Goal: Answer question/provide support: Answer question/provide support

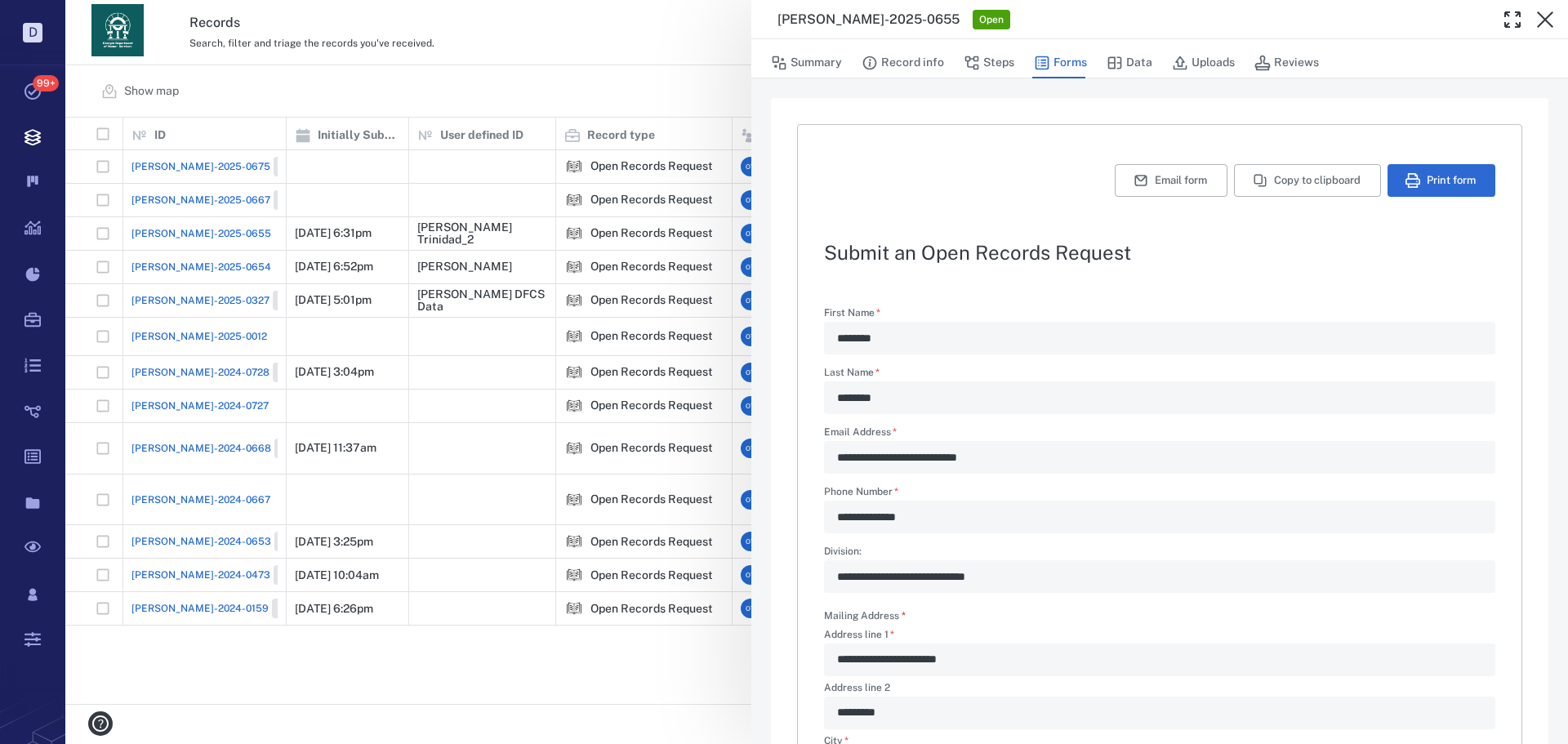
scroll to position [394, 0]
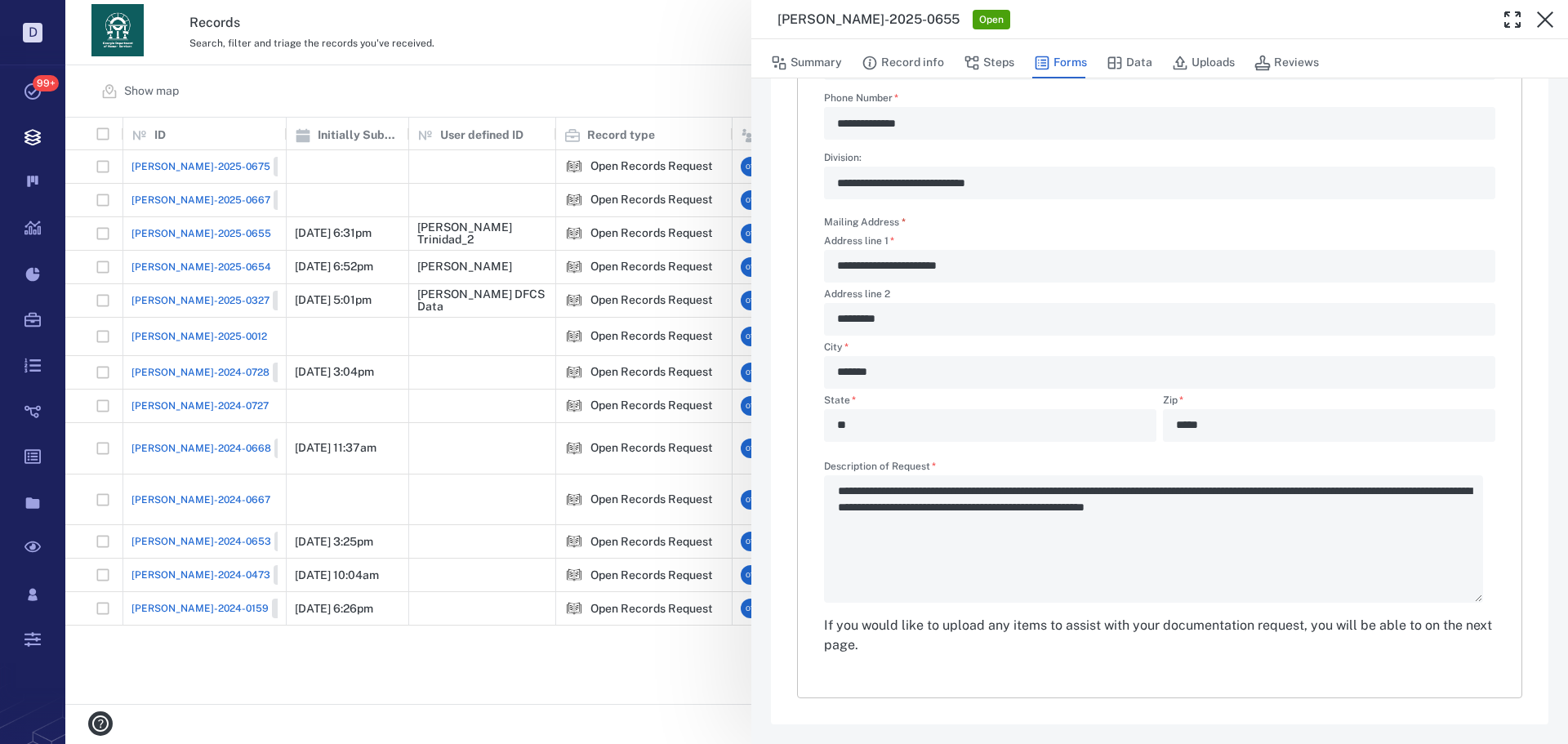
click at [671, 245] on div "**********" at bounding box center [816, 372] width 1503 height 744
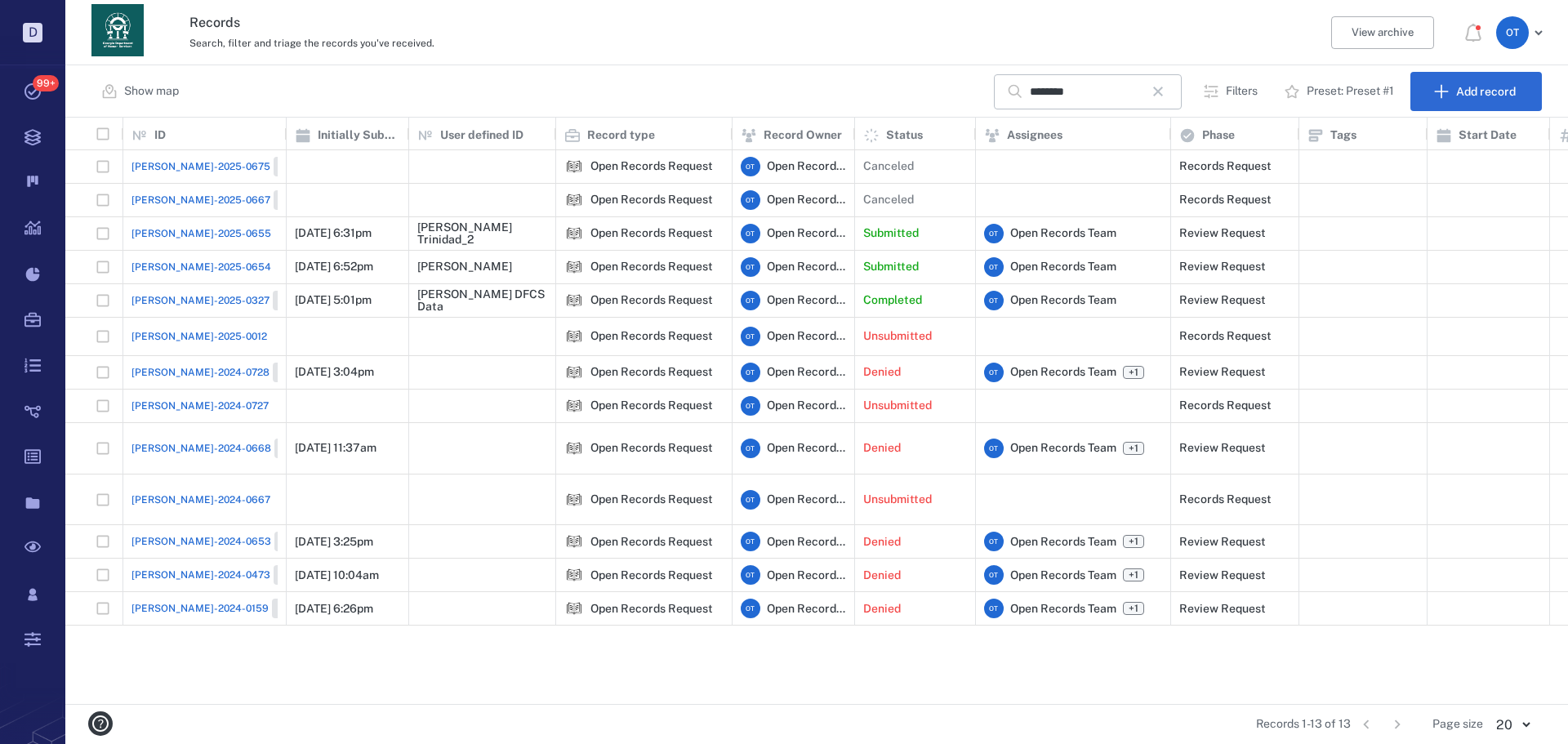
drag, startPoint x: 1163, startPoint y: 95, endPoint x: 1072, endPoint y: 141, distance: 102.0
click at [1162, 95] on icon "button" at bounding box center [1158, 91] width 19 height 19
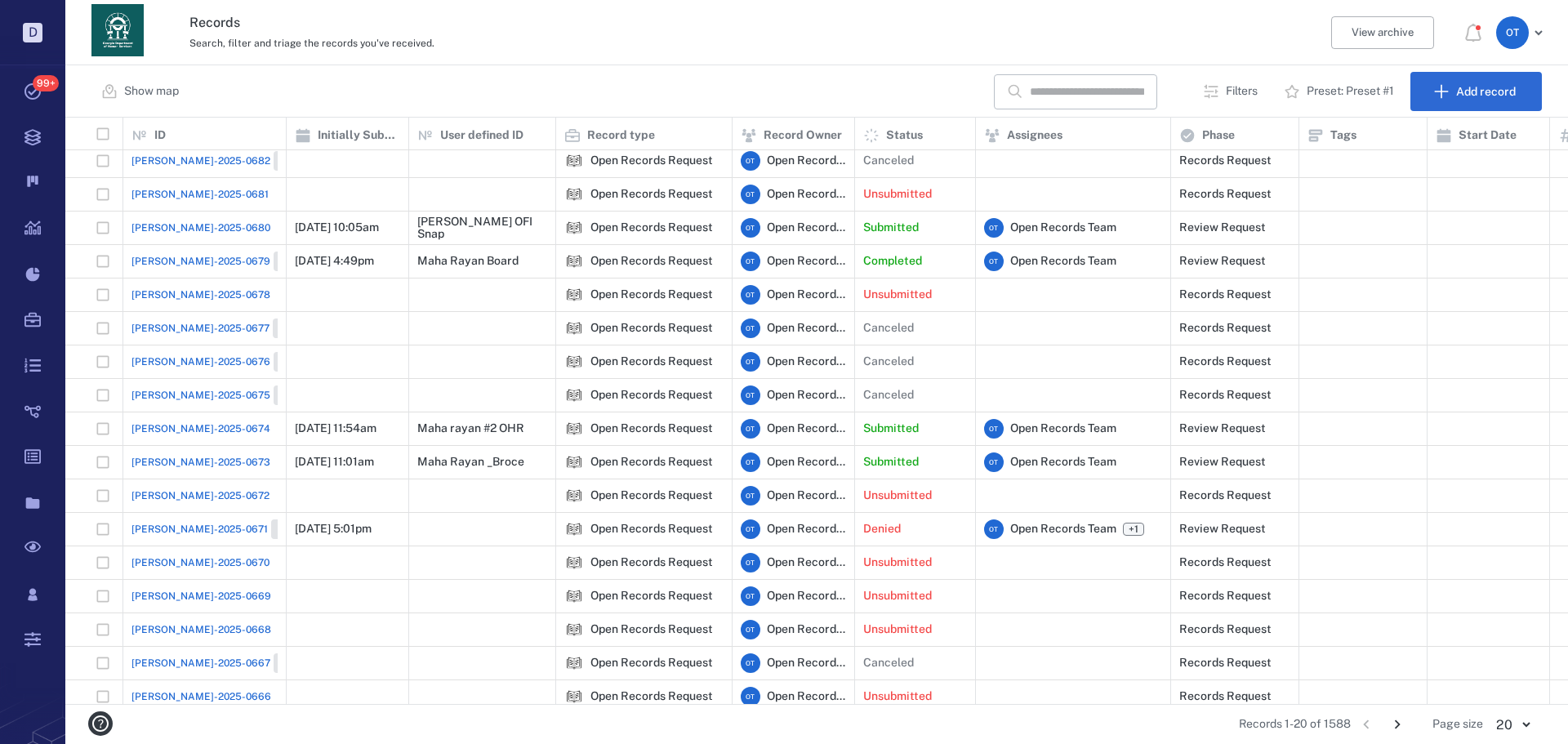
scroll to position [128, 0]
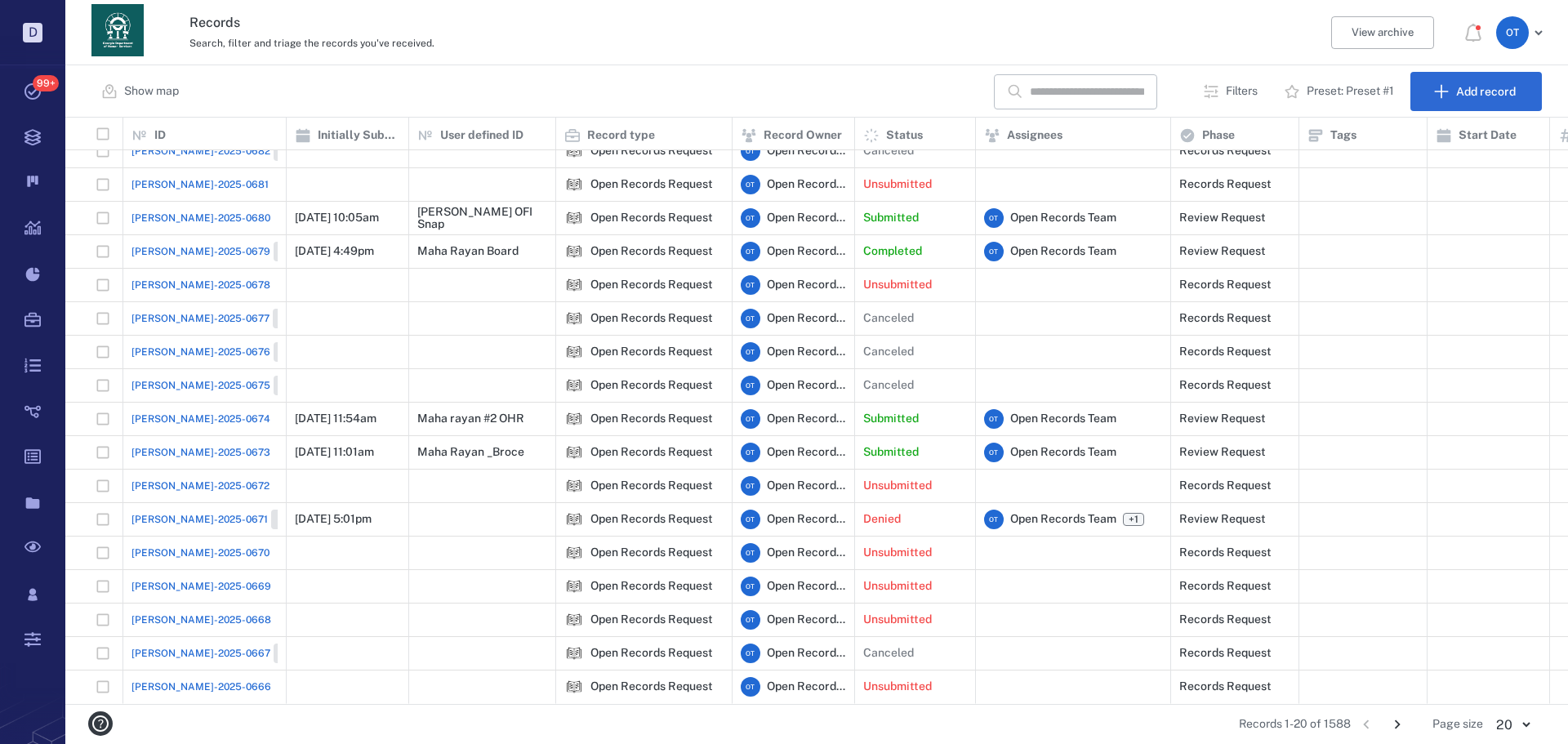
click at [204, 412] on span "[PERSON_NAME]-2025-0674" at bounding box center [201, 419] width 139 height 15
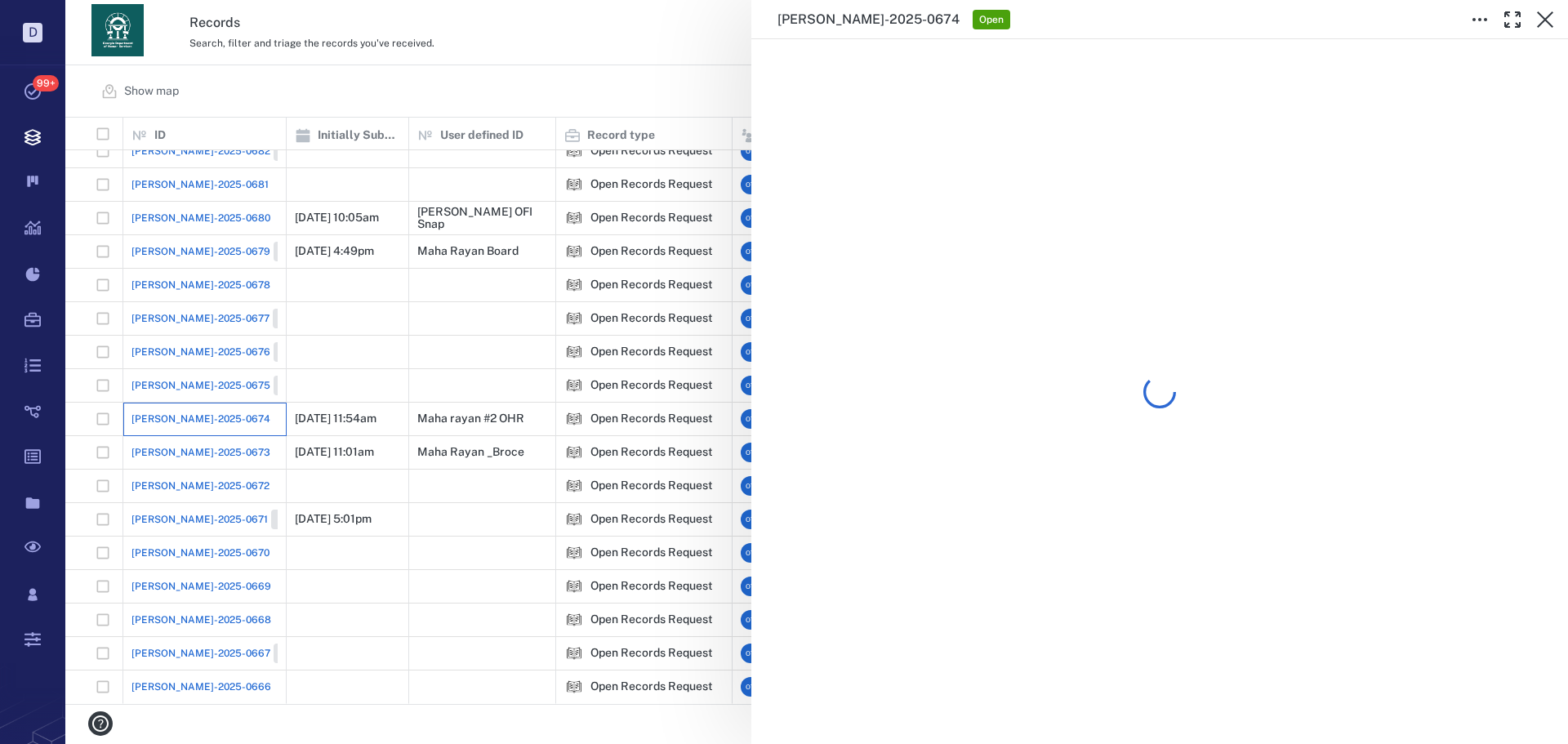
scroll to position [95, 0]
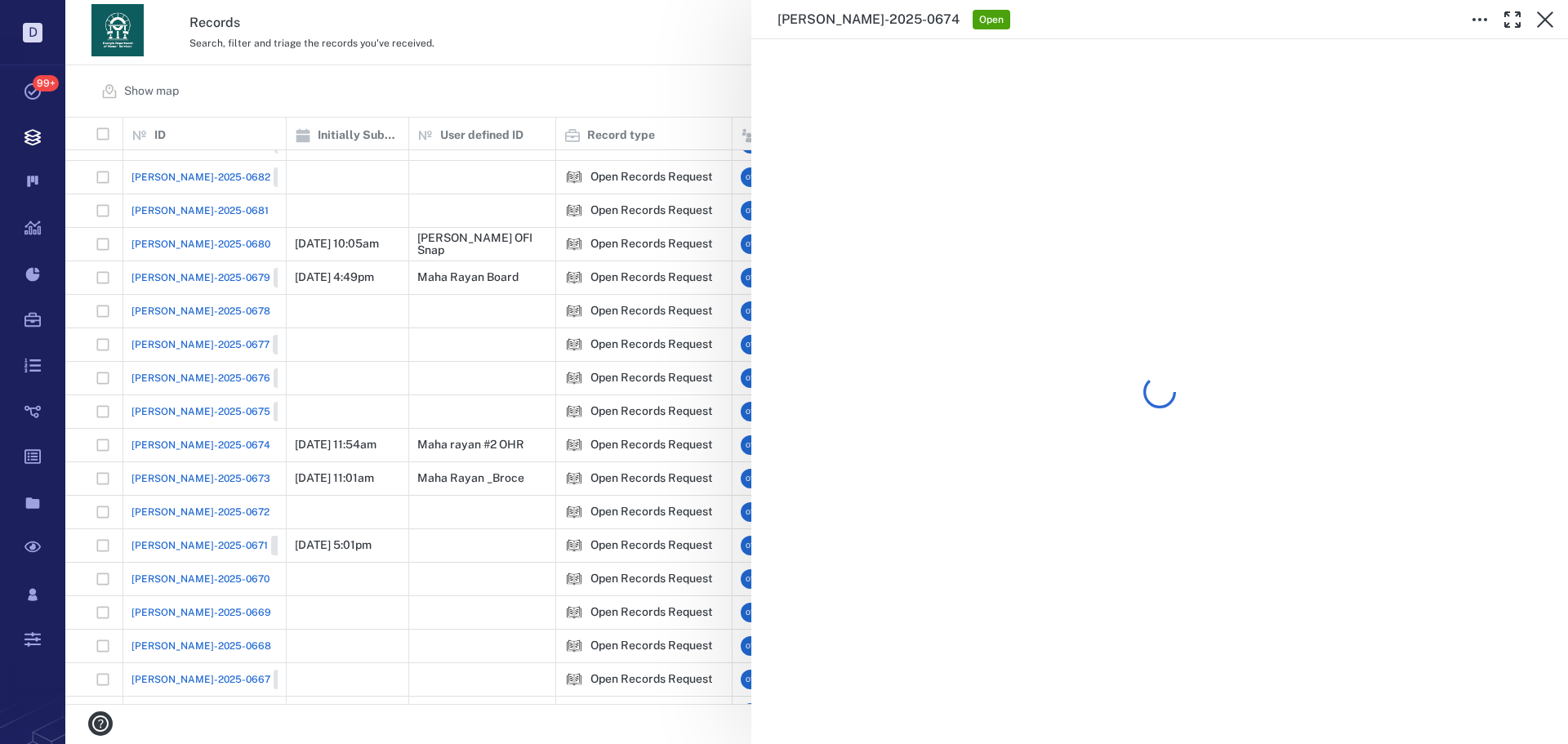
click at [274, 473] on div "[PERSON_NAME]-2025-0674 Open" at bounding box center [816, 372] width 1503 height 744
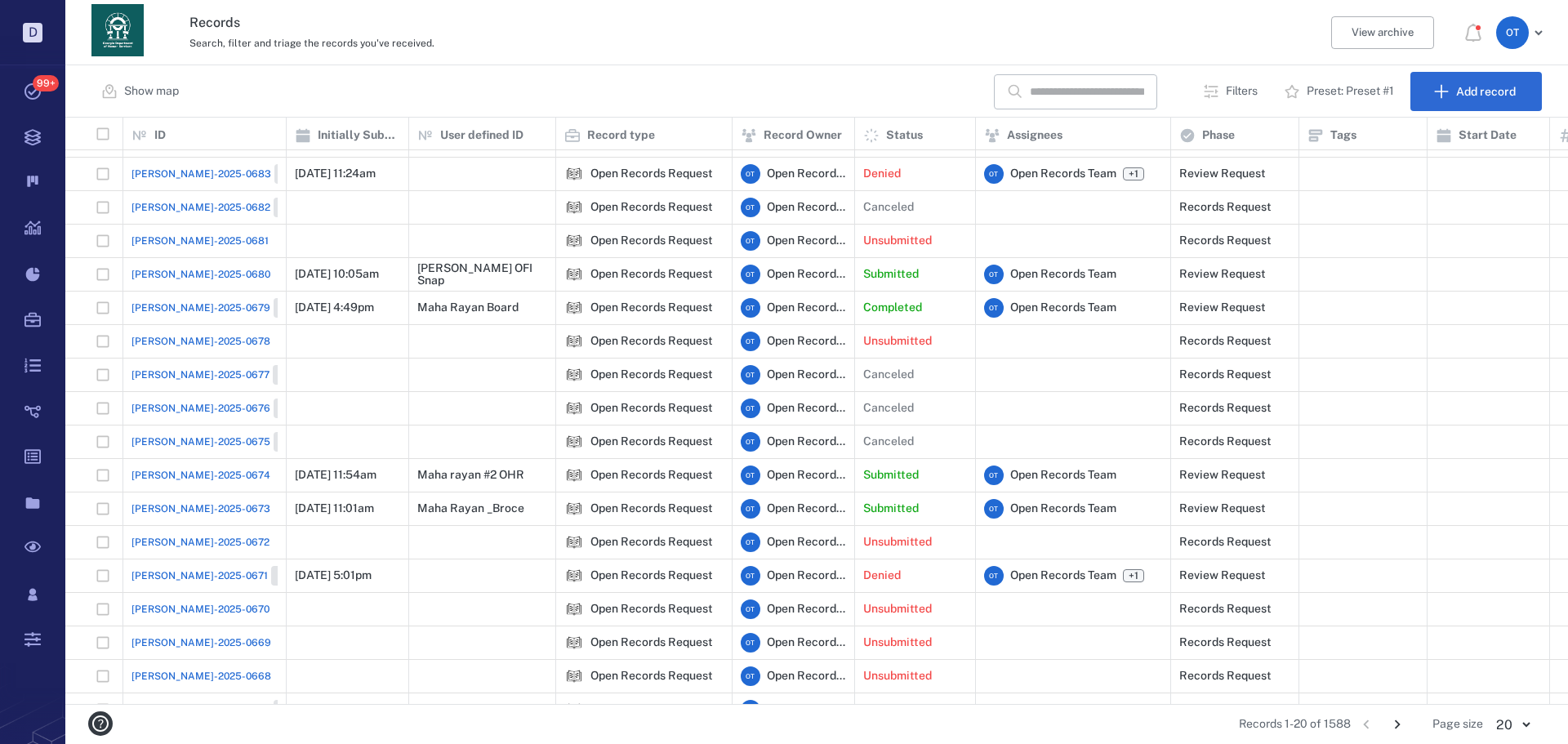
scroll to position [128, 0]
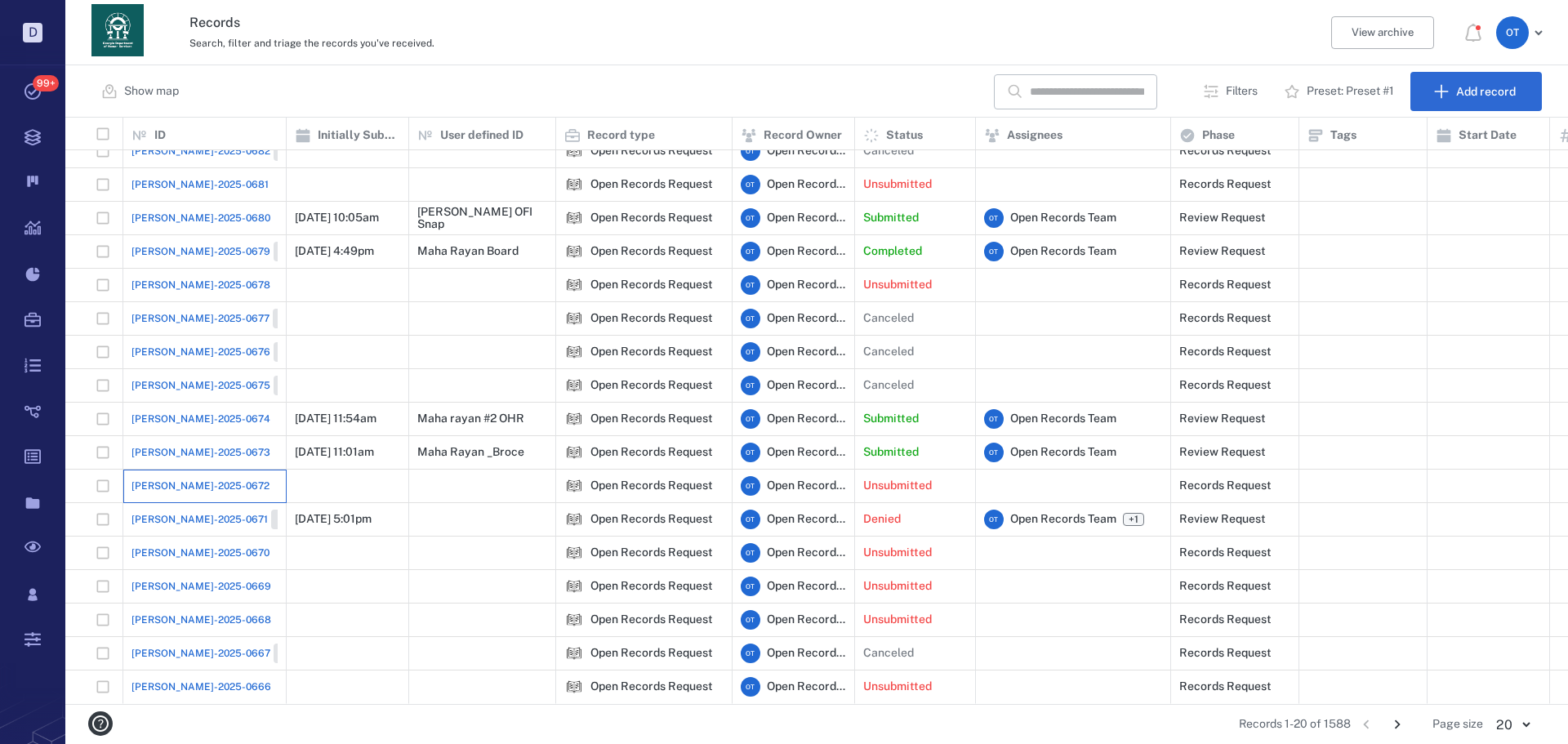
click at [183, 470] on div "[PERSON_NAME]-2025-0672" at bounding box center [205, 486] width 146 height 33
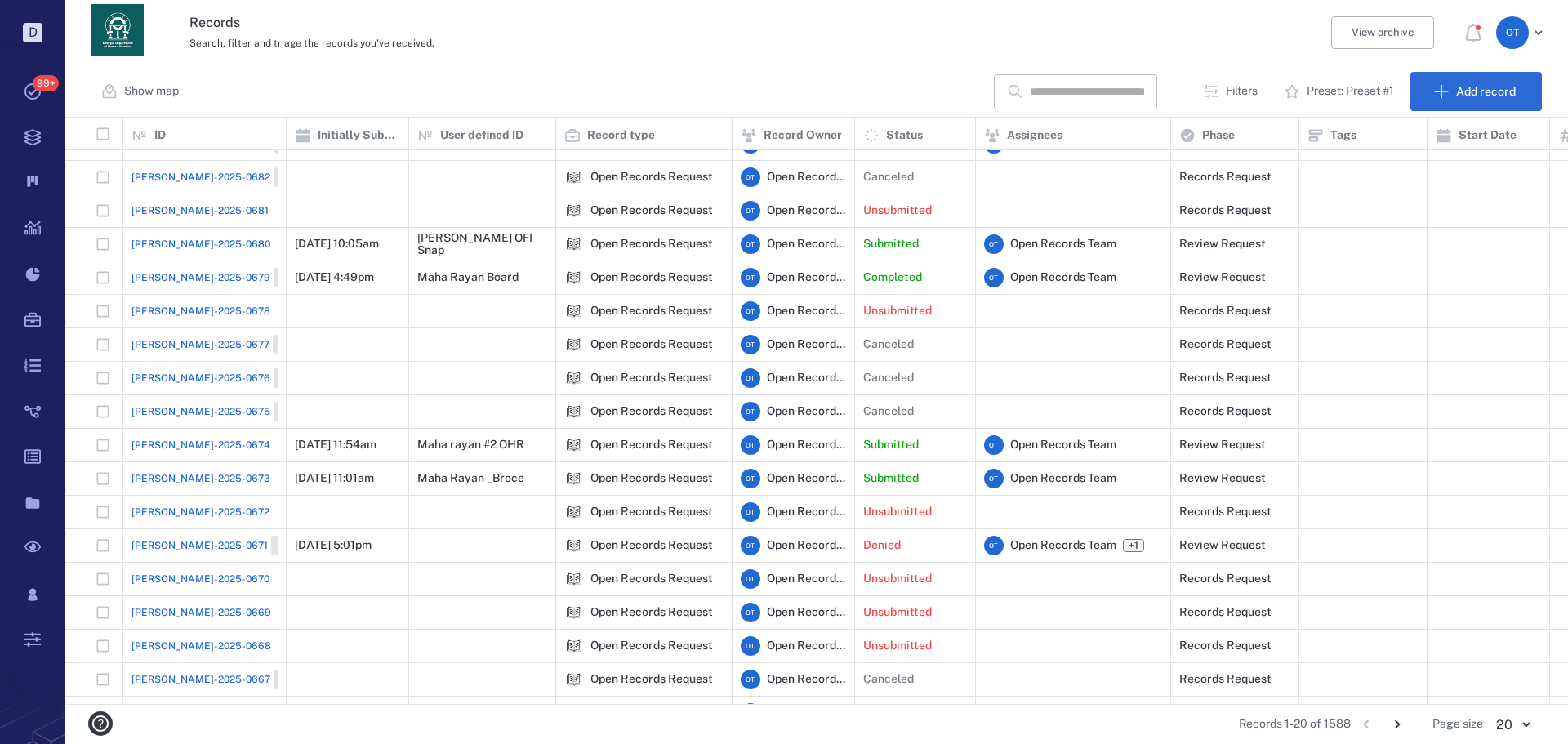
click at [155, 474] on span "[PERSON_NAME]-2025-0673" at bounding box center [201, 479] width 139 height 15
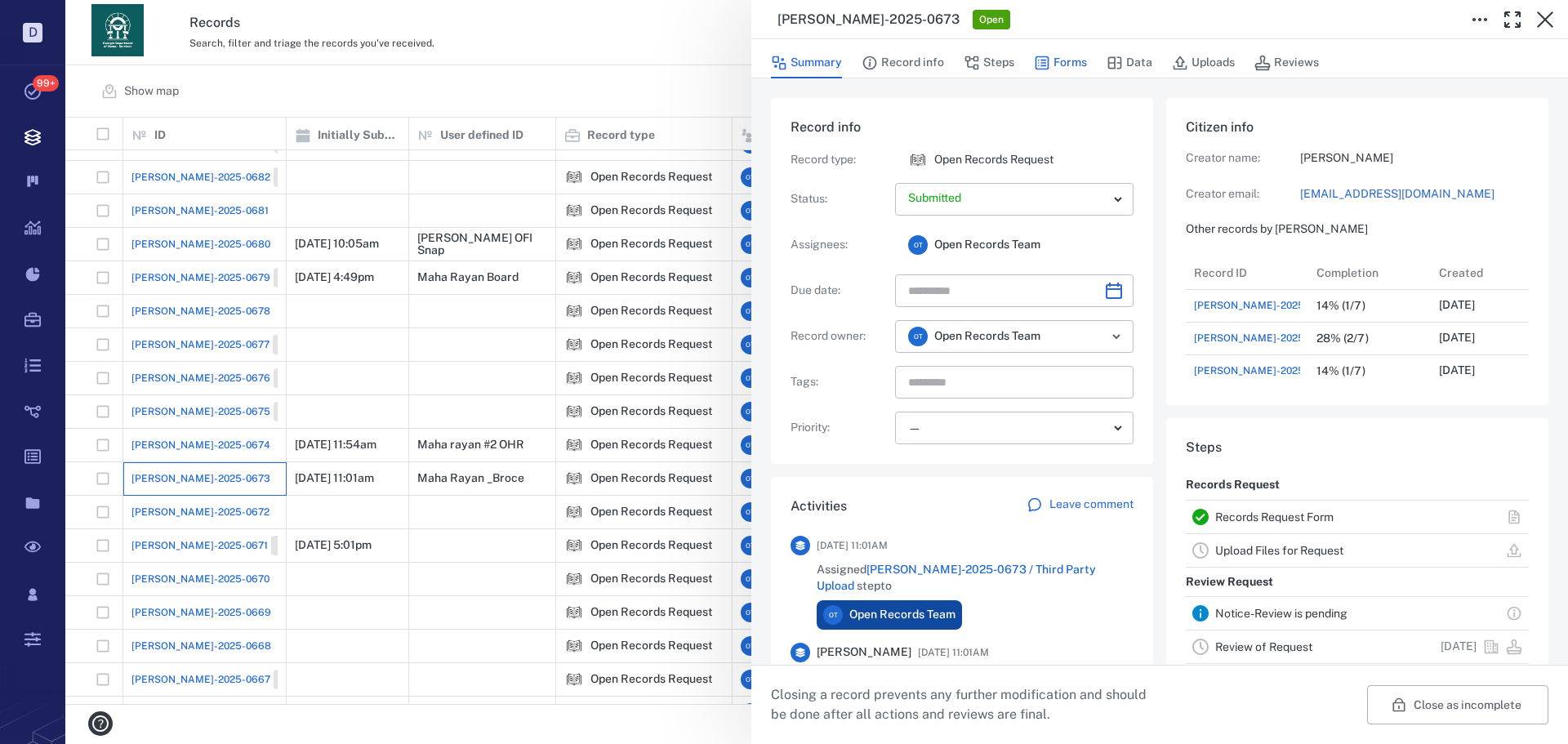
scroll to position [13, 13]
click at [1073, 54] on button "Forms" at bounding box center [1060, 62] width 53 height 31
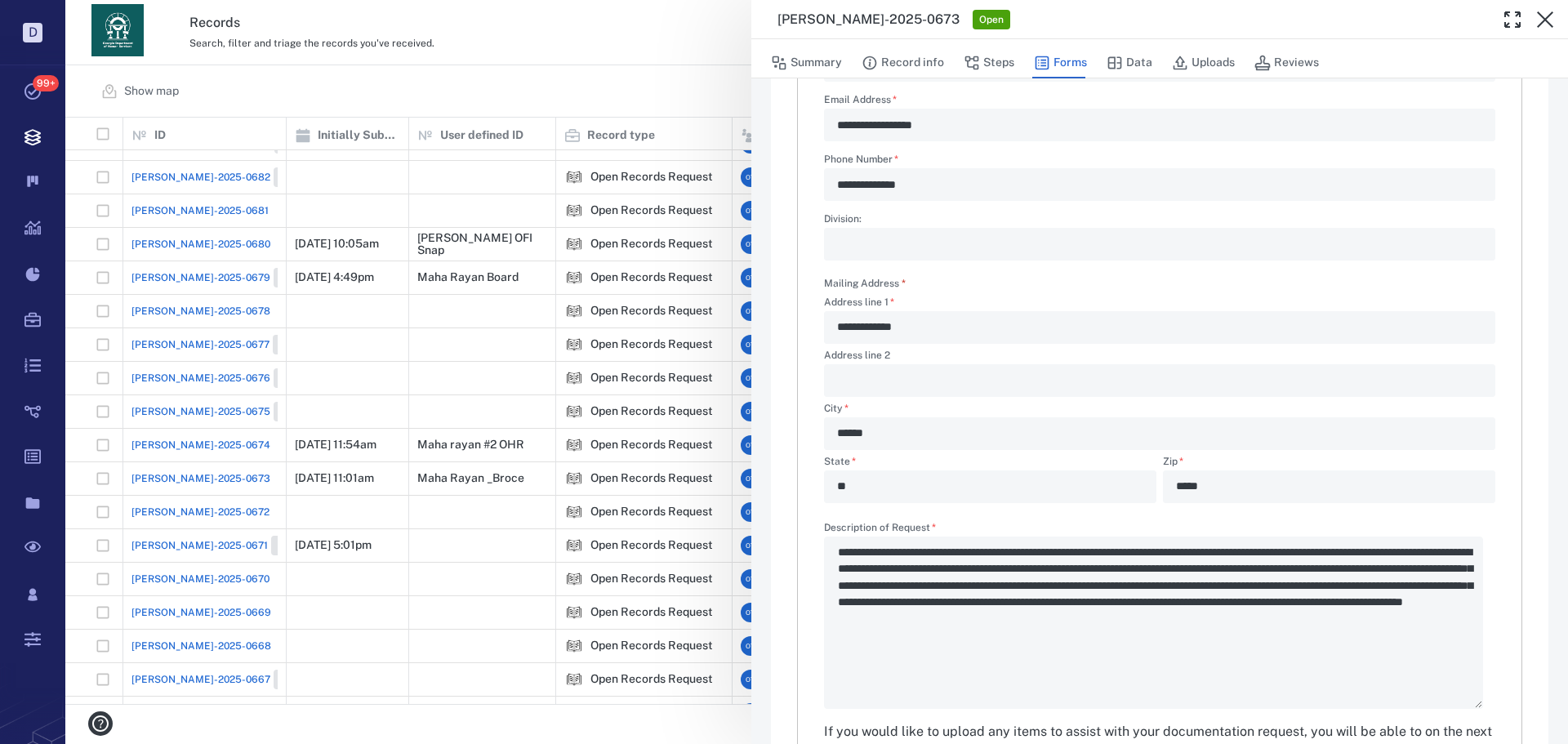
scroll to position [438, 0]
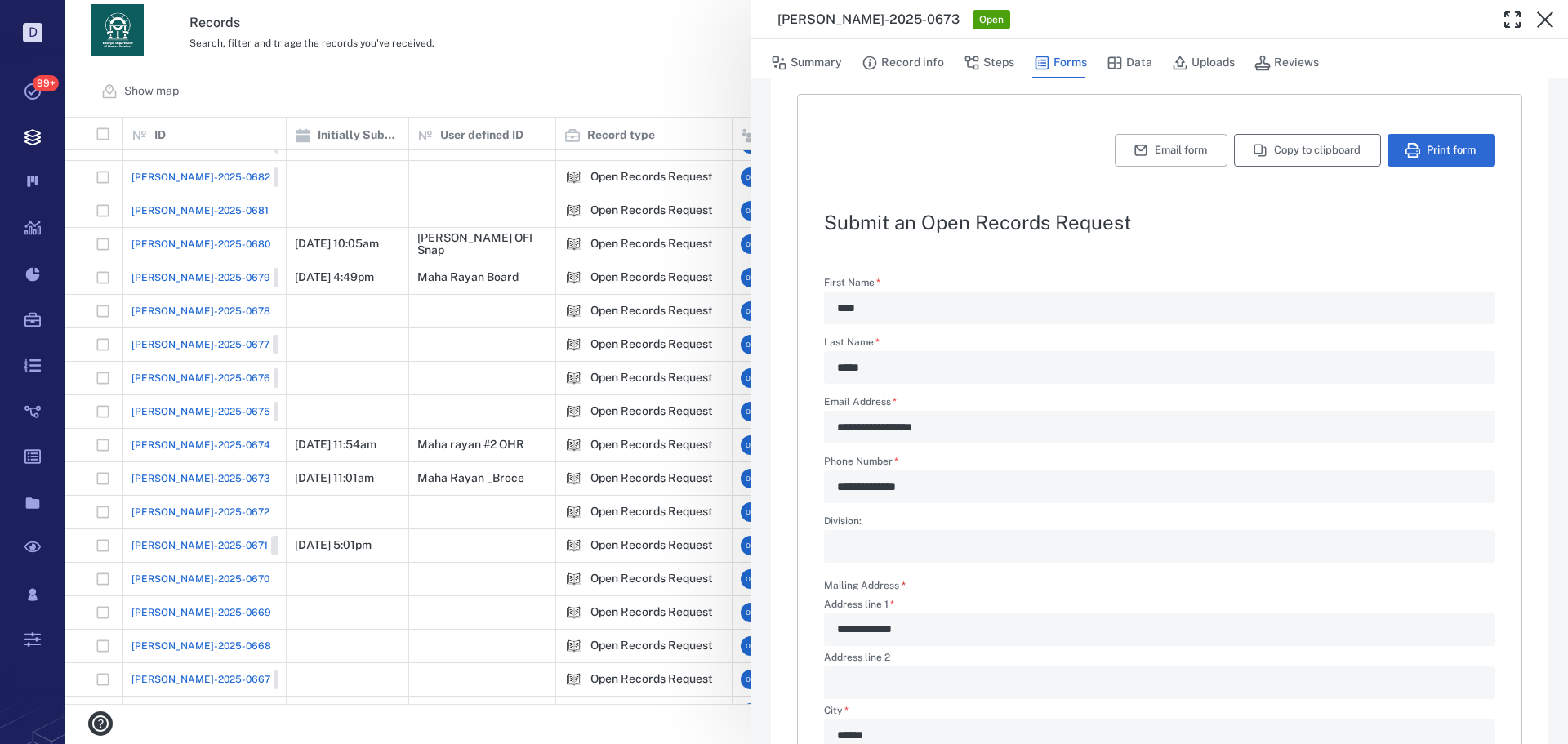
click at [1297, 146] on button "Copy to clipboard" at bounding box center [1307, 150] width 147 height 33
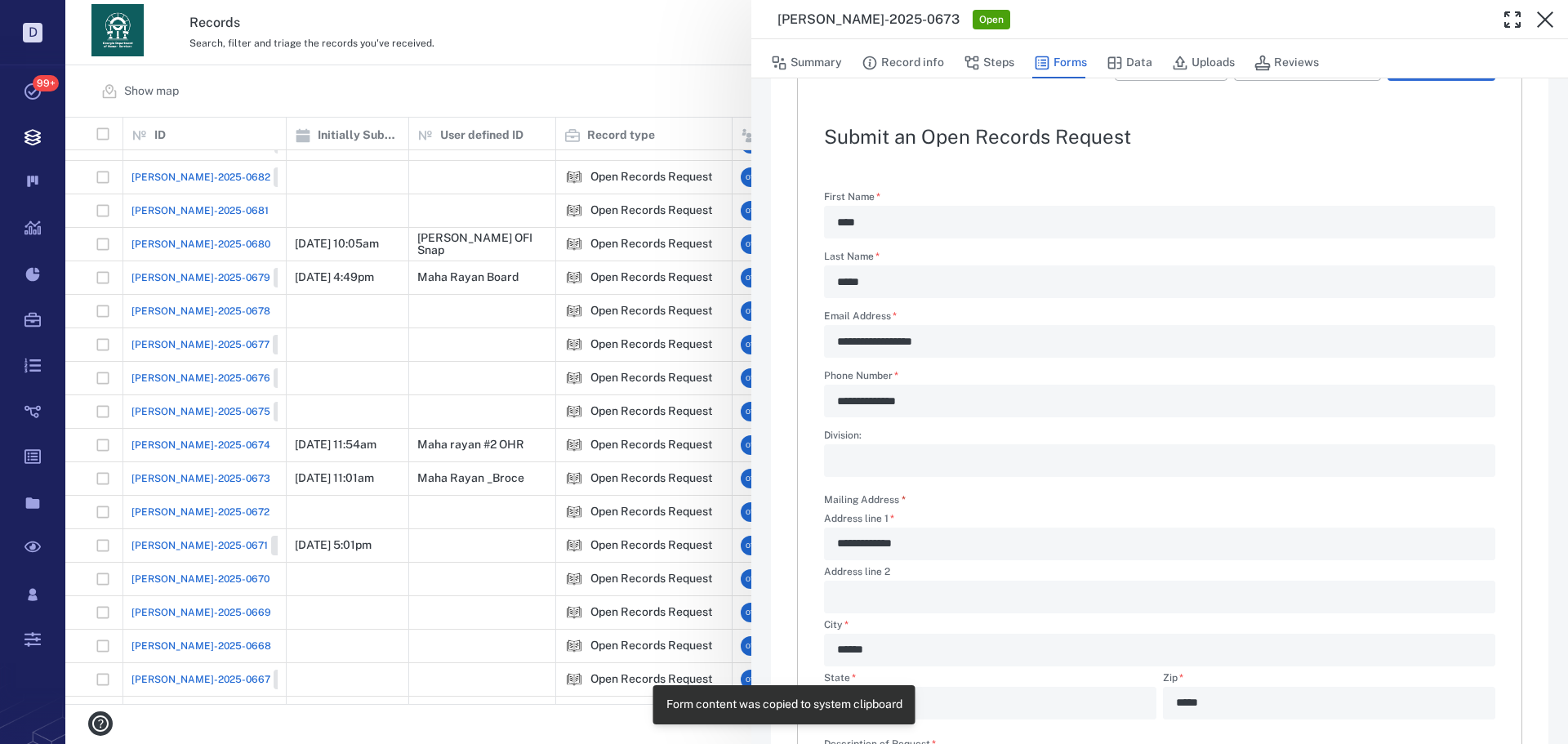
scroll to position [193, 0]
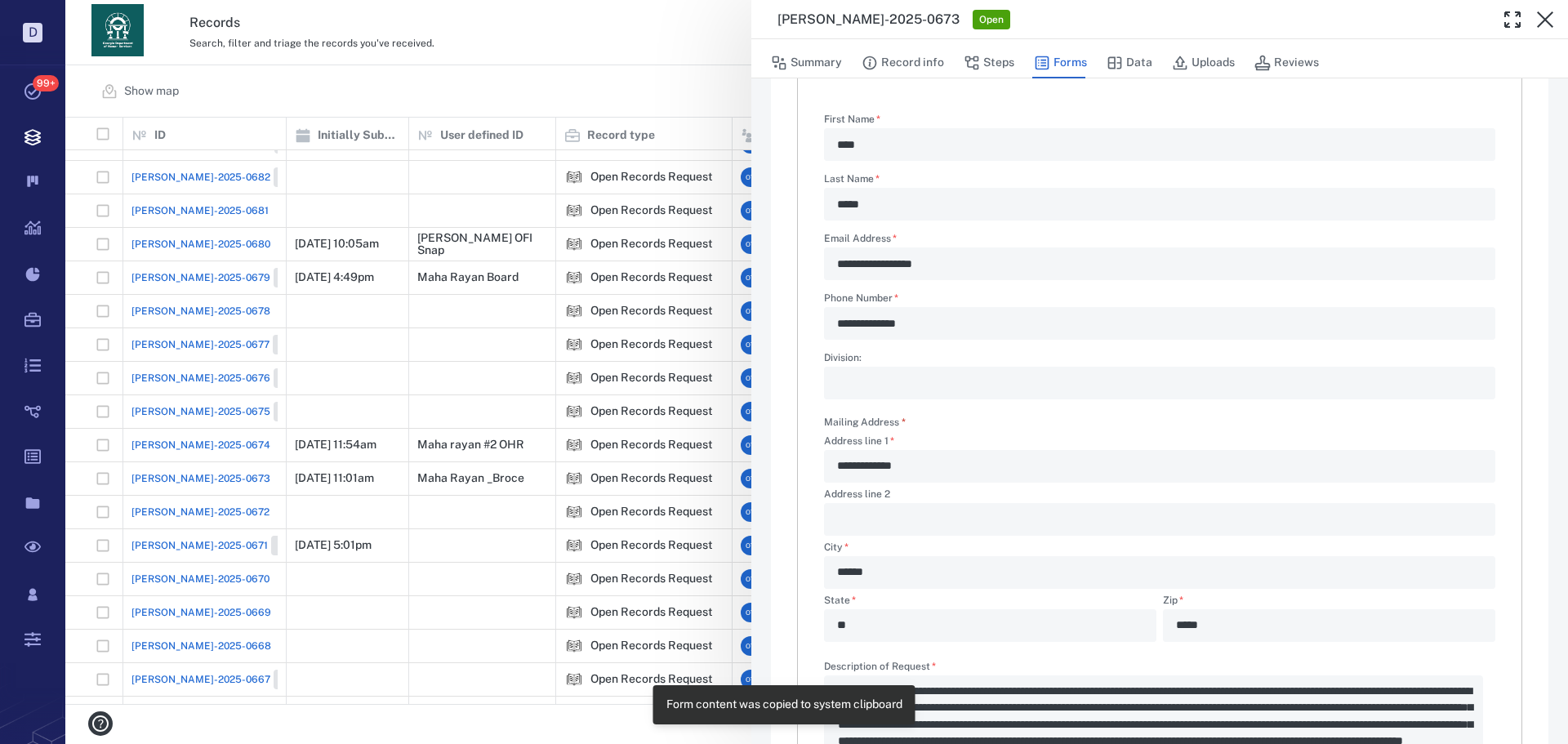
click at [575, 219] on div "**********" at bounding box center [816, 372] width 1503 height 744
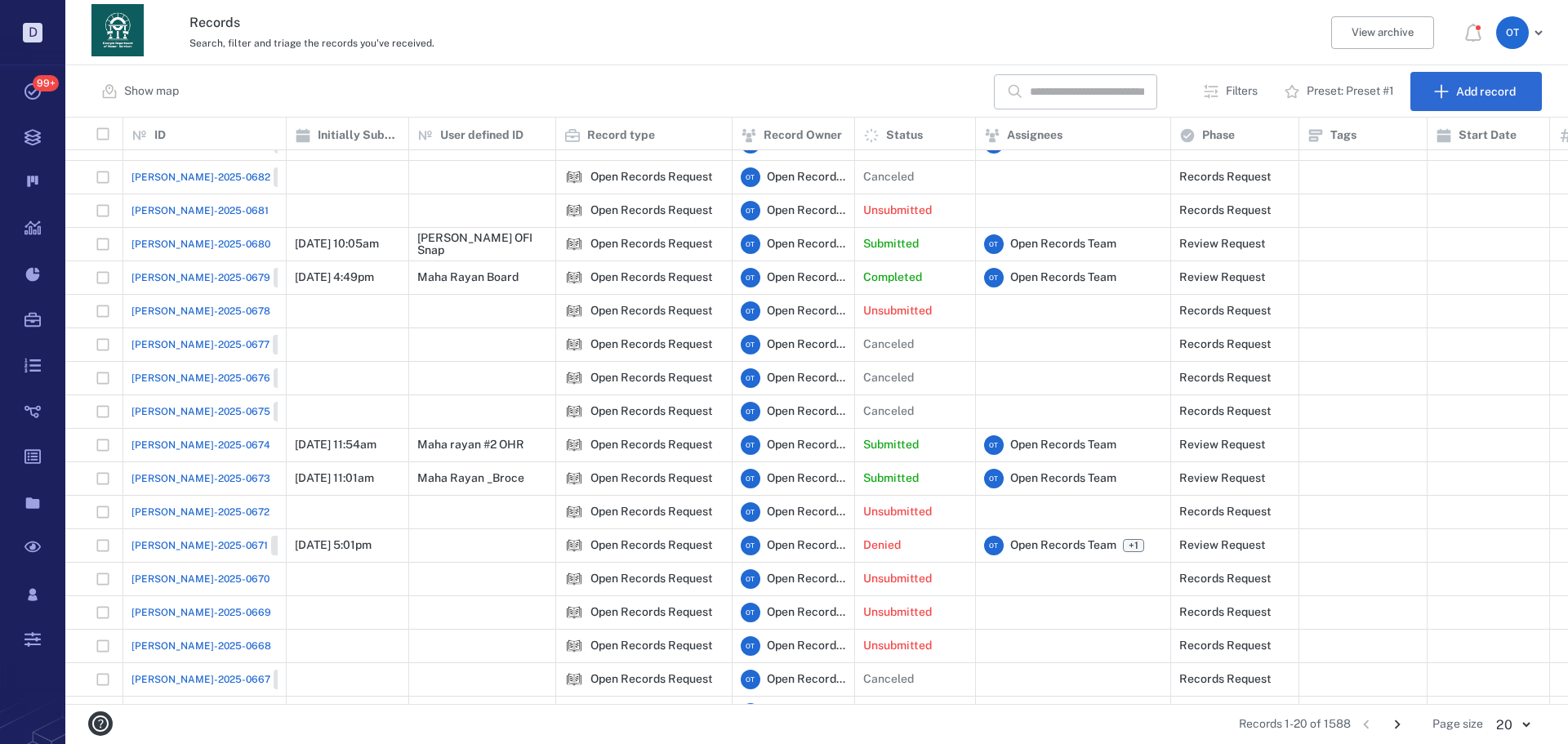
click at [182, 437] on span "[PERSON_NAME]-2025-0674" at bounding box center [201, 444] width 139 height 15
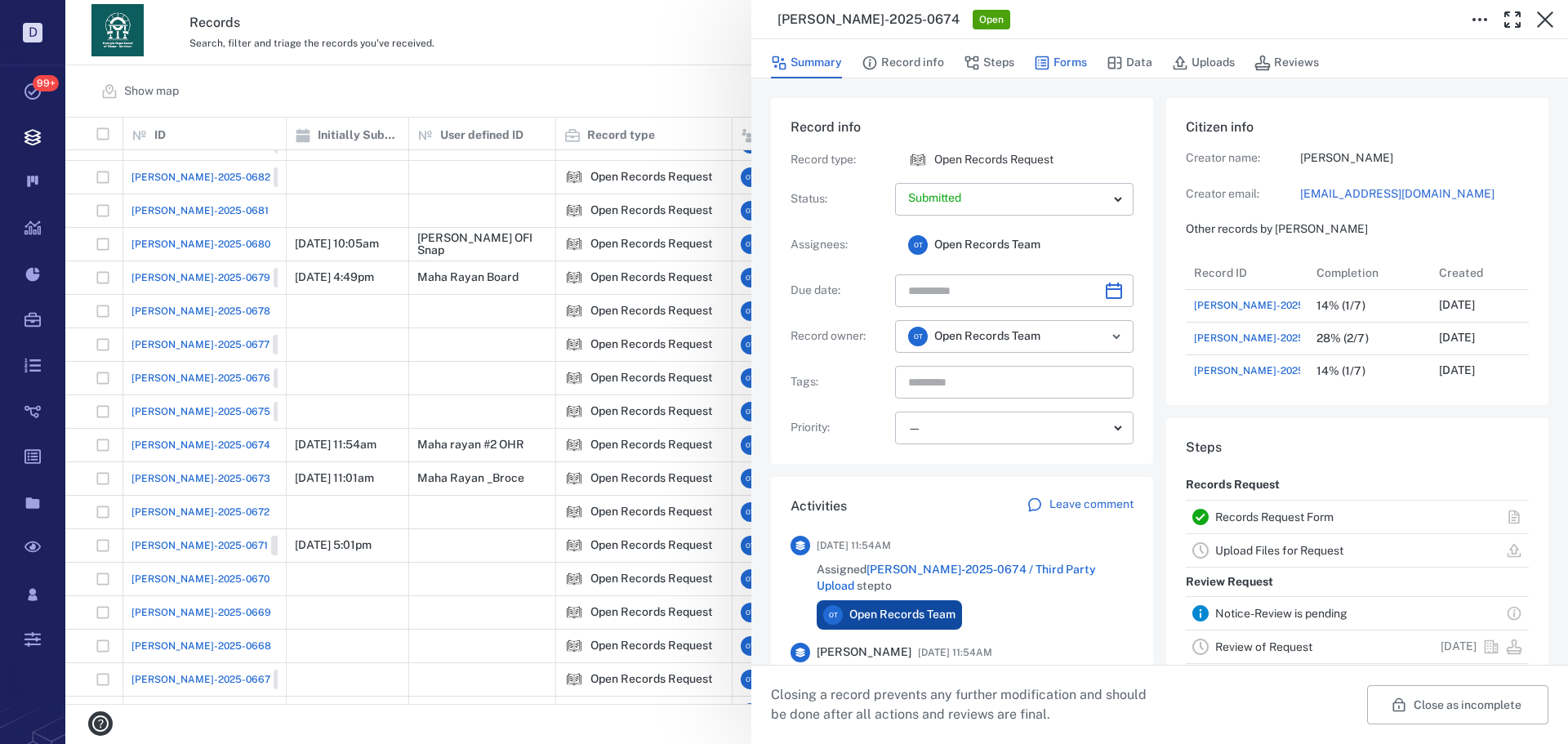
click at [1079, 64] on button "Forms" at bounding box center [1060, 62] width 53 height 31
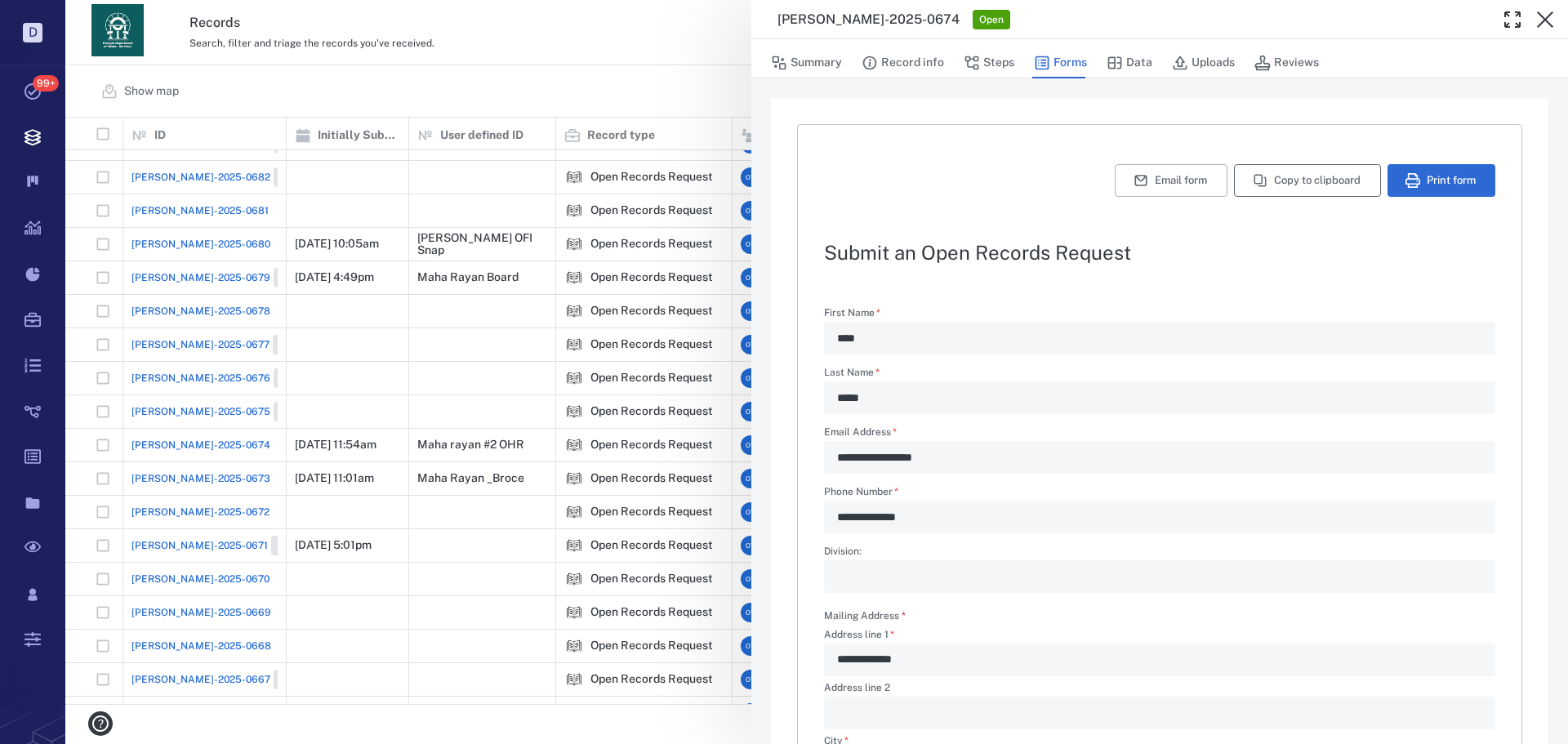
click at [1295, 169] on button "Copy to clipboard" at bounding box center [1307, 180] width 147 height 33
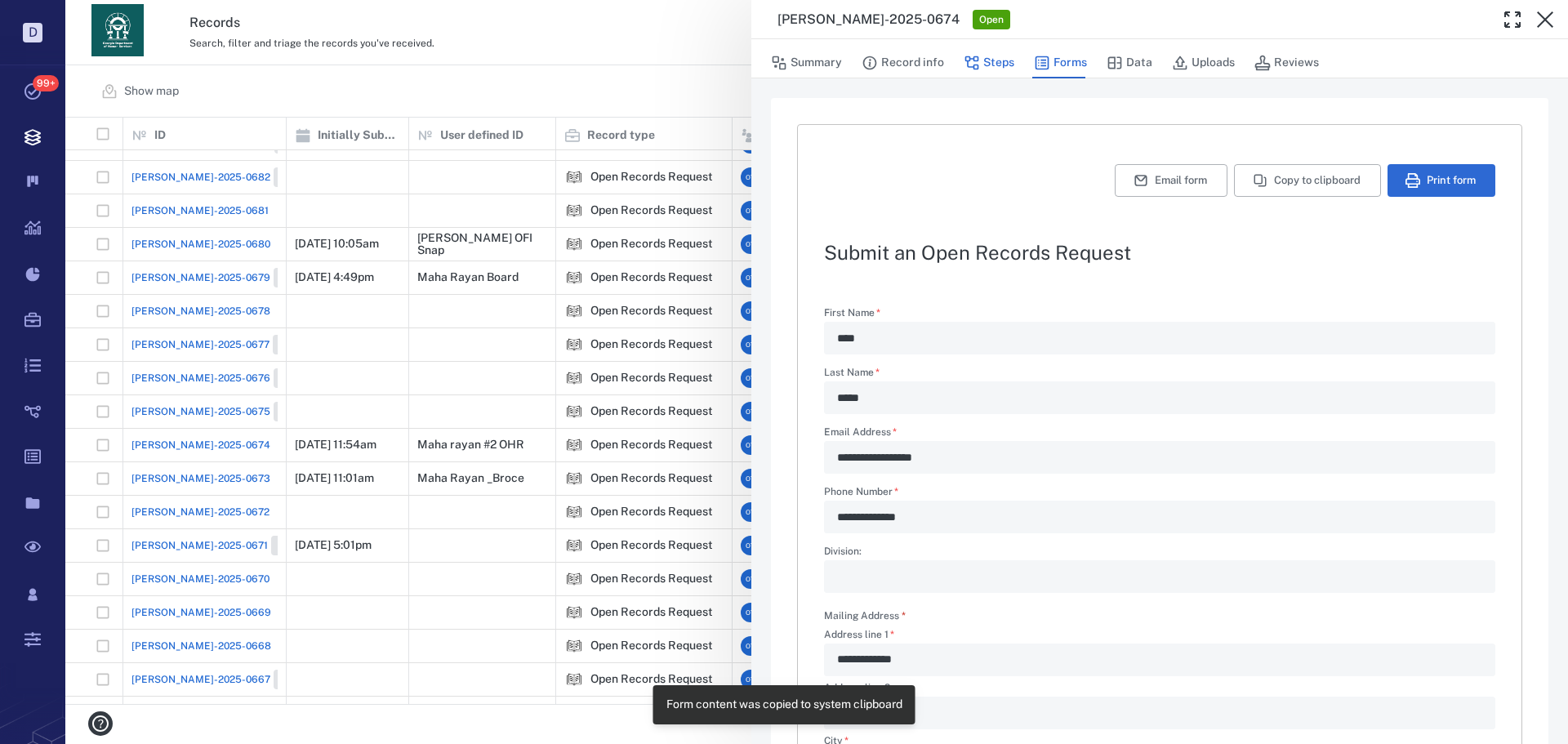
drag, startPoint x: 986, startPoint y: 40, endPoint x: 992, endPoint y: 49, distance: 10.8
click at [986, 40] on div "Summary Record info Steps Forms Data Uploads Reviews" at bounding box center [1160, 59] width 817 height 40
click at [994, 54] on button "Steps" at bounding box center [989, 62] width 51 height 31
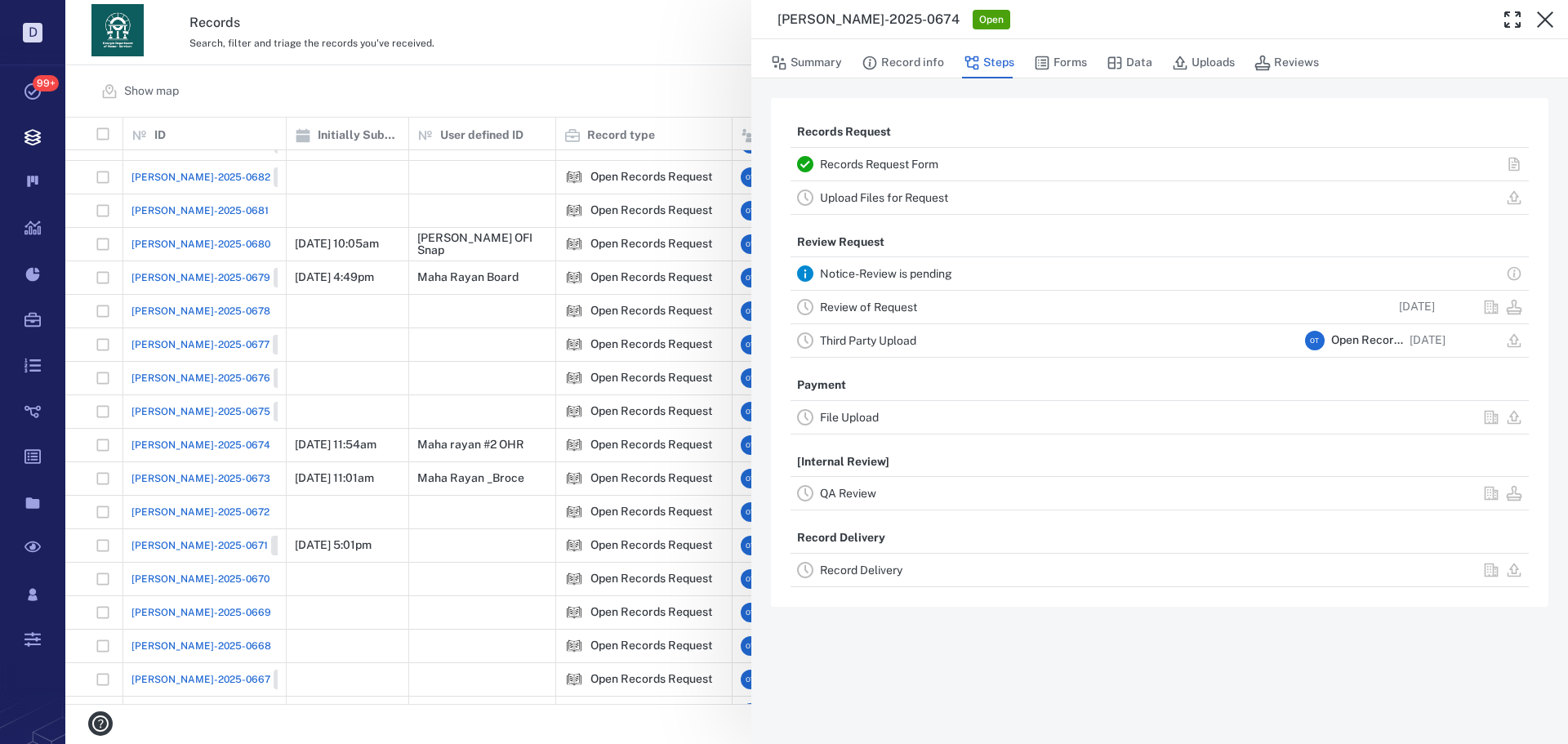
click at [914, 309] on link "Review of Request" at bounding box center [869, 307] width 98 height 13
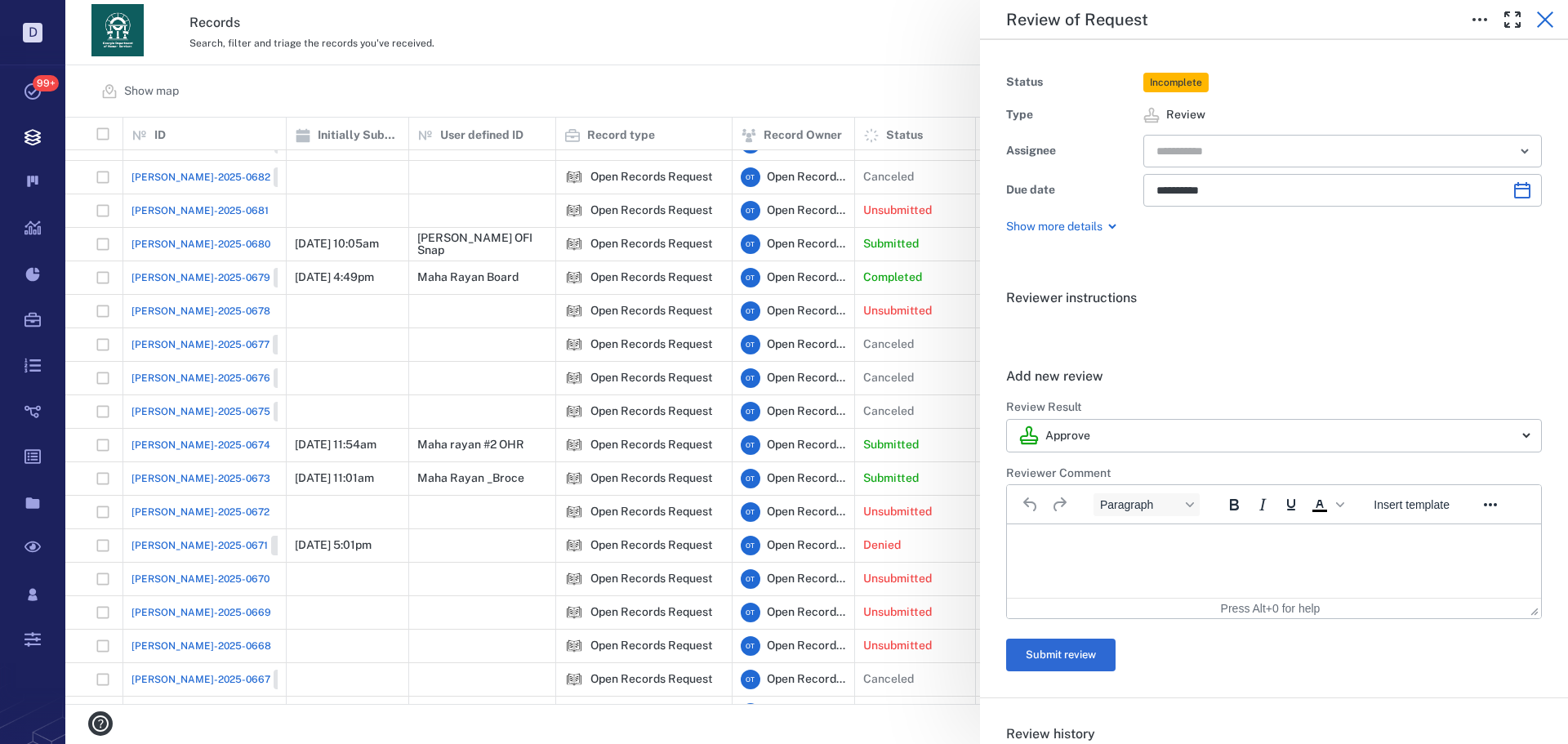
click at [1533, 25] on button "button" at bounding box center [1545, 19] width 33 height 33
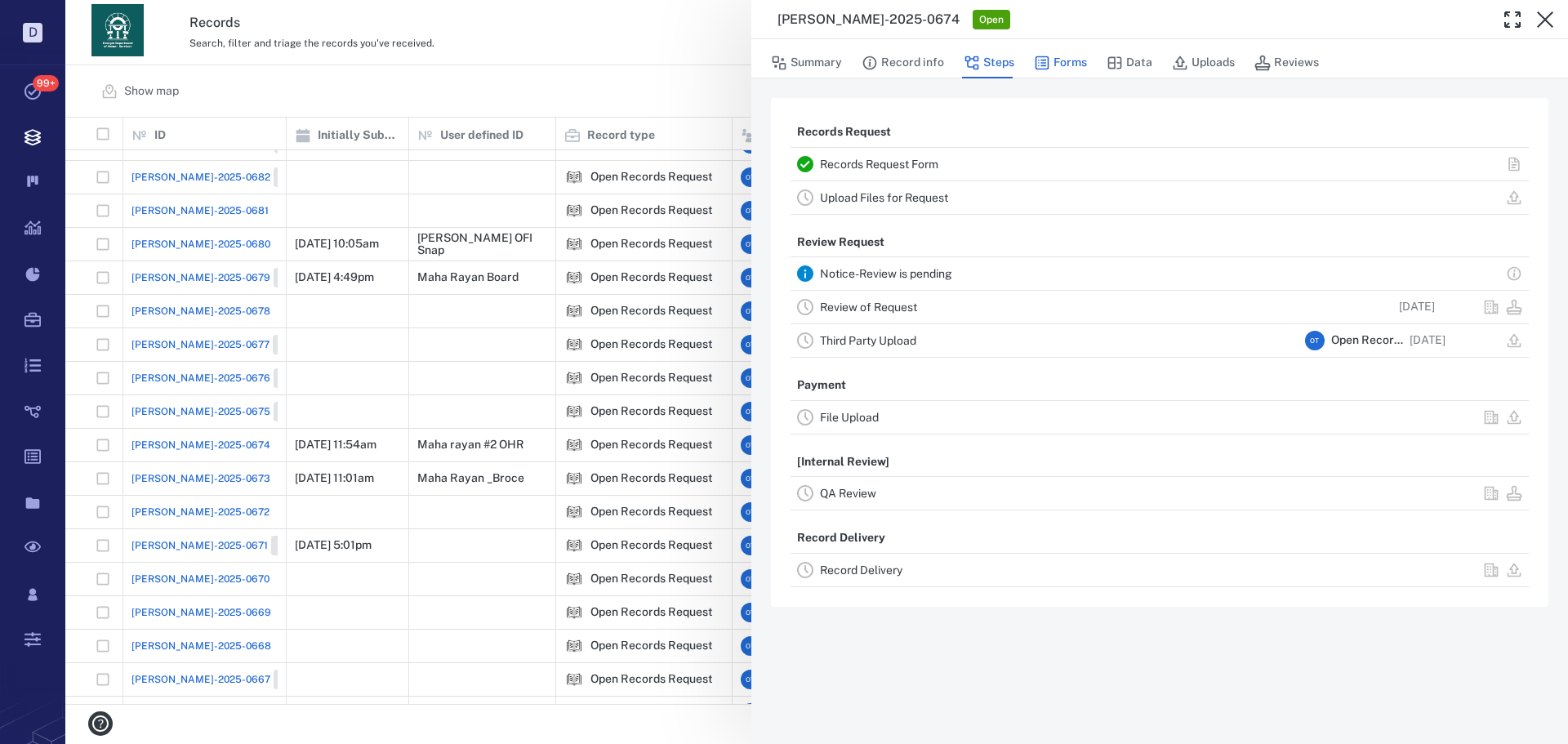
click at [1059, 64] on button "Forms" at bounding box center [1060, 62] width 53 height 31
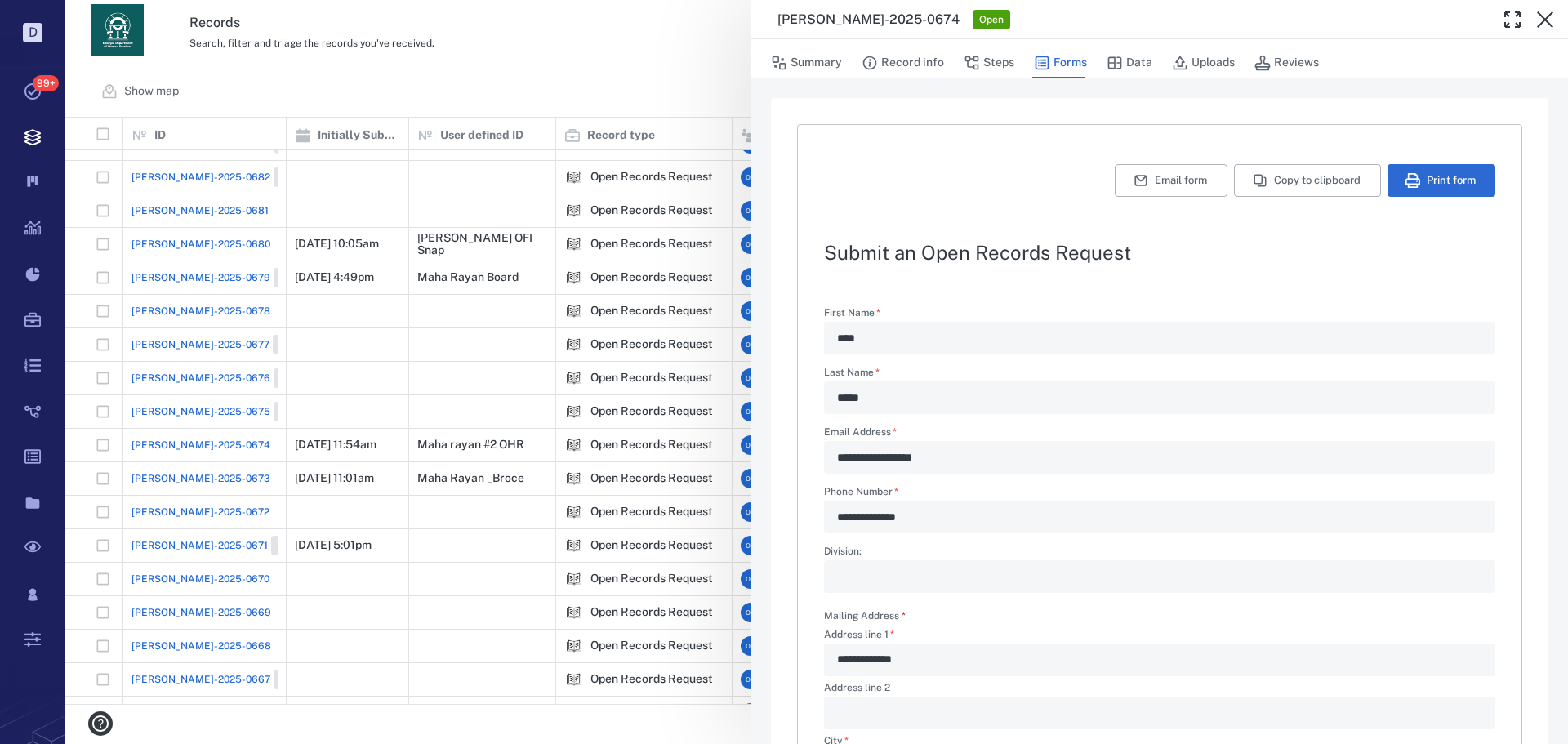
scroll to position [394, 0]
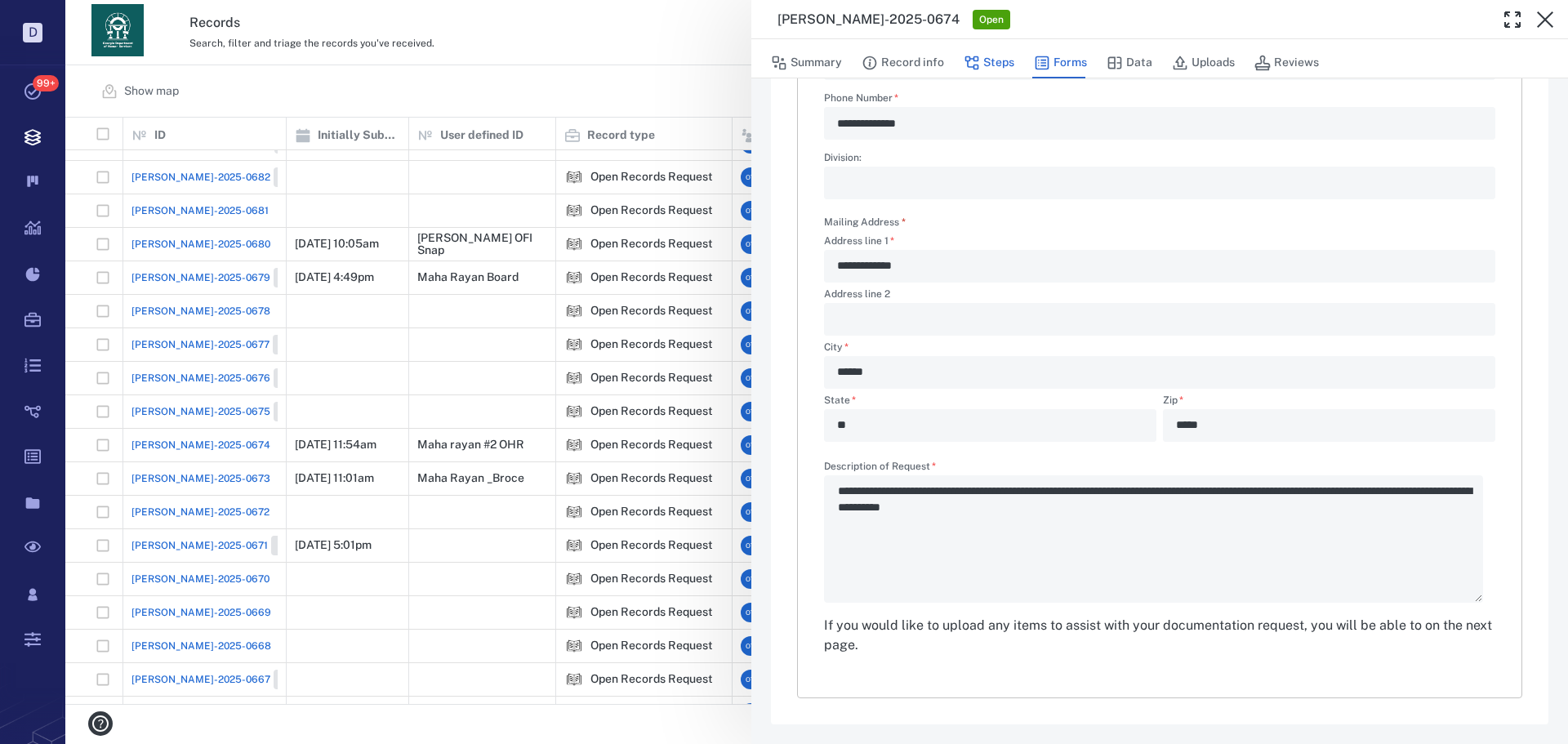
click at [997, 69] on button "Steps" at bounding box center [989, 62] width 51 height 31
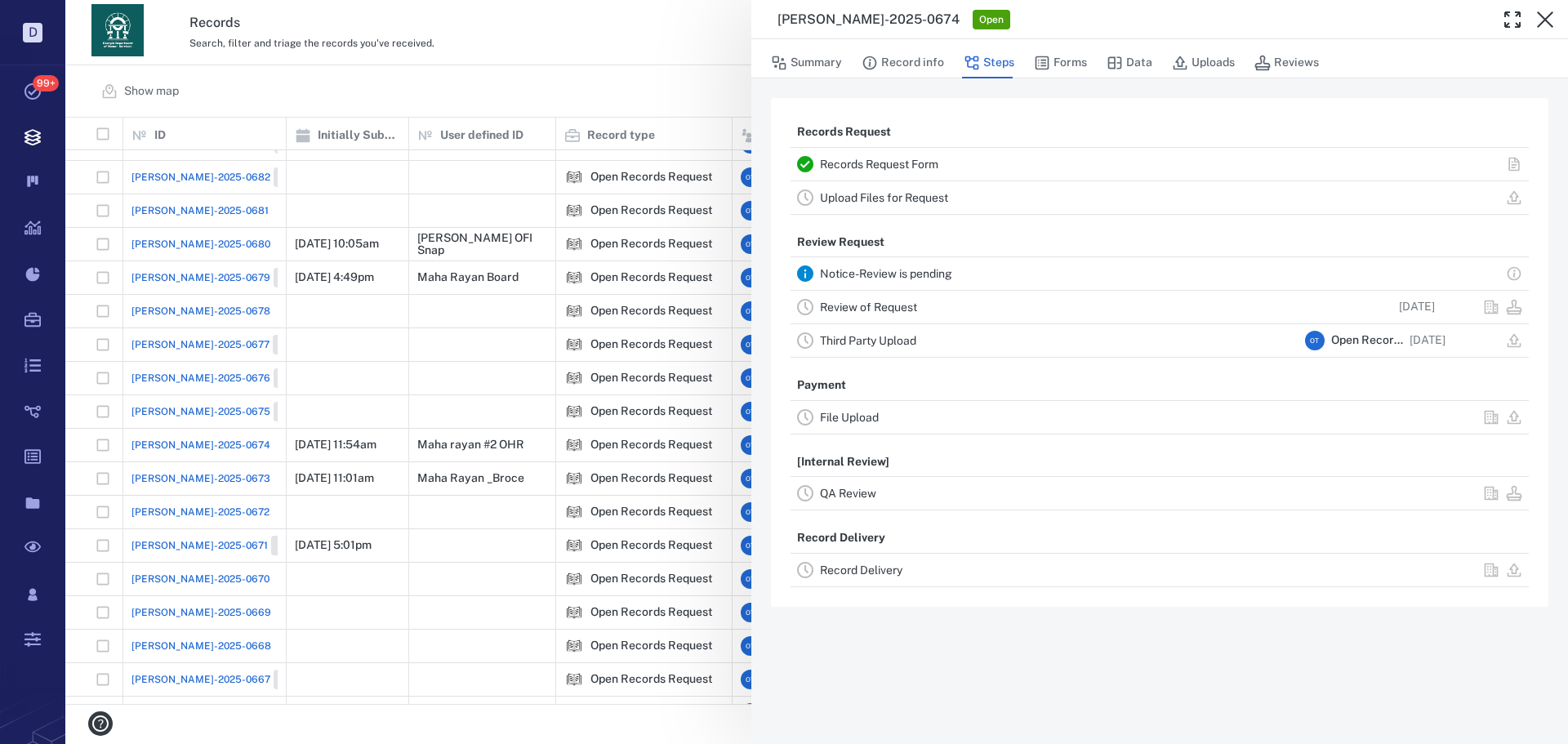
click at [876, 309] on link "Review of Request" at bounding box center [869, 307] width 98 height 13
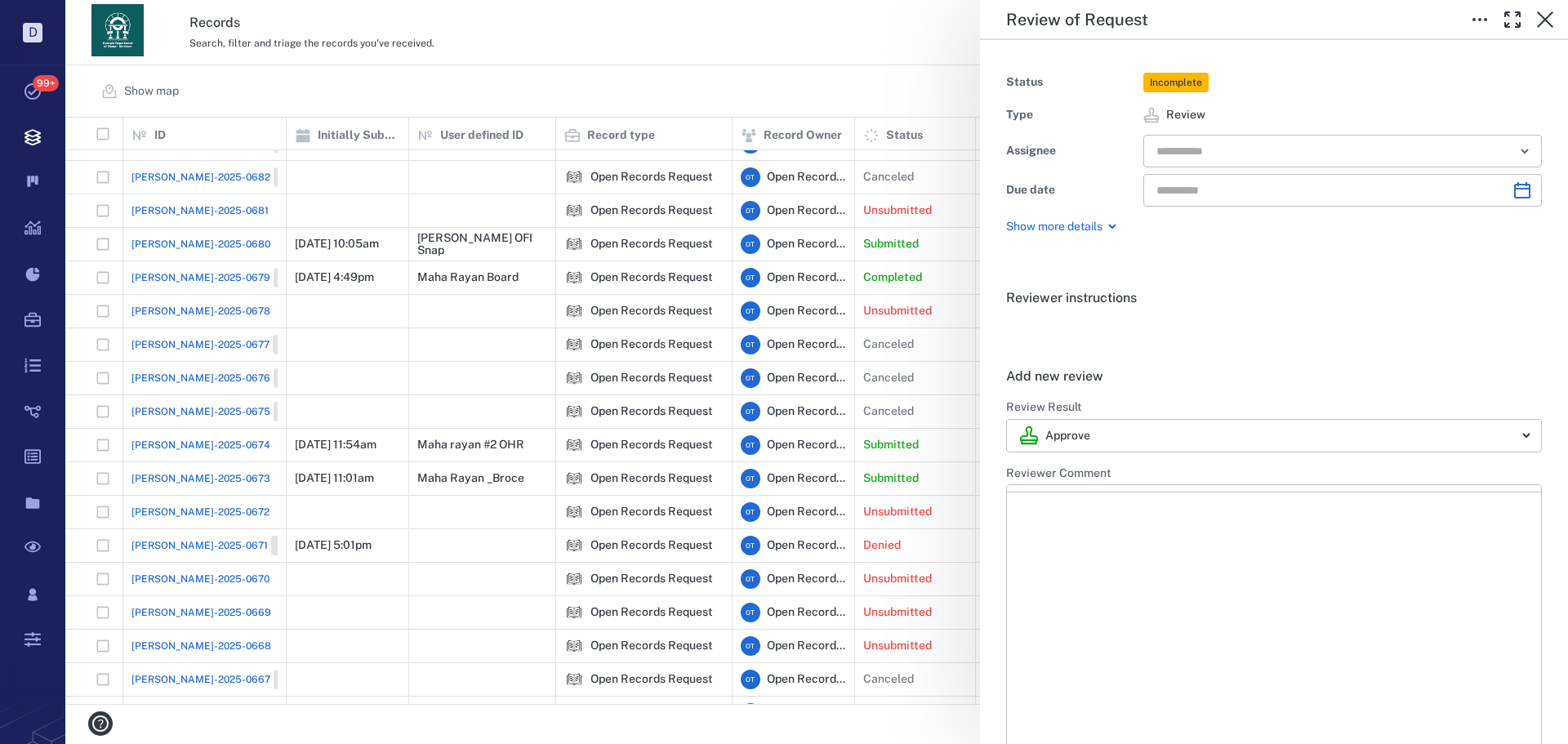
type input "**********"
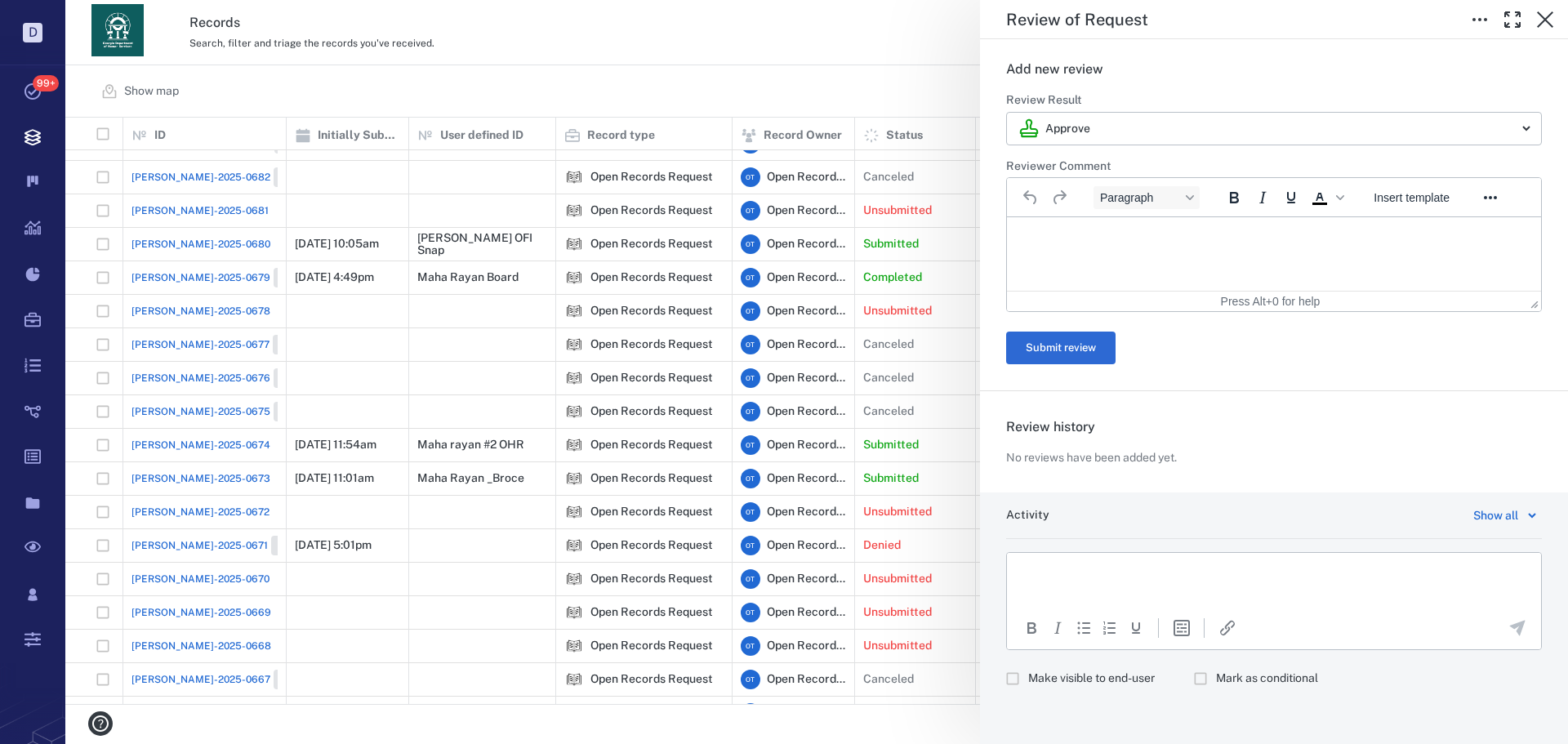
scroll to position [309, 0]
click at [1093, 677] on span "Make visible to end-user" at bounding box center [1092, 676] width 126 height 17
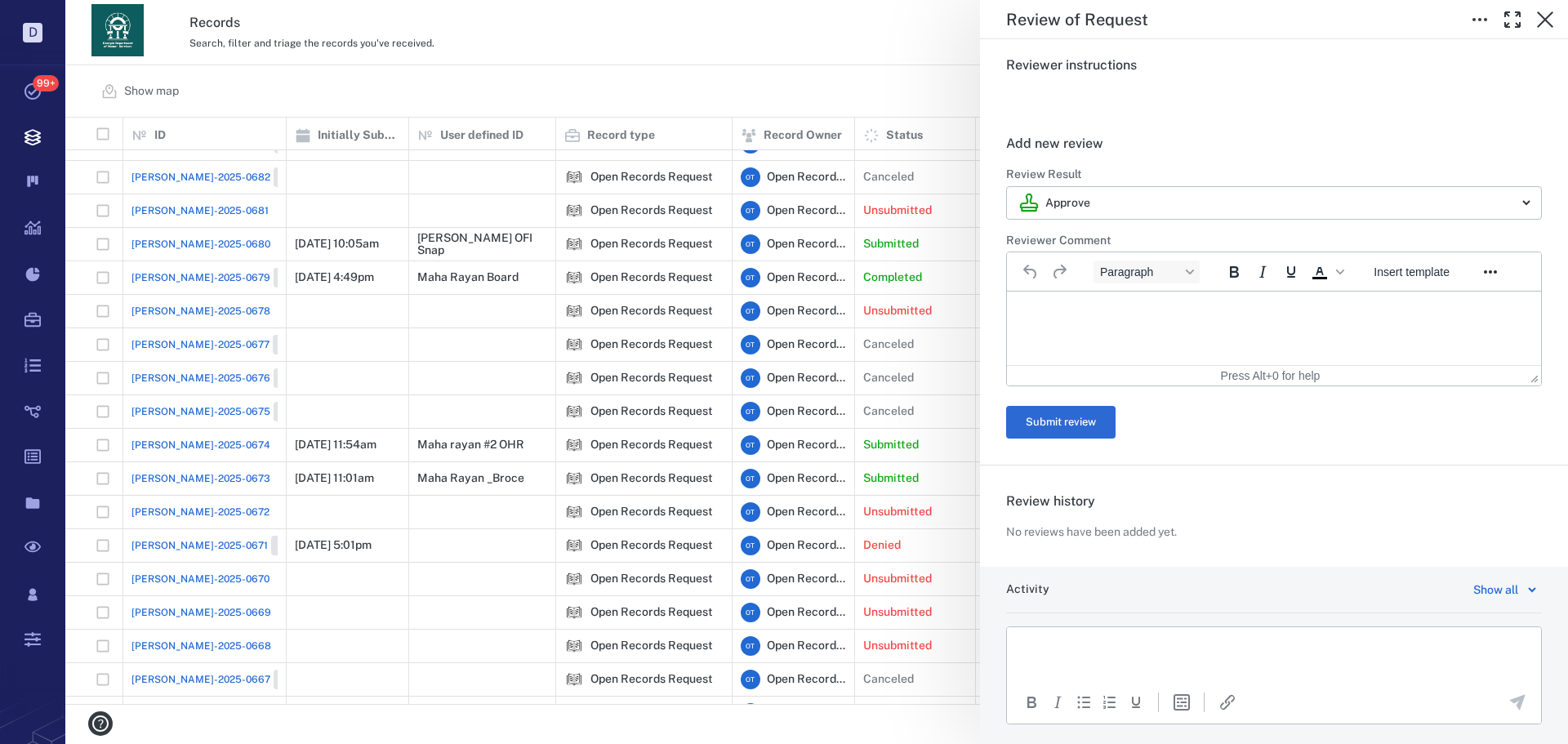
scroll to position [0, 0]
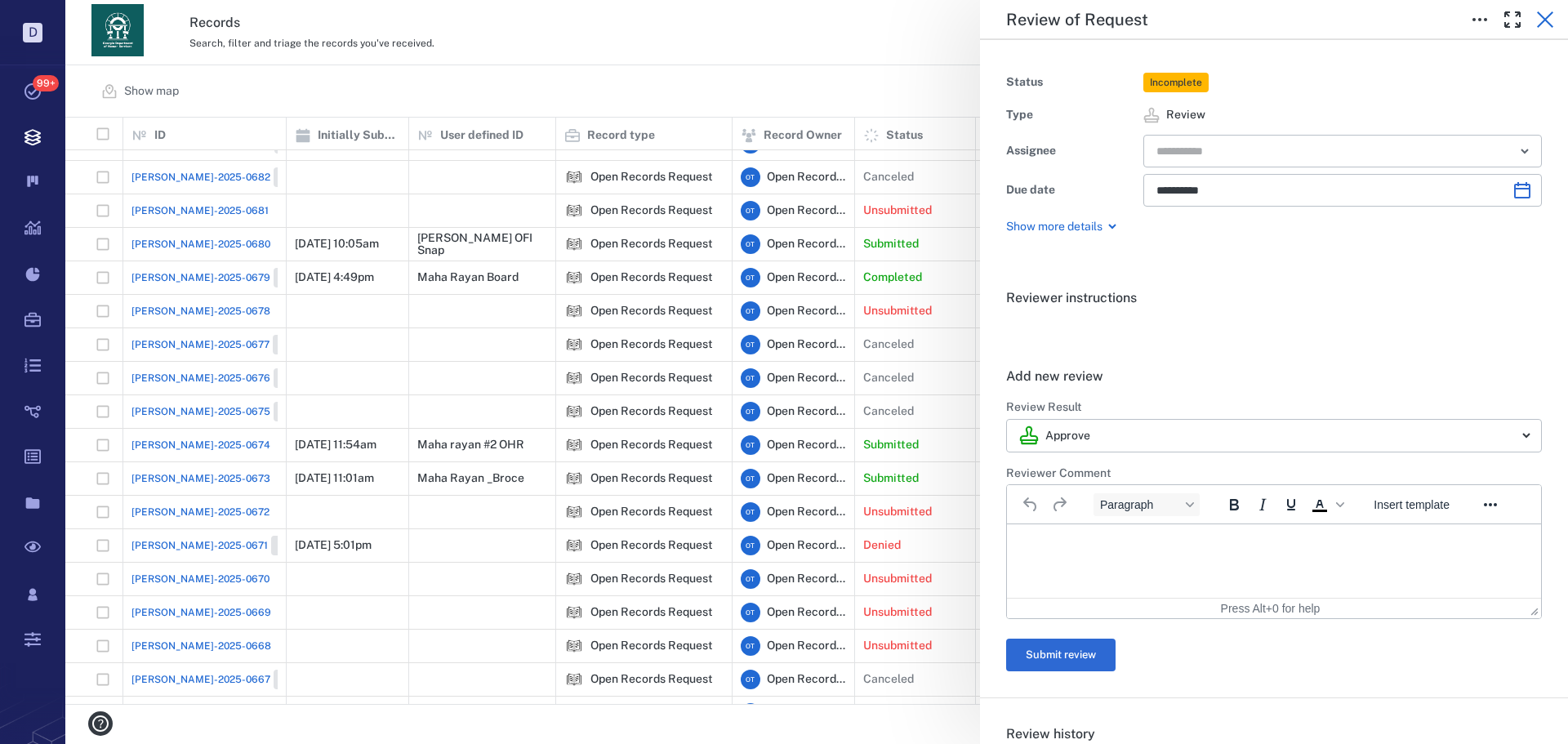
click at [1546, 29] on icon "button" at bounding box center [1545, 19] width 19 height 19
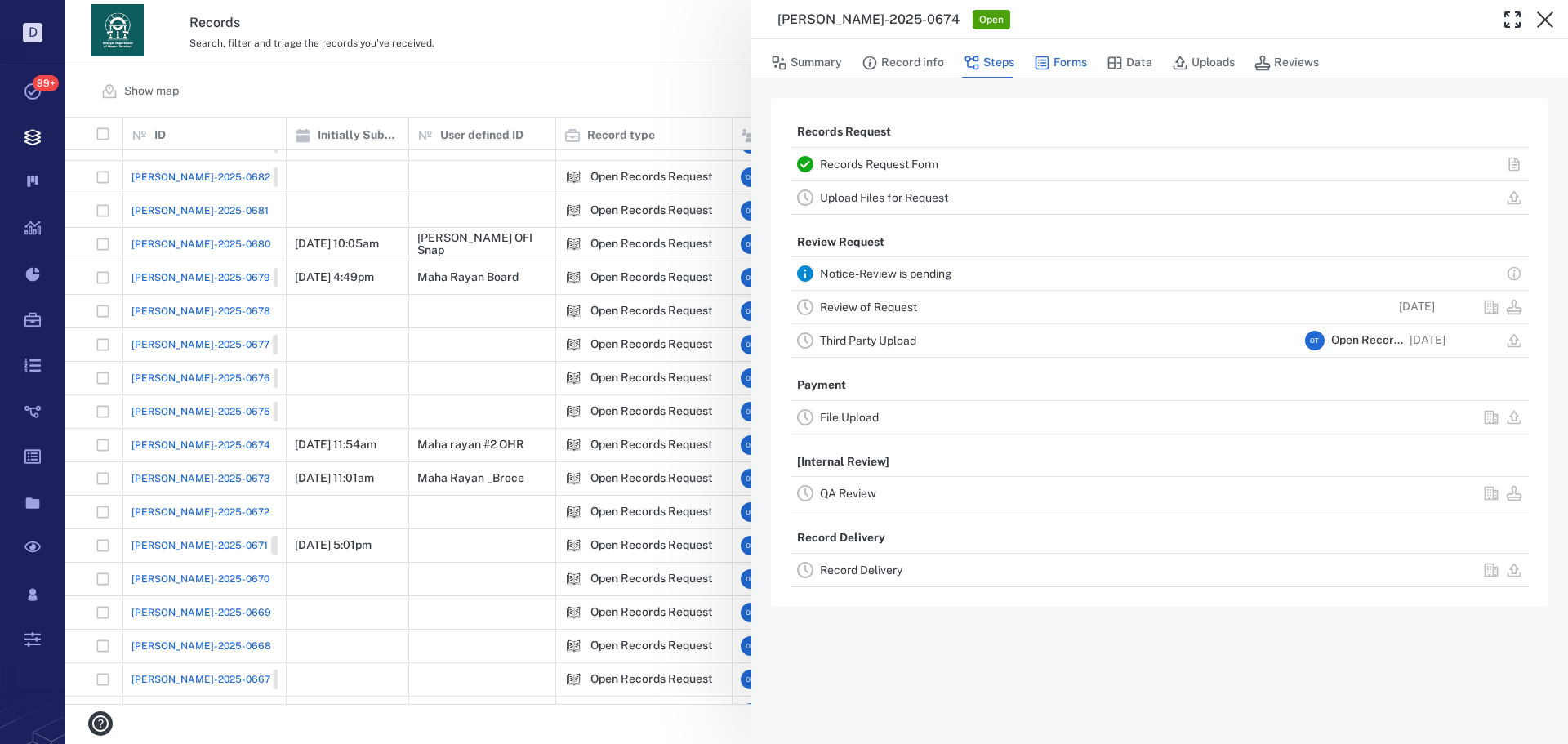
click at [1040, 57] on icon "button" at bounding box center [1043, 63] width 14 height 14
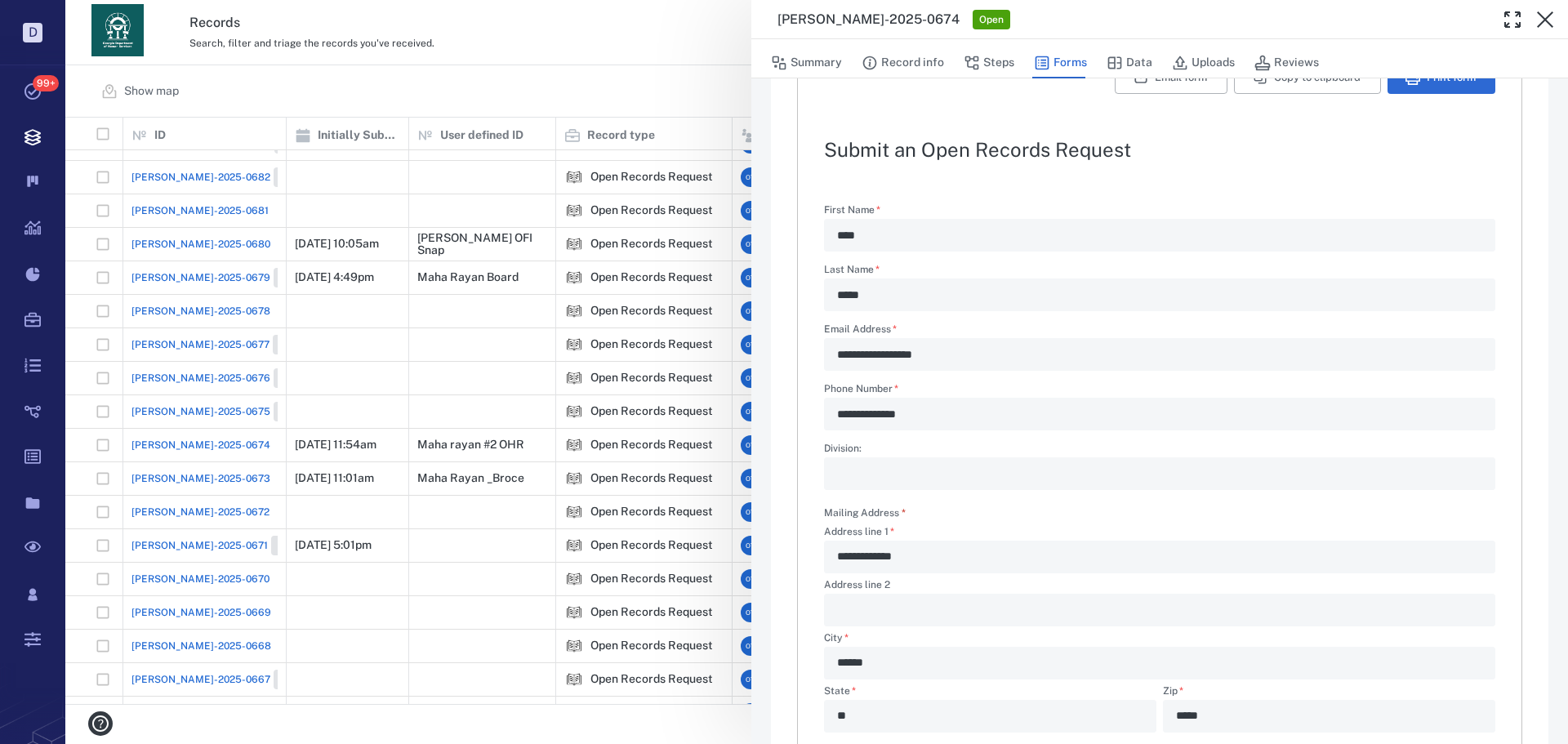
scroll to position [245, 0]
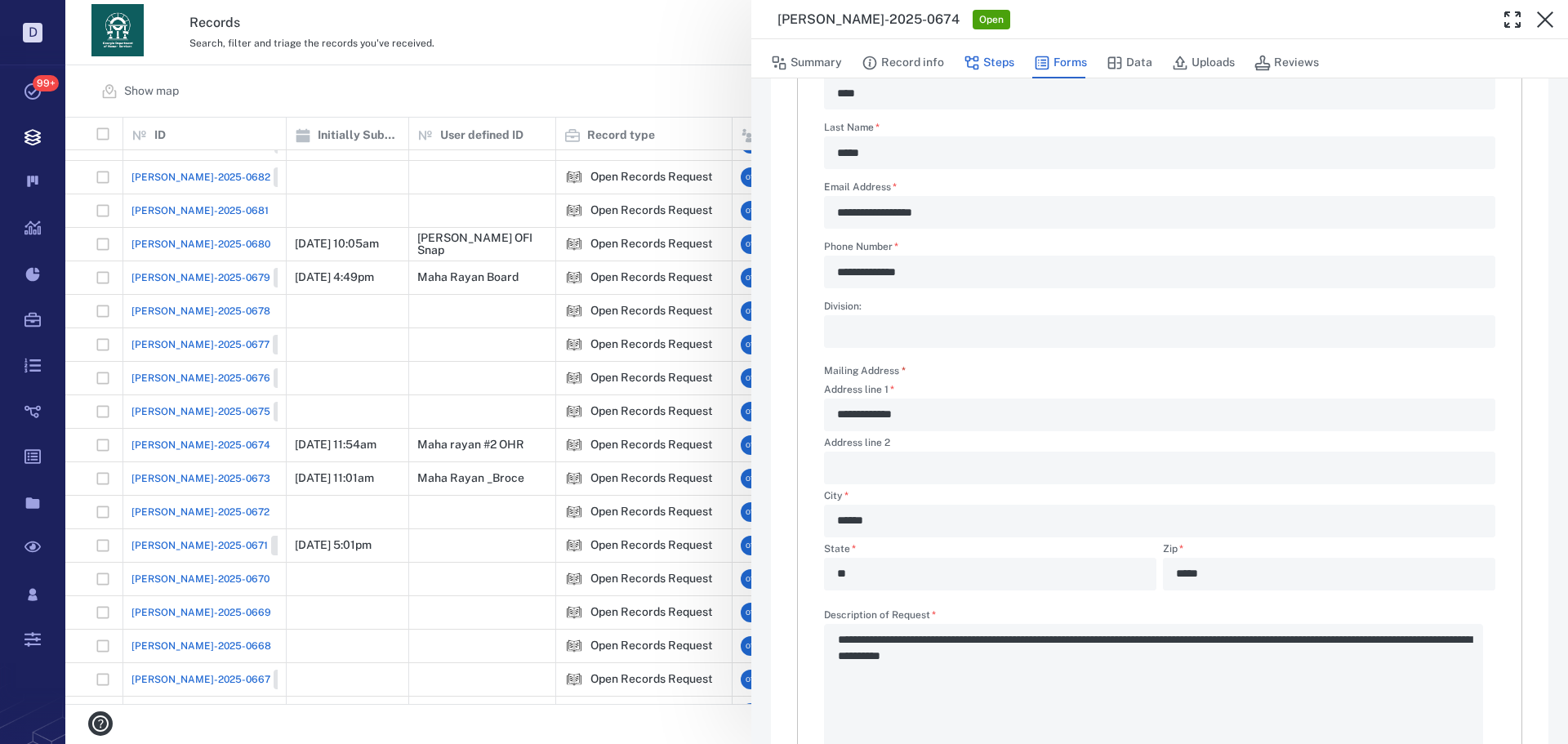
click at [1007, 71] on button "Steps" at bounding box center [989, 62] width 51 height 31
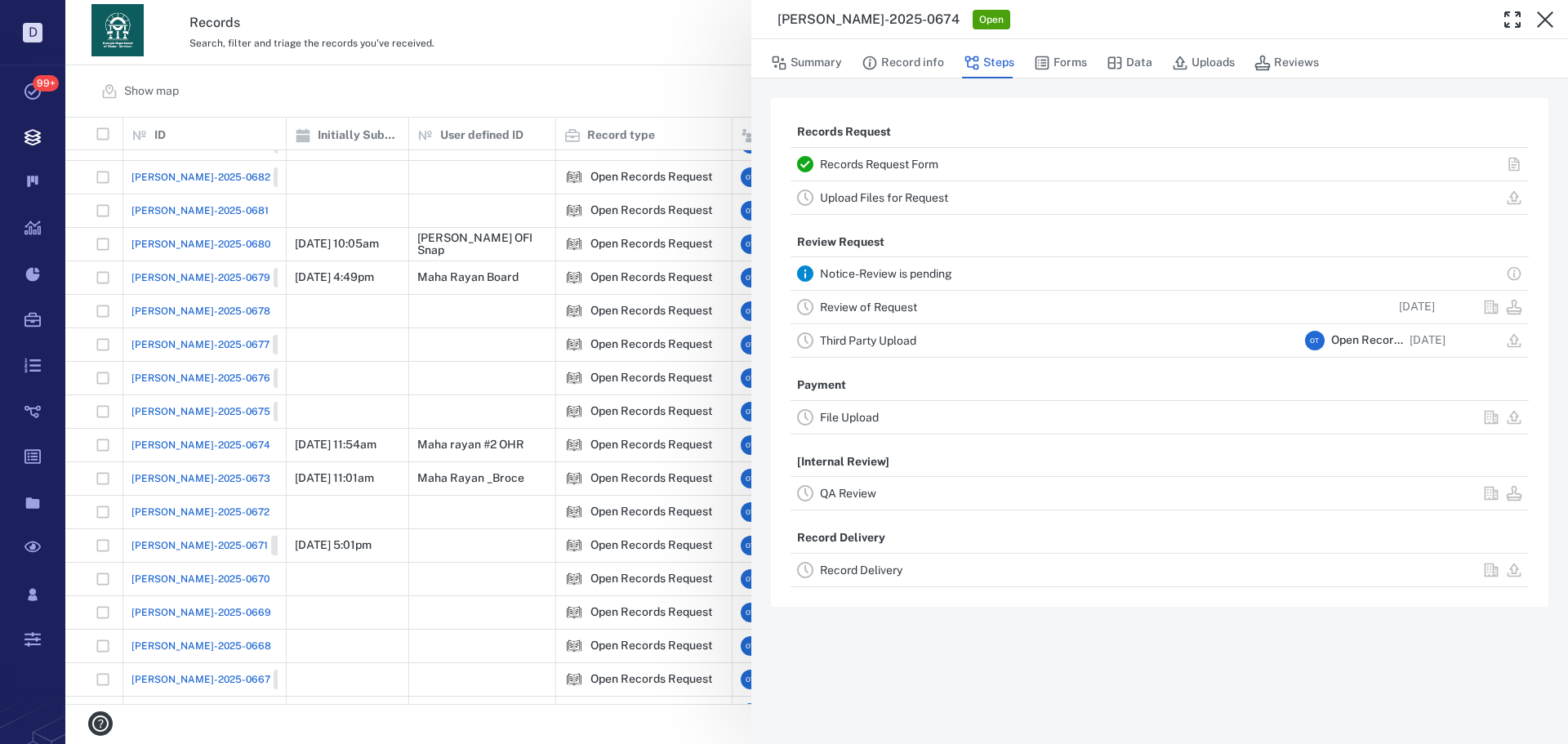
click at [893, 312] on link "Review of Request" at bounding box center [869, 307] width 98 height 13
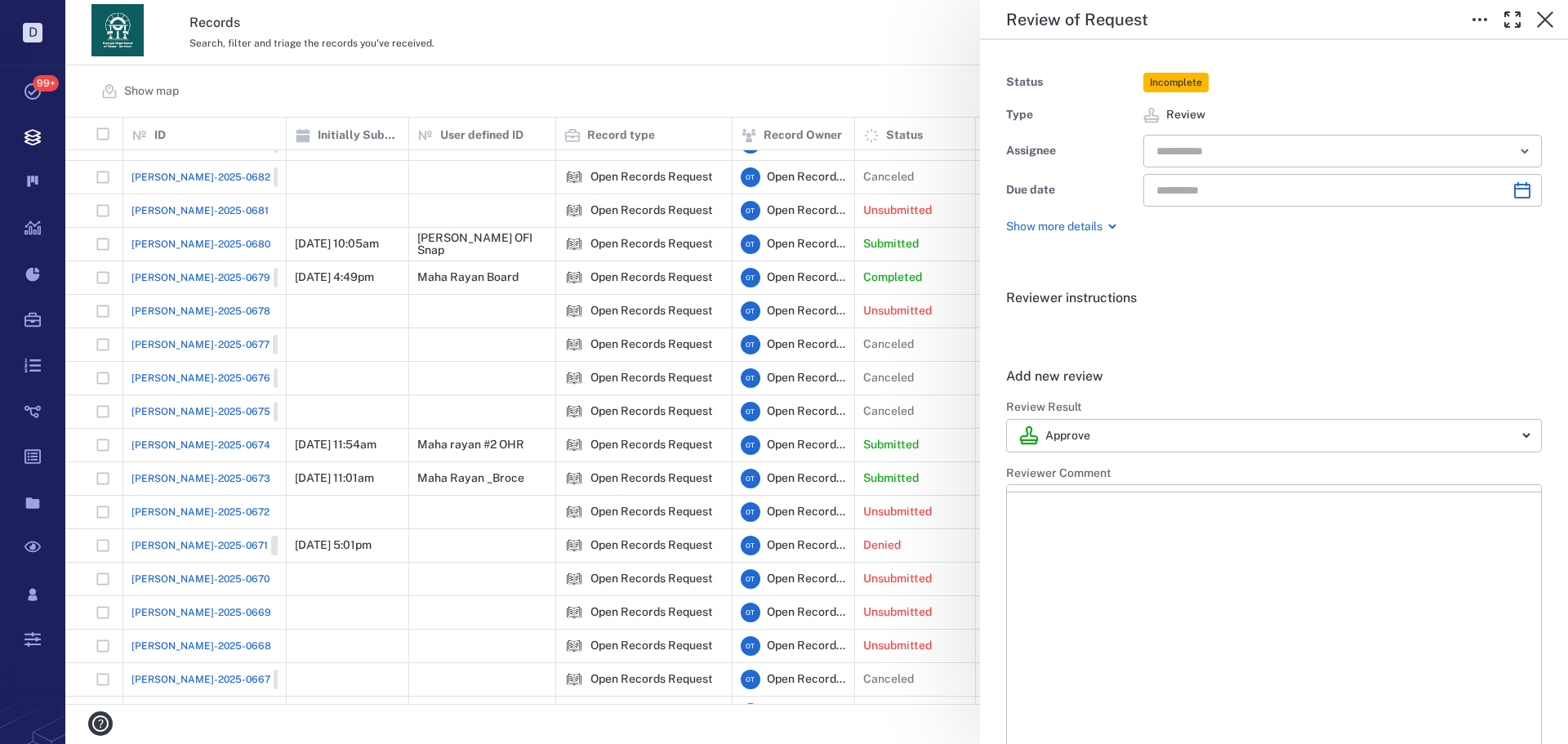
type input "**********"
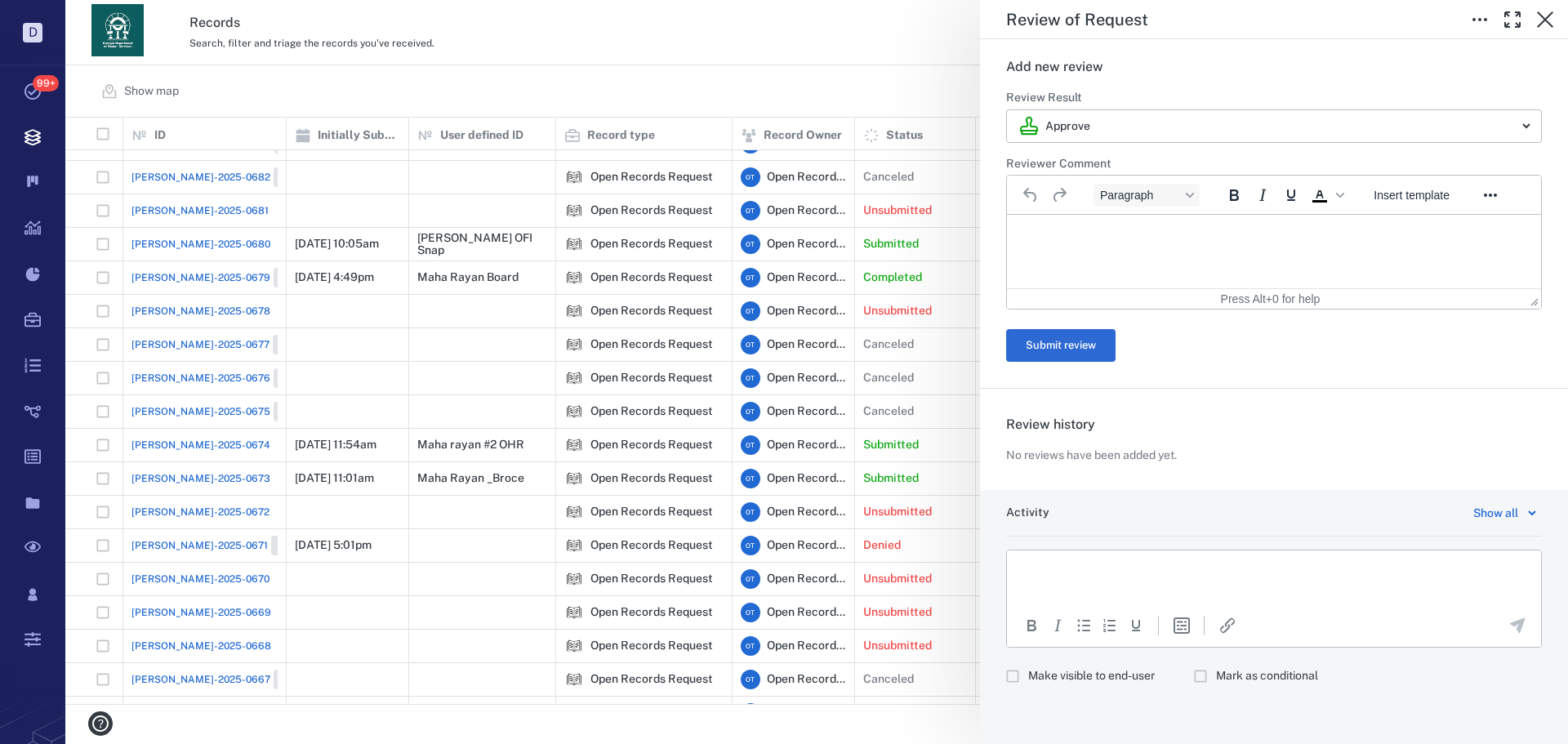
drag, startPoint x: 1275, startPoint y: 574, endPoint x: 1258, endPoint y: 587, distance: 21.4
click at [1275, 575] on p "Rich Text Area. Press ALT-0 for help." at bounding box center [1274, 571] width 507 height 15
click at [1520, 29] on button "button" at bounding box center [1513, 19] width 33 height 33
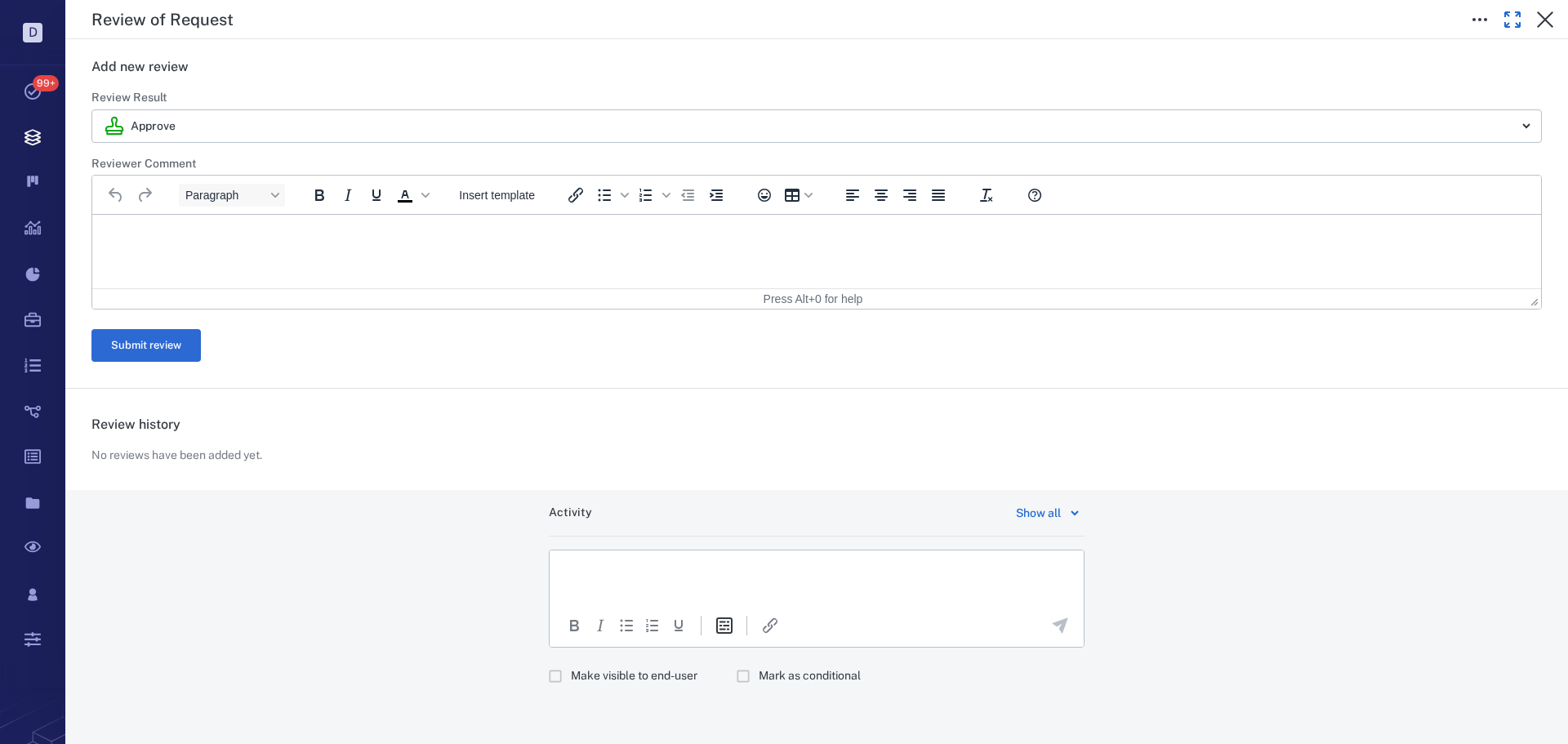
click at [717, 625] on icon "Insert template" at bounding box center [725, 625] width 19 height 19
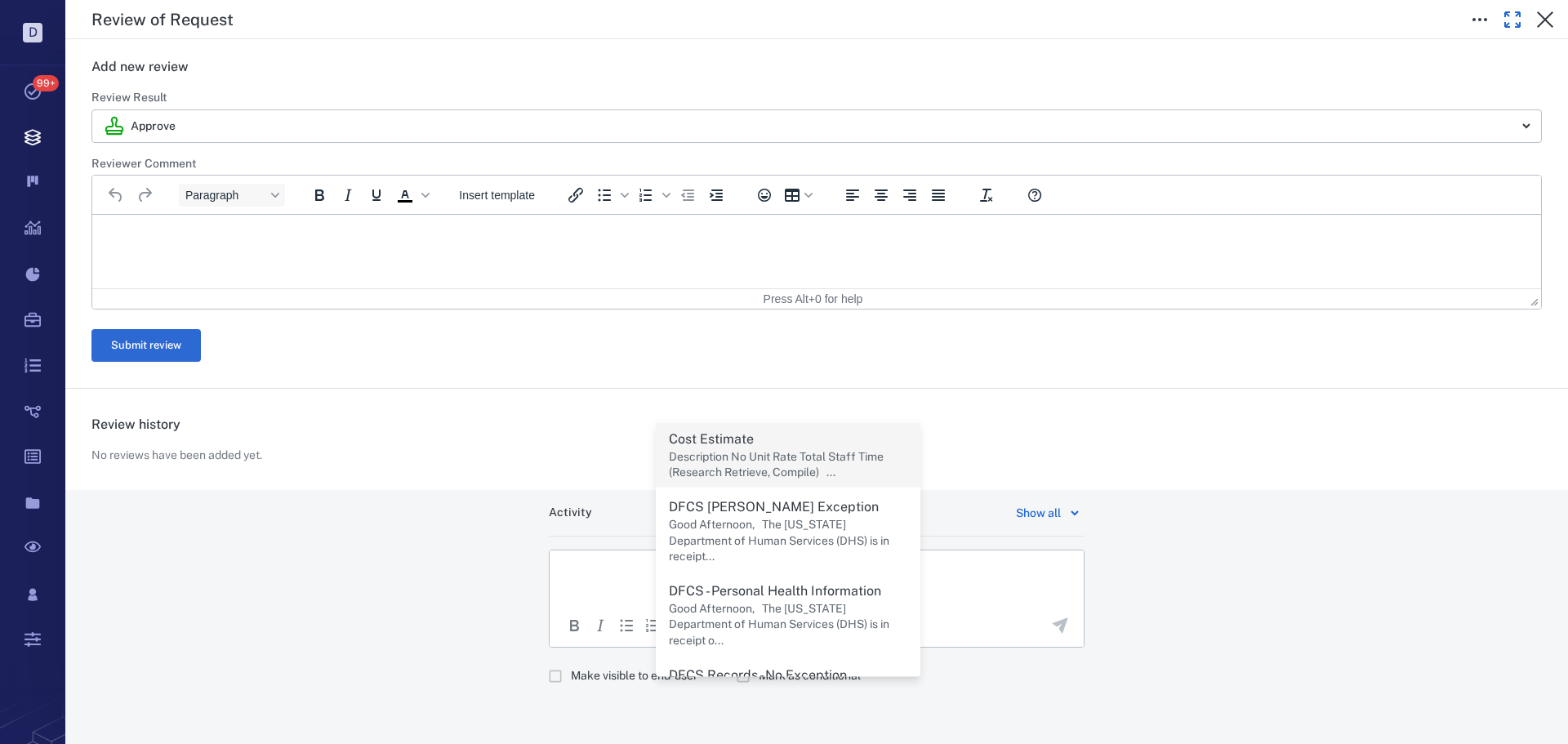
scroll to position [82, 0]
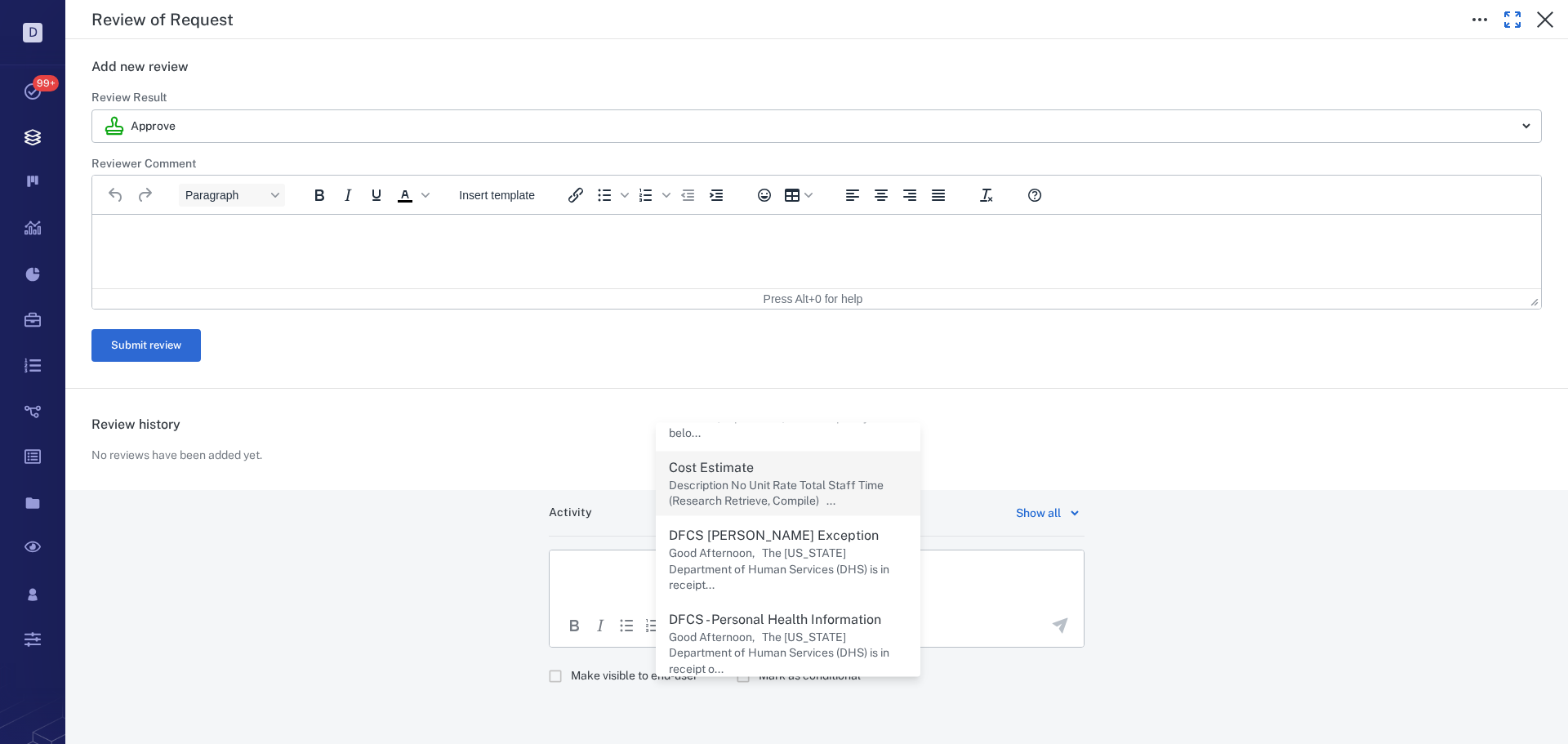
click at [804, 503] on p "Description No Unit Rate Total Staff Time (Research Retrieve, Compile) ..." at bounding box center [789, 493] width 239 height 32
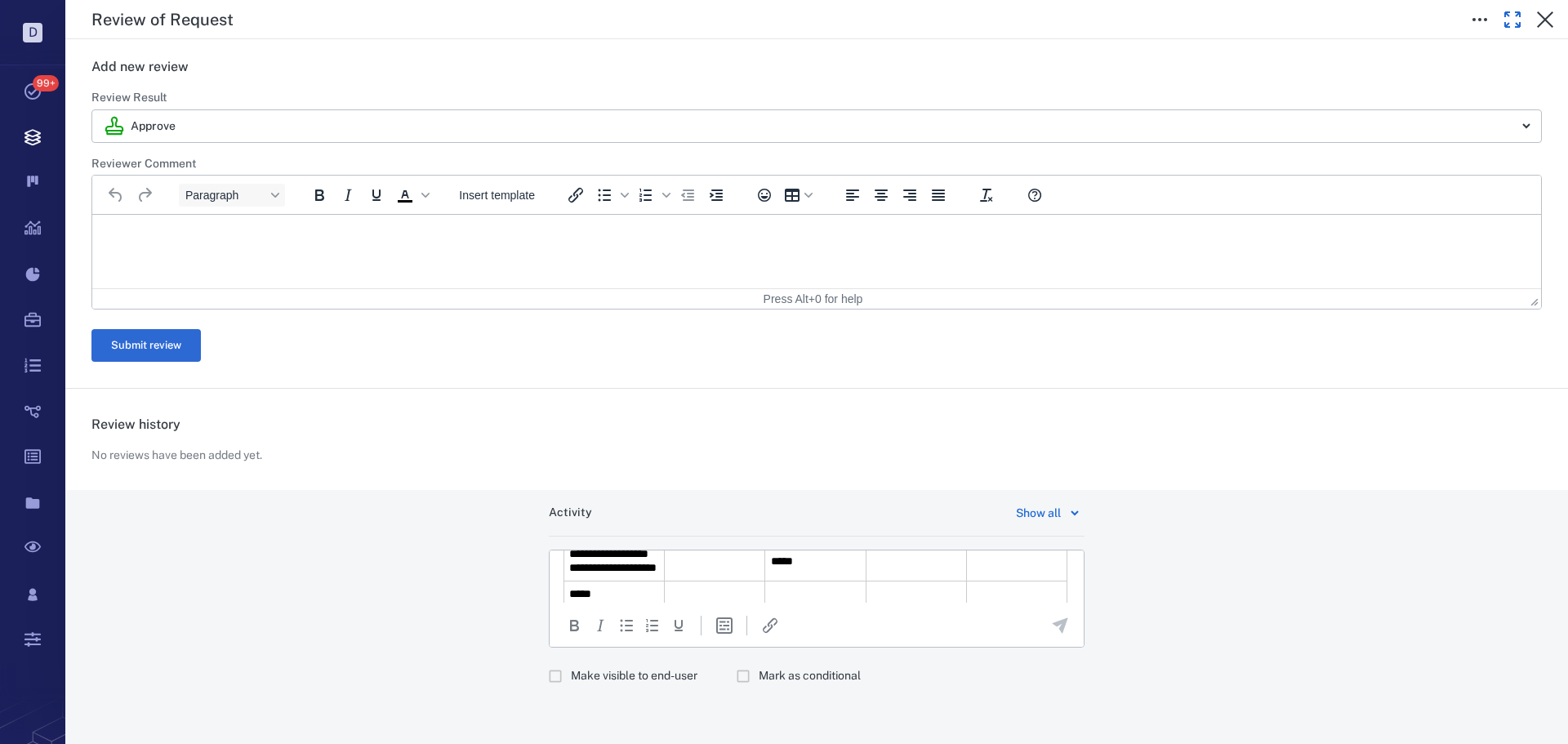
scroll to position [273, 0]
click at [1008, 586] on p "Rich Text Area. Press ALT-0 for help." at bounding box center [817, 583] width 507 height 15
click at [867, 577] on p "Rich Text Area. Press ALT-0 for help." at bounding box center [817, 583] width 507 height 15
click at [663, 560] on html "**********" at bounding box center [817, 691] width 534 height 282
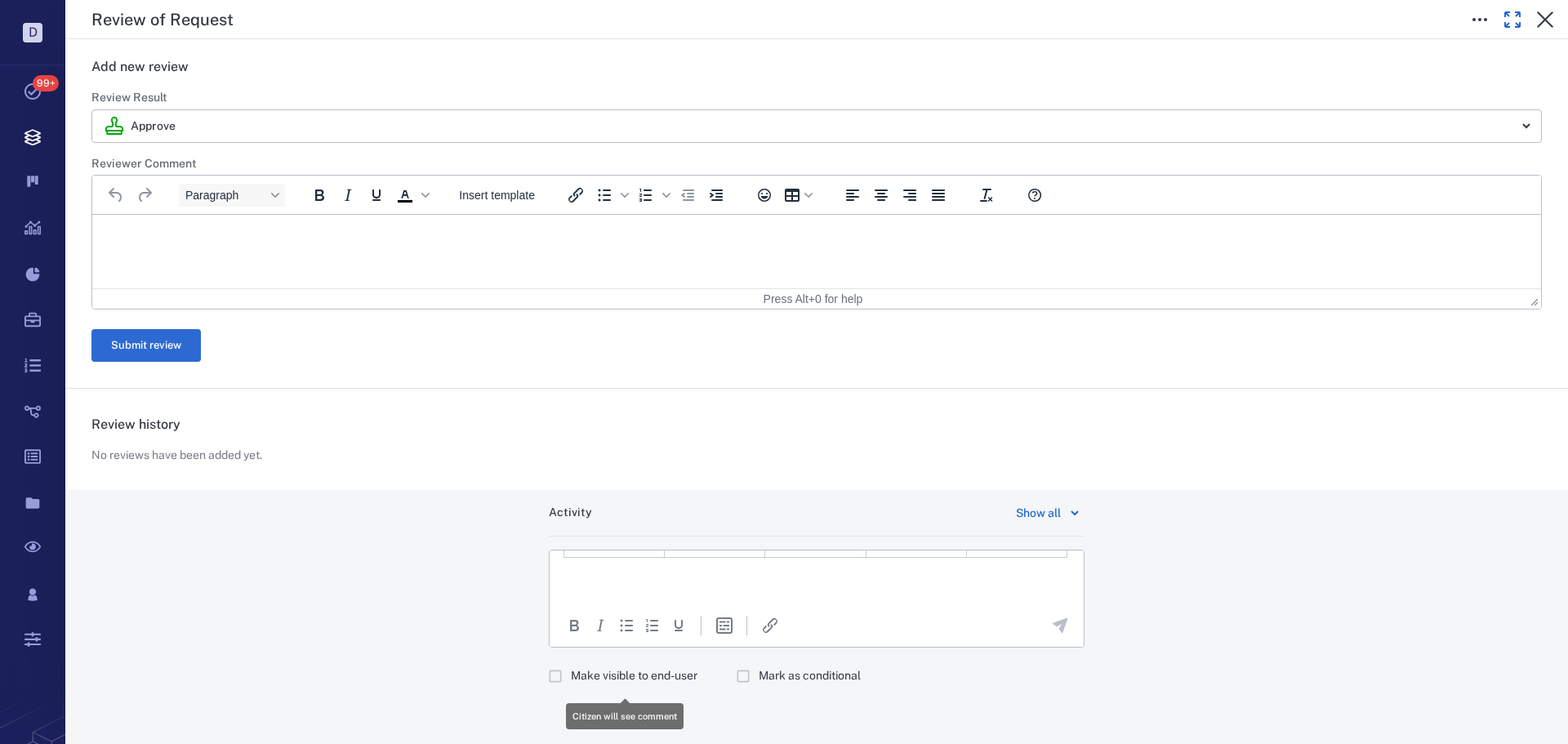
scroll to position [273, 0]
click at [687, 575] on p "Rich Text Area. Press ALT-0 for help." at bounding box center [817, 572] width 507 height 15
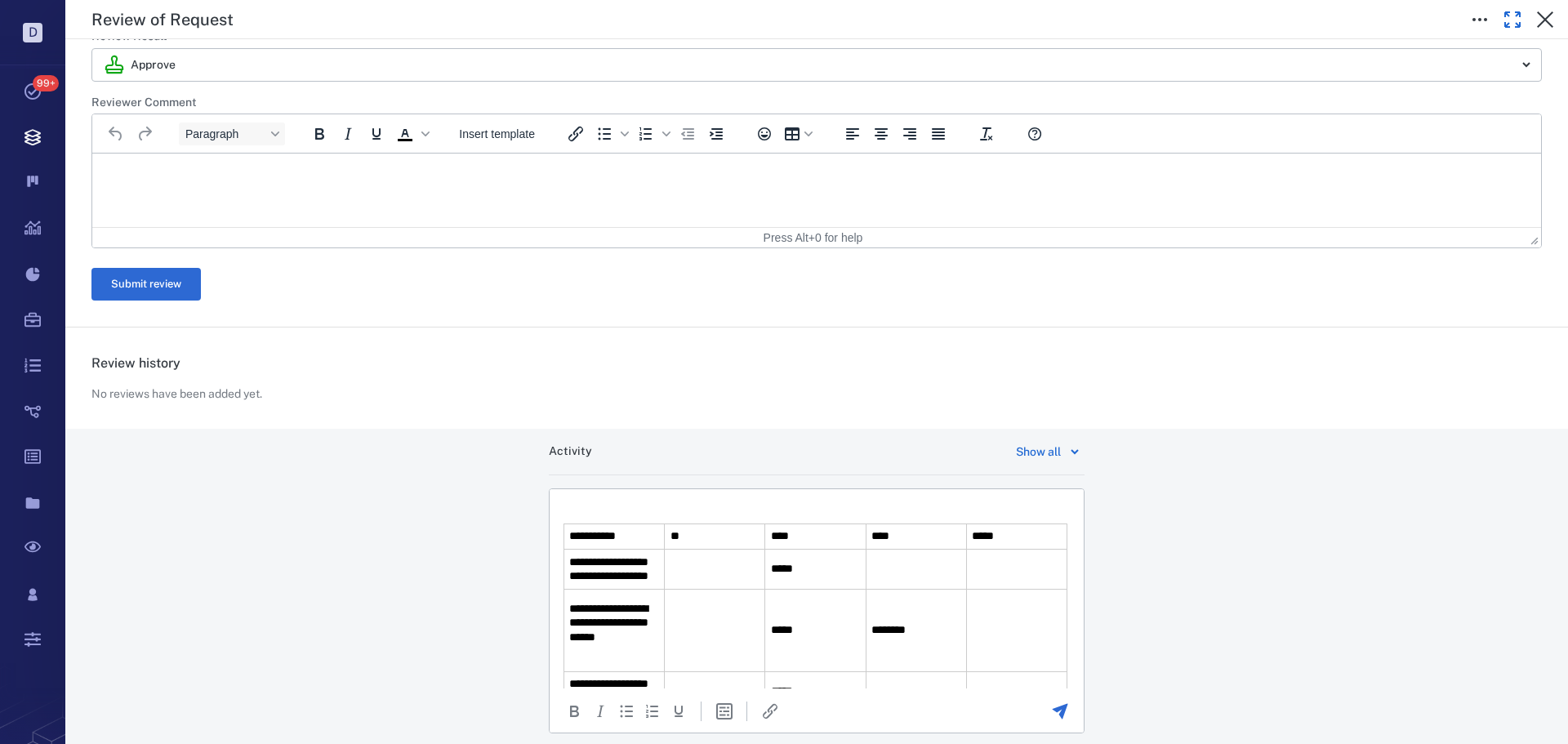
scroll to position [457, 0]
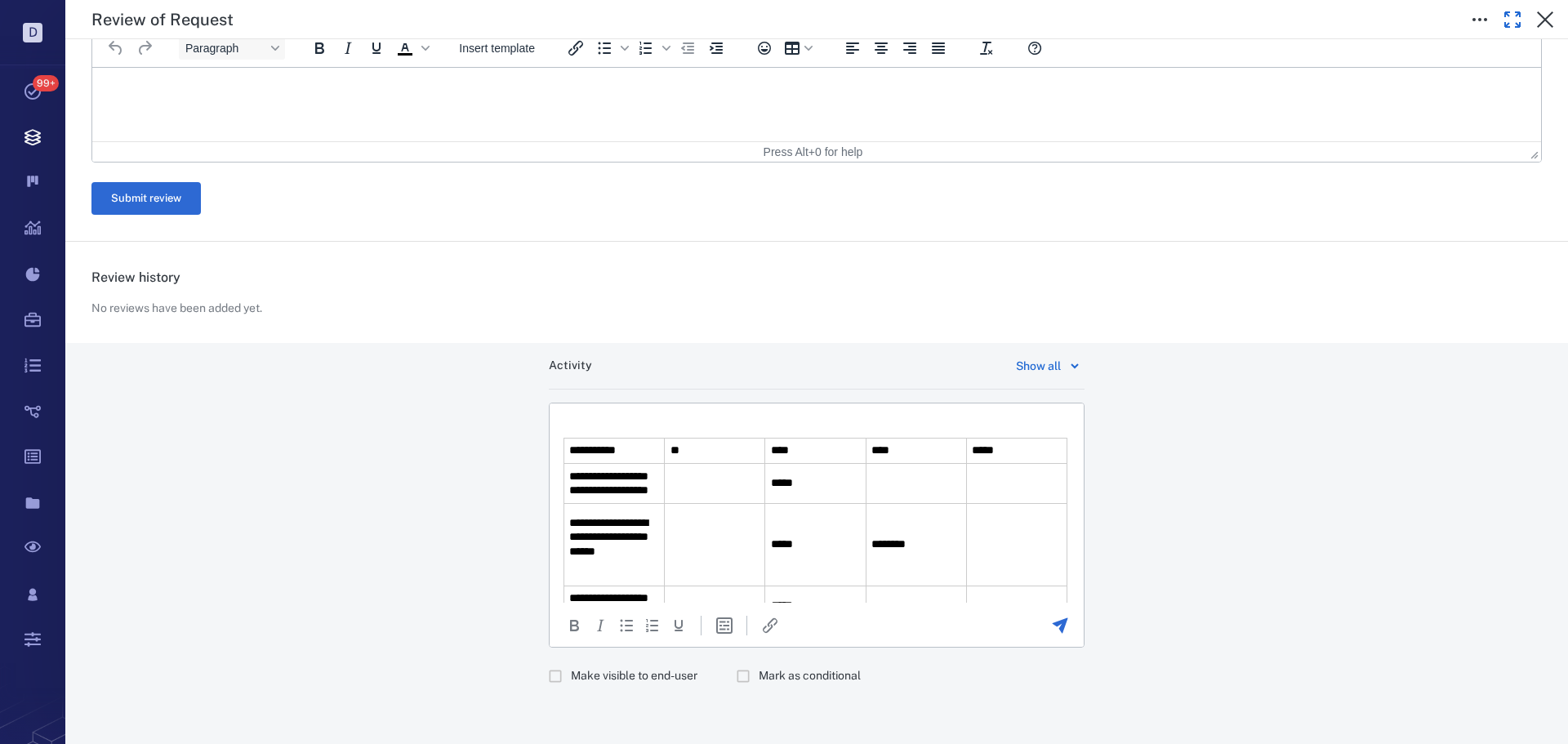
click at [647, 504] on td "**********" at bounding box center [615, 484] width 100 height 40
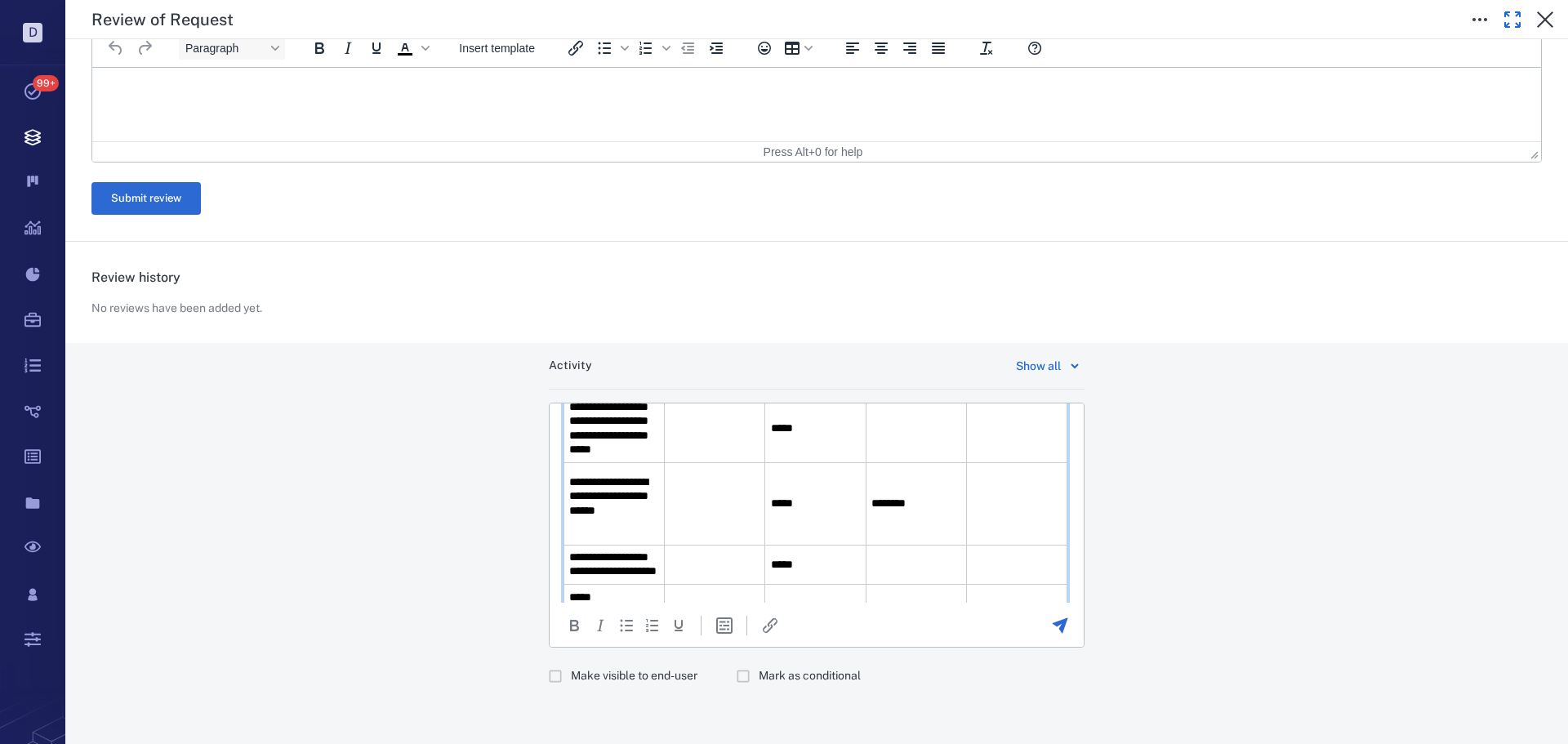
scroll to position [46, 0]
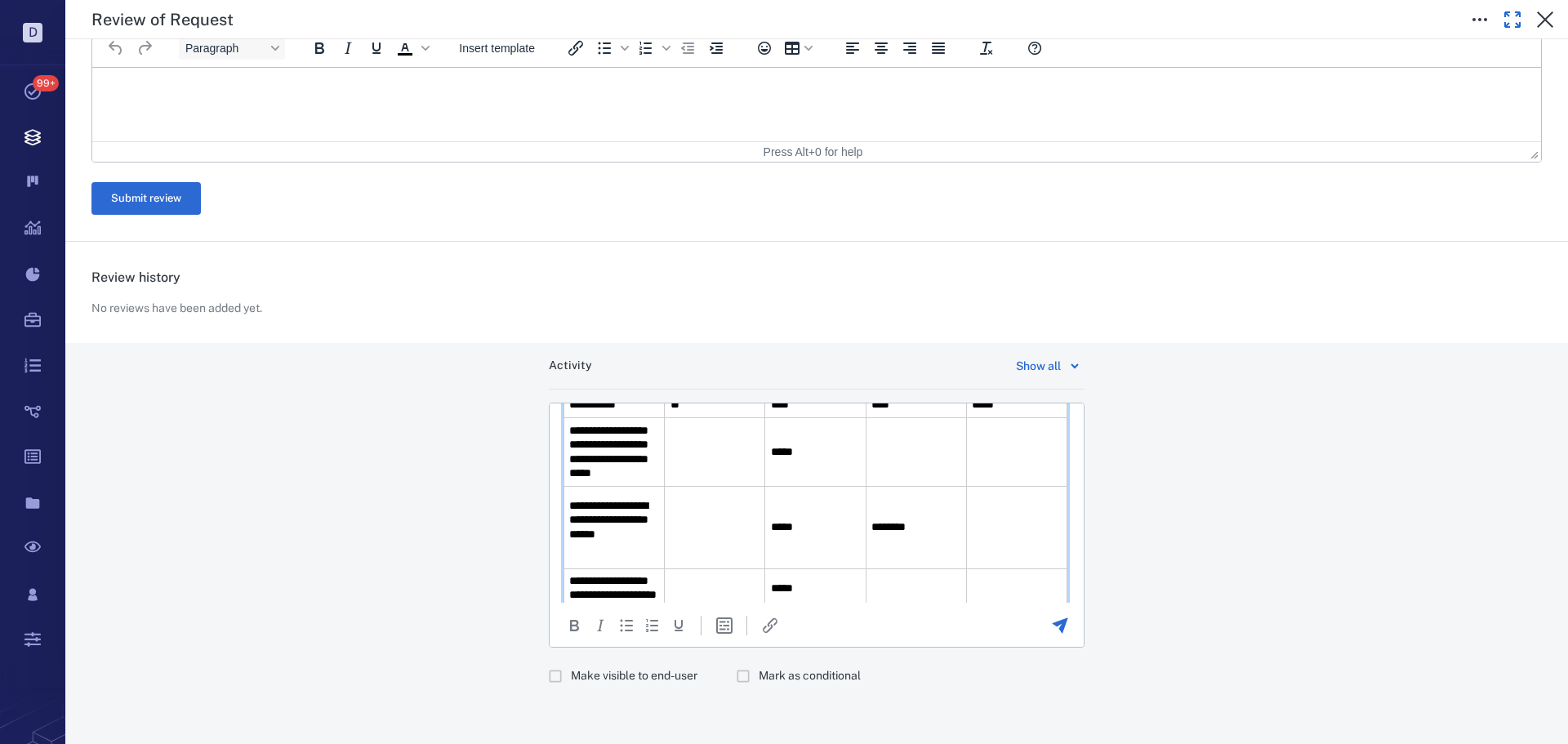
click at [711, 487] on td "Rich Text Area. Press ALT-0 for help." at bounding box center [715, 452] width 100 height 69
click at [717, 544] on td "Rich Text Area. Press ALT-0 for help." at bounding box center [715, 527] width 100 height 83
click at [968, 552] on td "Rich Text Area. Press ALT-0 for help." at bounding box center [1016, 527] width 100 height 83
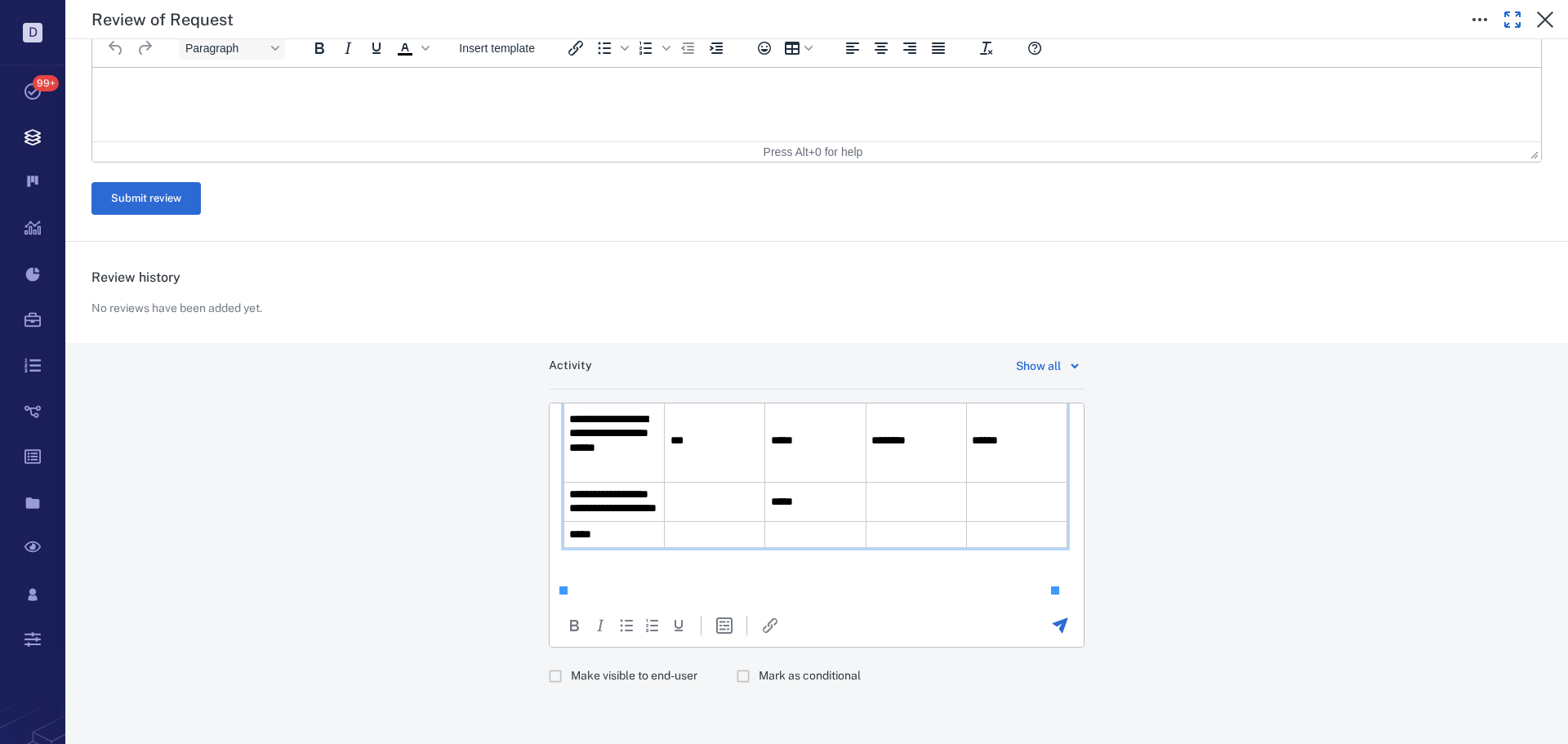
scroll to position [149, 0]
click at [723, 522] on td "Rich Text Area. Press ALT-0 for help." at bounding box center [715, 502] width 100 height 40
click at [989, 530] on td "Rich Text Area. Press ALT-0 for help." at bounding box center [1016, 534] width 100 height 25
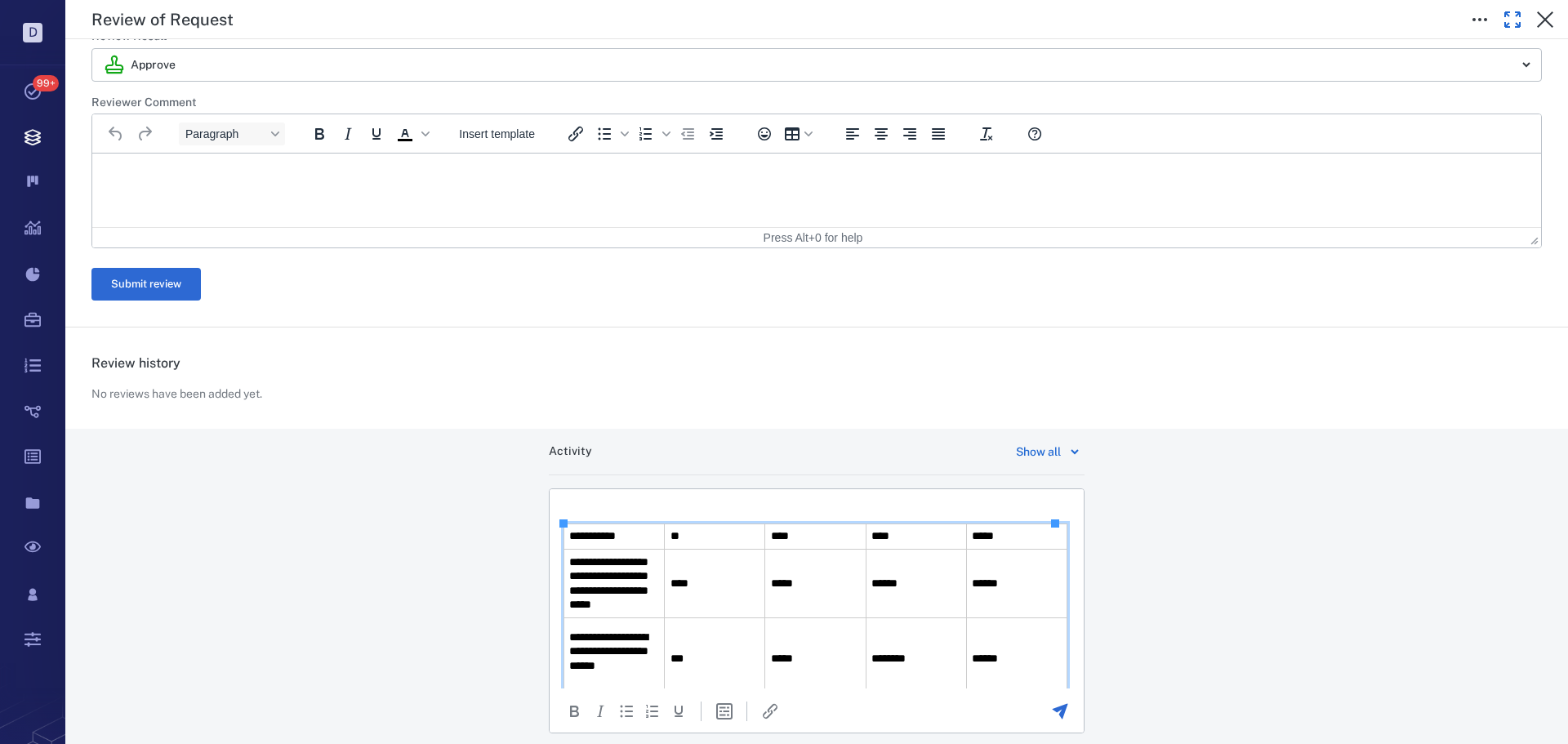
scroll to position [293, 0]
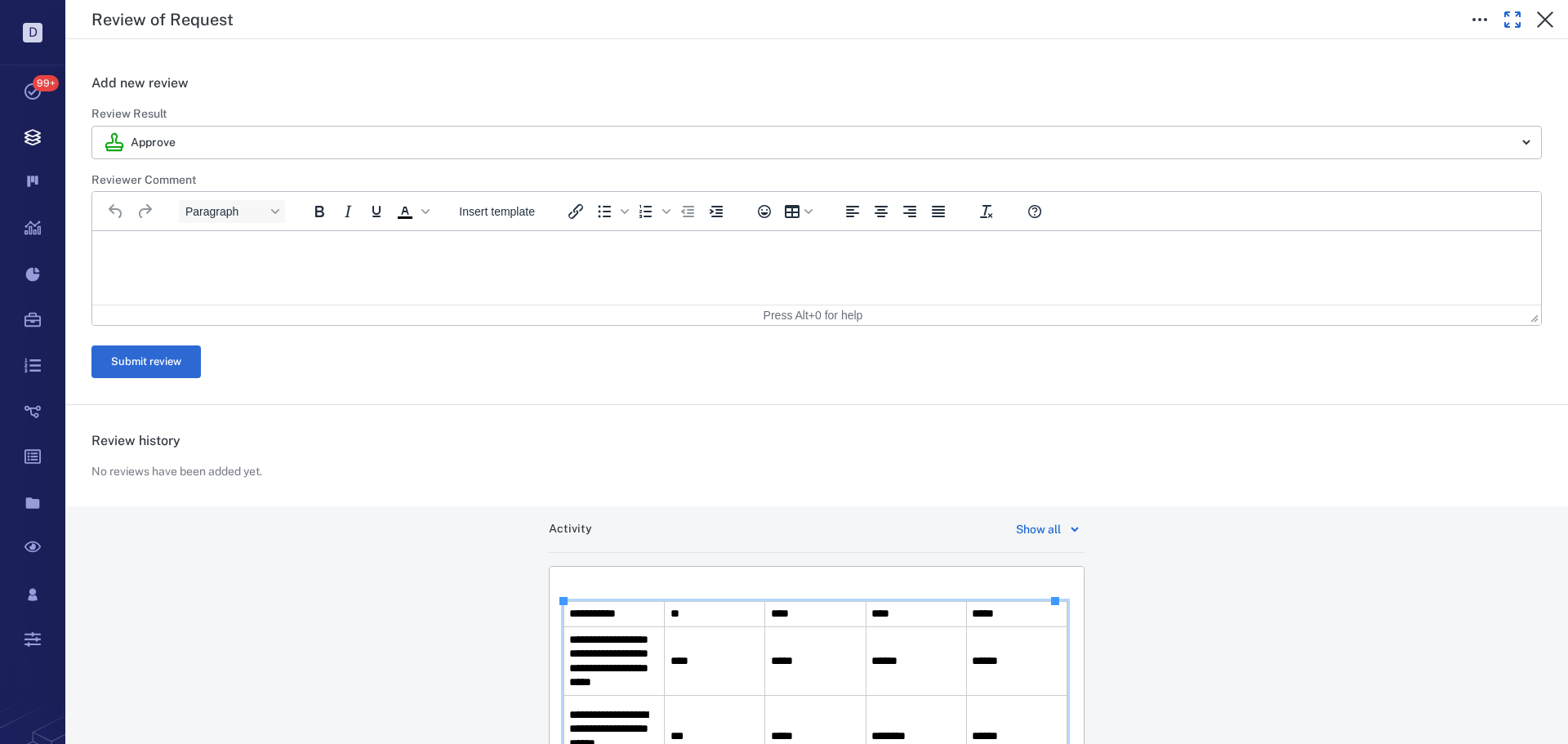
click at [600, 577] on html "**********" at bounding box center [817, 733] width 534 height 332
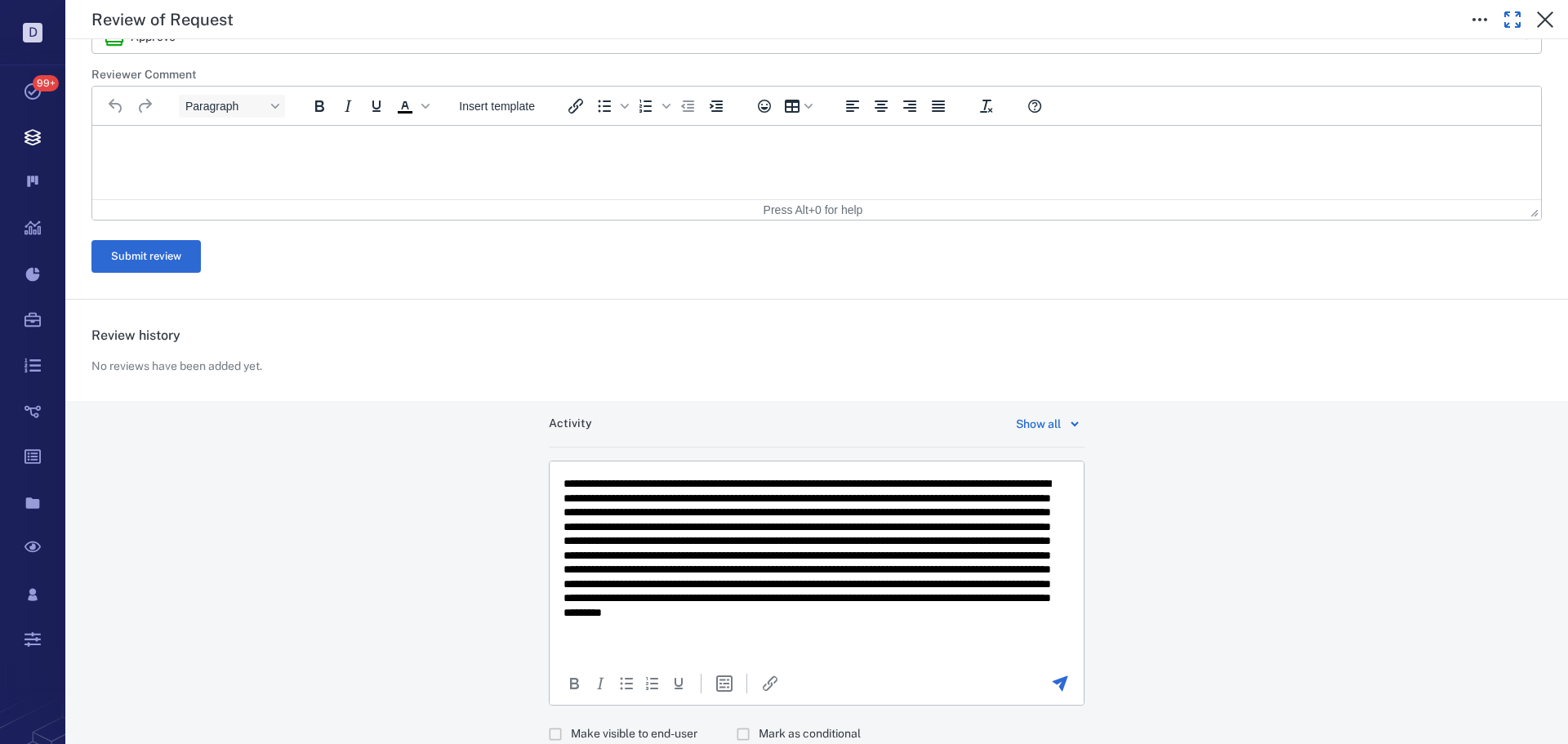
scroll to position [457, 0]
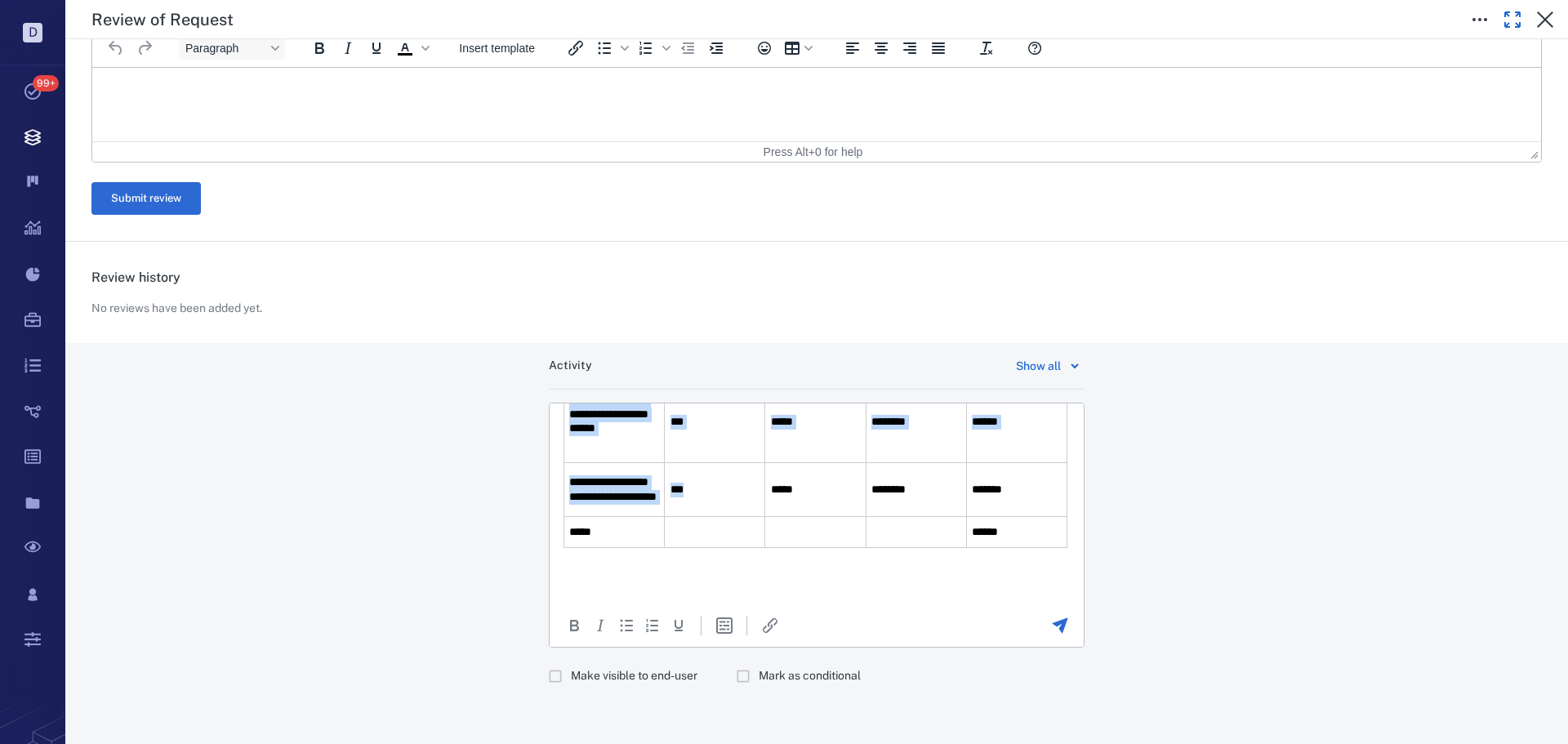
drag, startPoint x: 868, startPoint y: 516, endPoint x: 739, endPoint y: 469, distance: 137.3
click at [739, 469] on body "**********" at bounding box center [817, 118] width 508 height 943
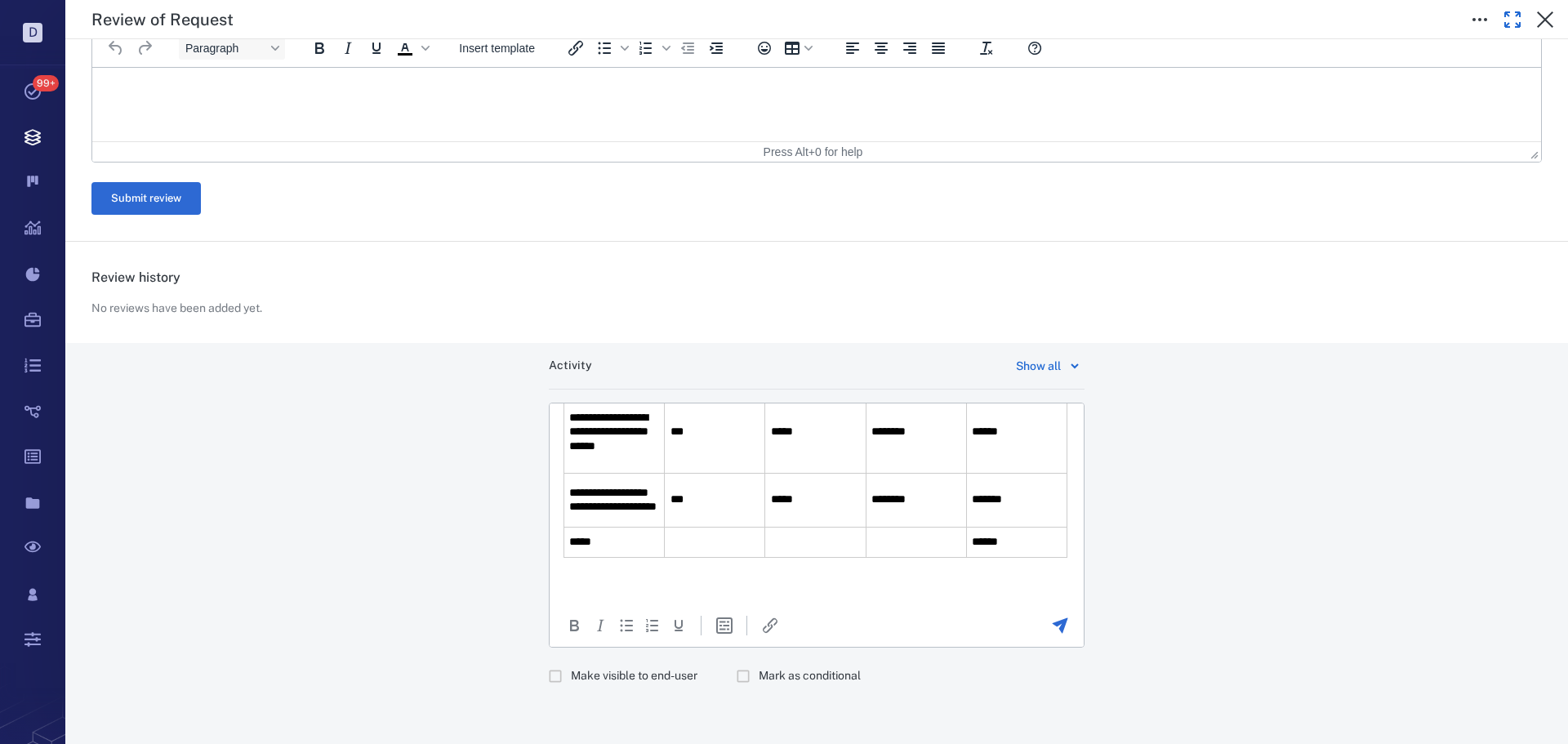
scroll to position [443, 0]
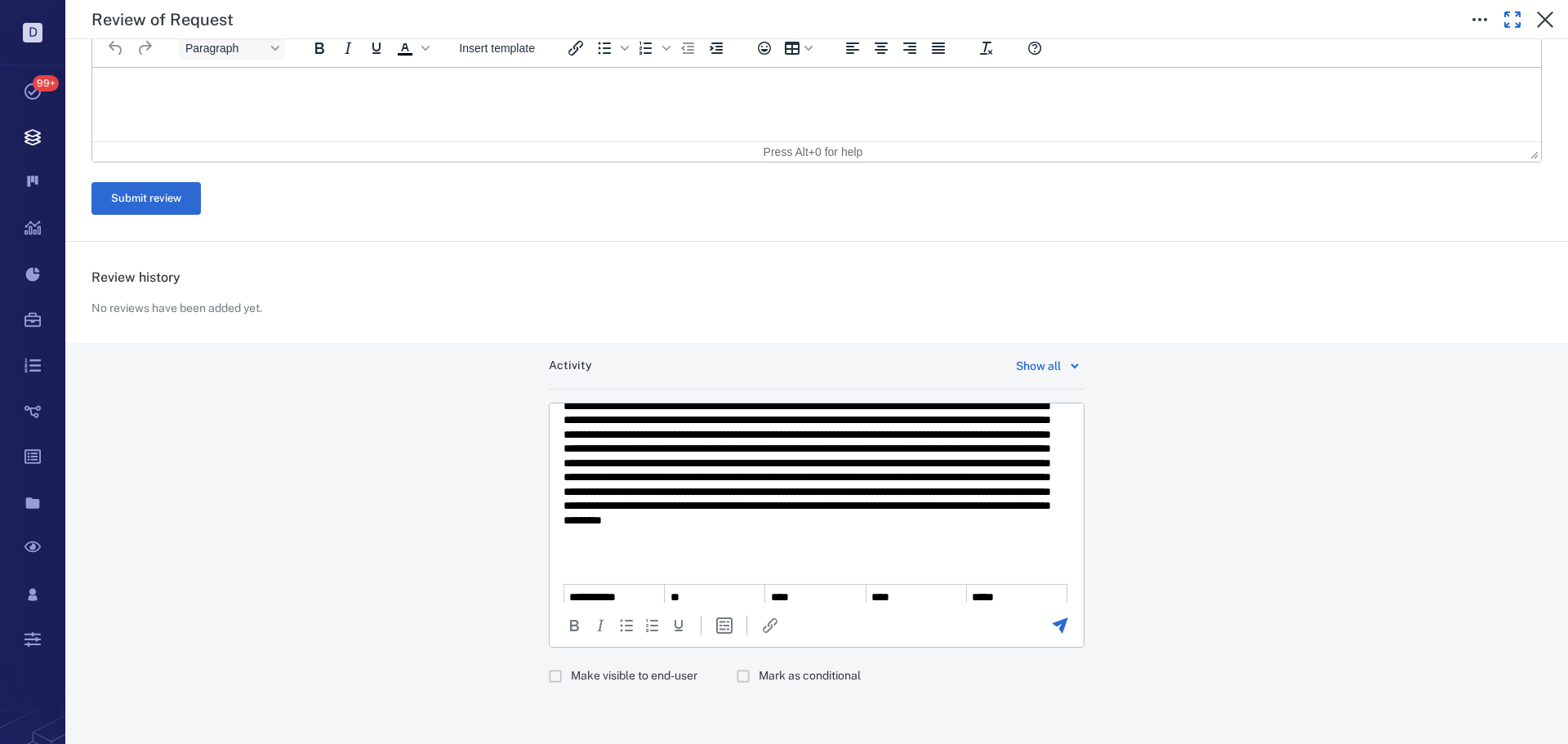
click at [894, 548] on p "Rich Text Area. Press ALT-0 for help." at bounding box center [811, 470] width 495 height 171
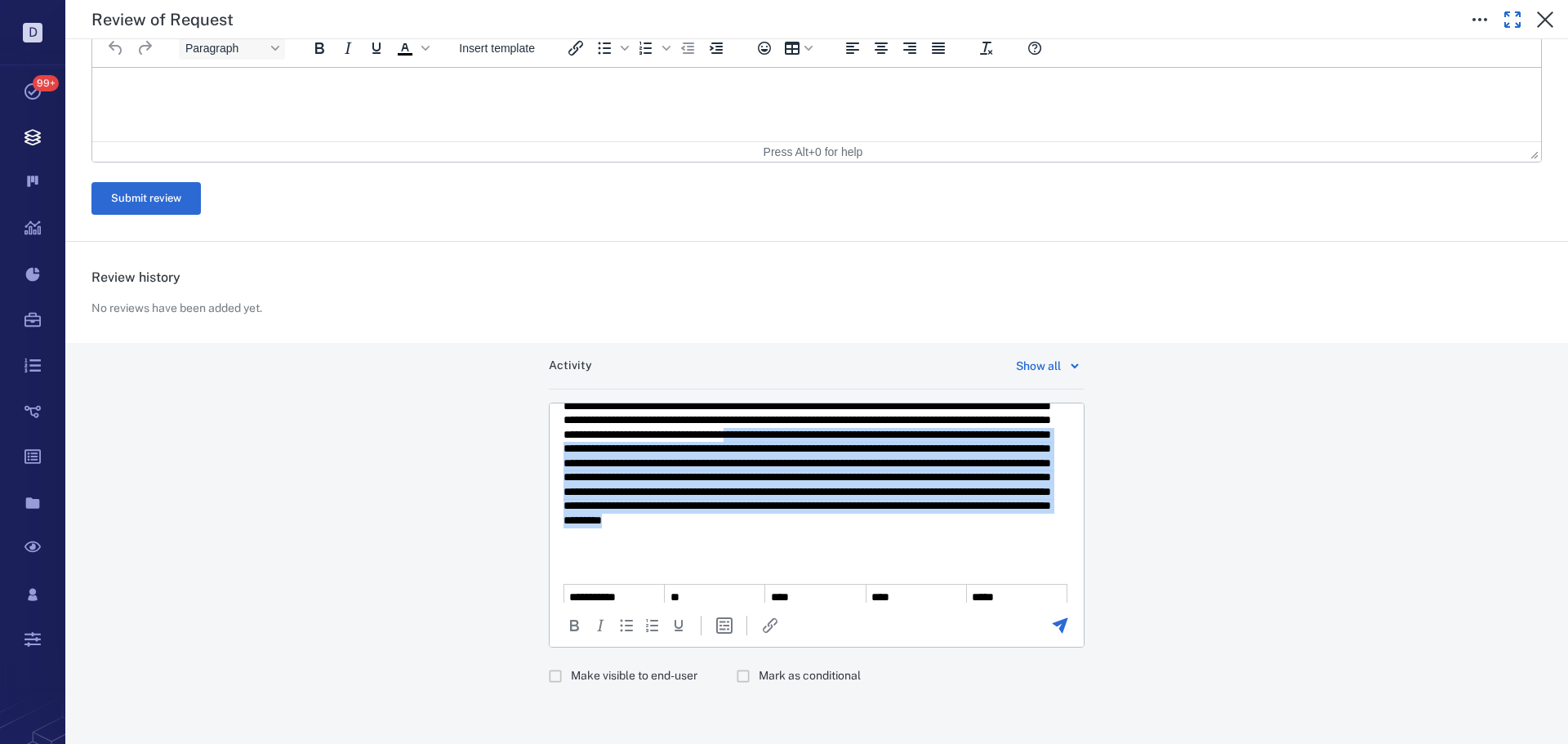
drag, startPoint x: 876, startPoint y: 553, endPoint x: 661, endPoint y: 442, distance: 242.0
click at [661, 442] on p "Rich Text Area. Press ALT-0 for help." at bounding box center [811, 470] width 495 height 171
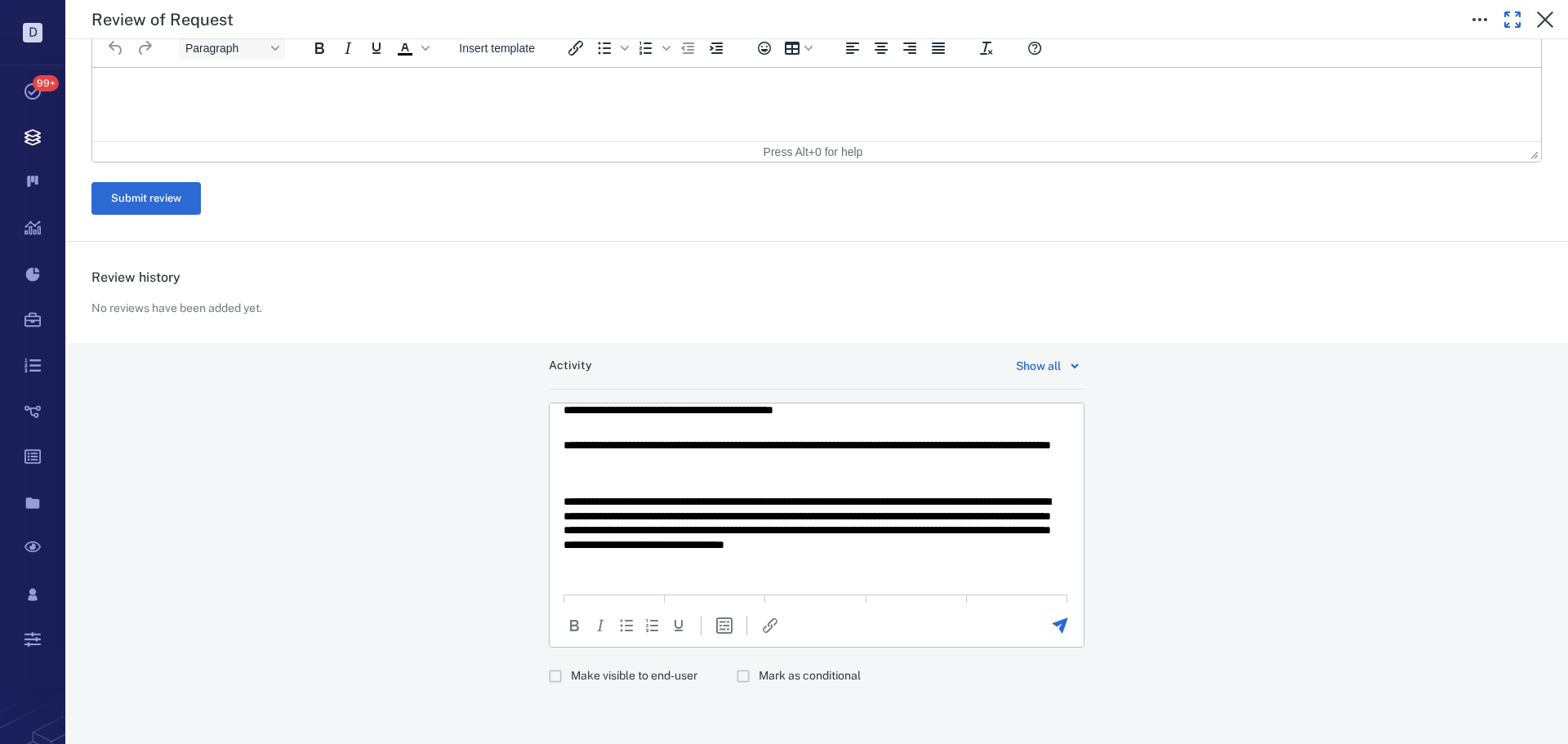
scroll to position [361, 0]
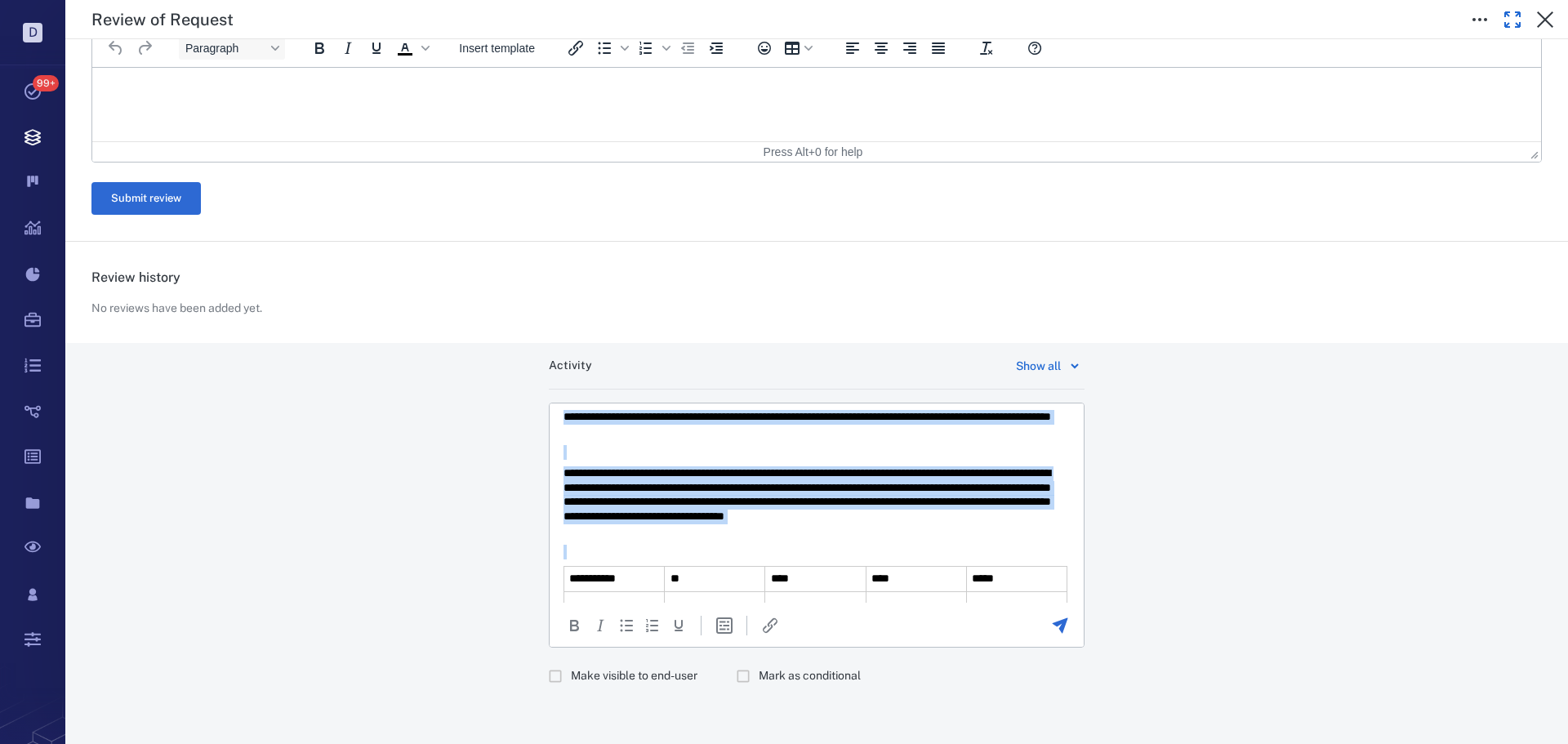
drag, startPoint x: 683, startPoint y: 550, endPoint x: 592, endPoint y: 437, distance: 145.1
click at [560, 422] on html "**********" at bounding box center [817, 476] width 534 height 869
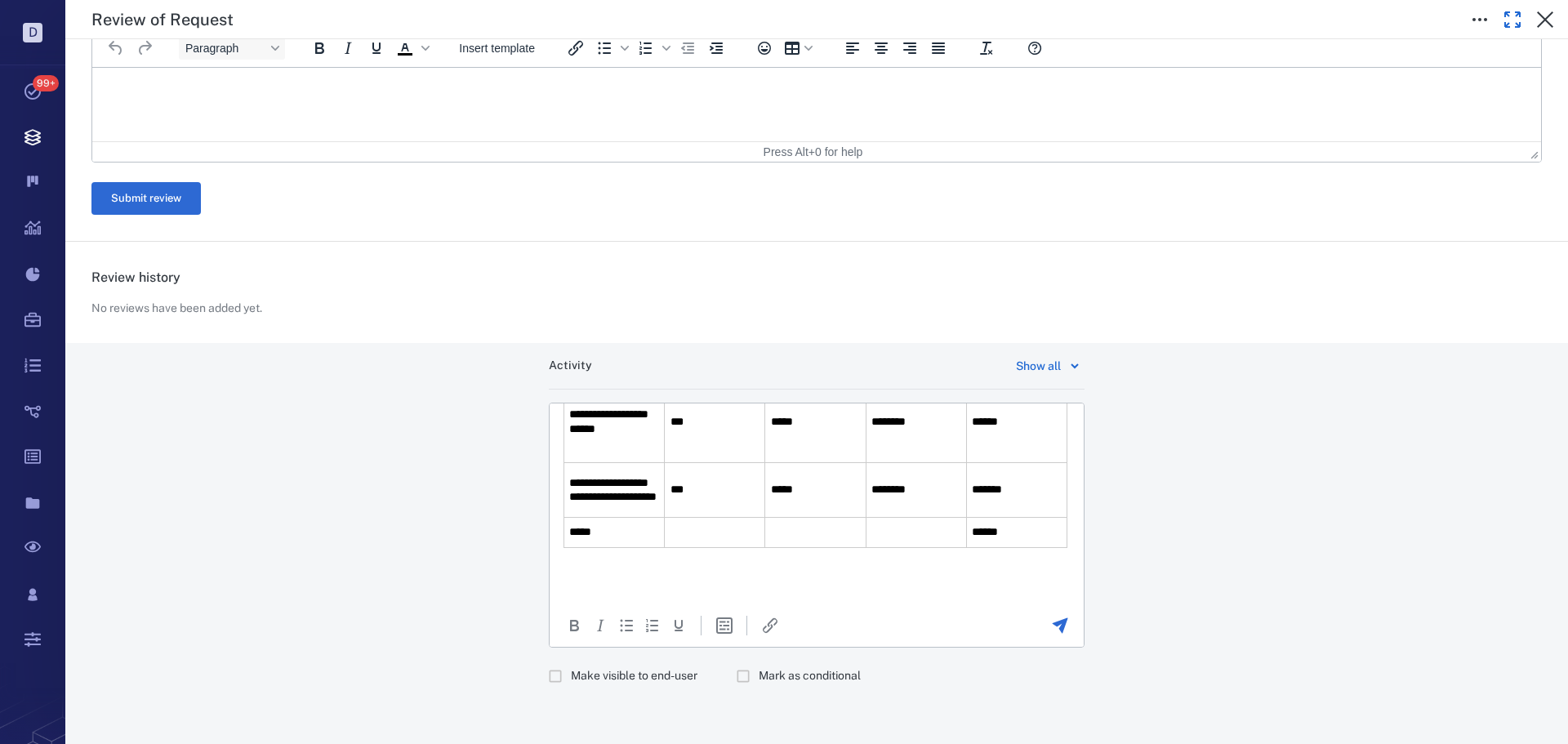
scroll to position [535, 0]
click at [741, 575] on p "Rich Text Area. Press ALT-0 for help." at bounding box center [817, 582] width 507 height 15
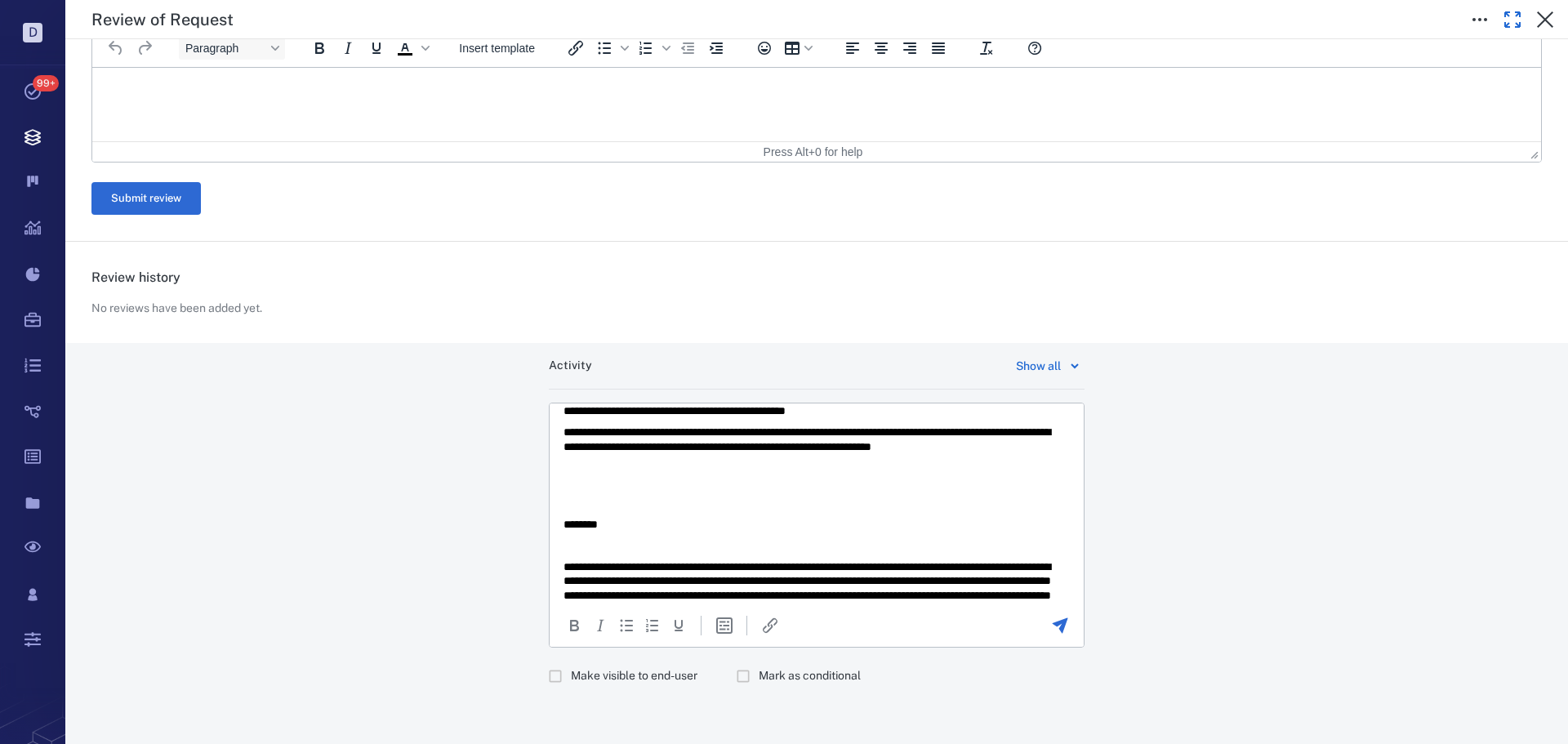
scroll to position [0, 0]
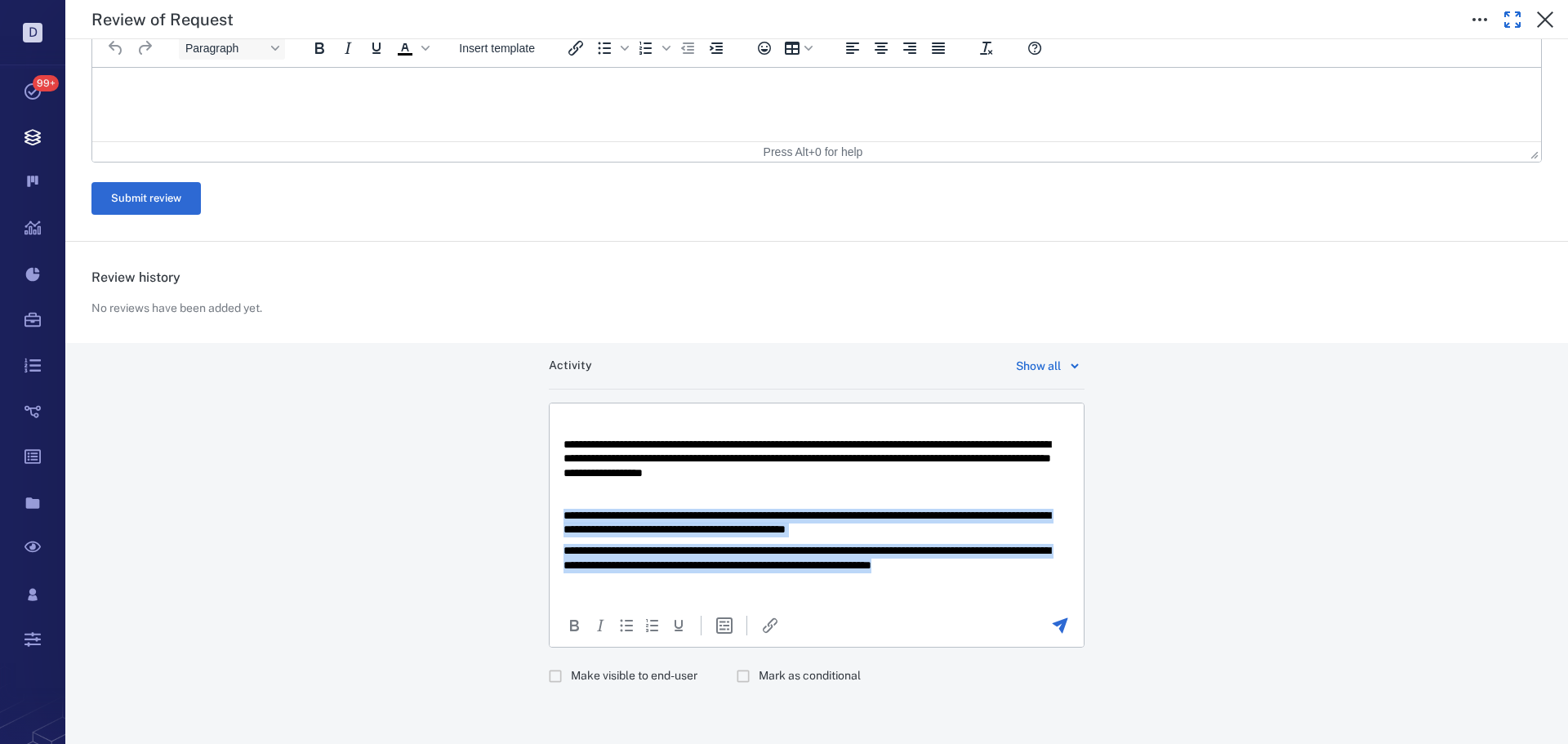
drag, startPoint x: 626, startPoint y: 580, endPoint x: 554, endPoint y: 503, distance: 105.4
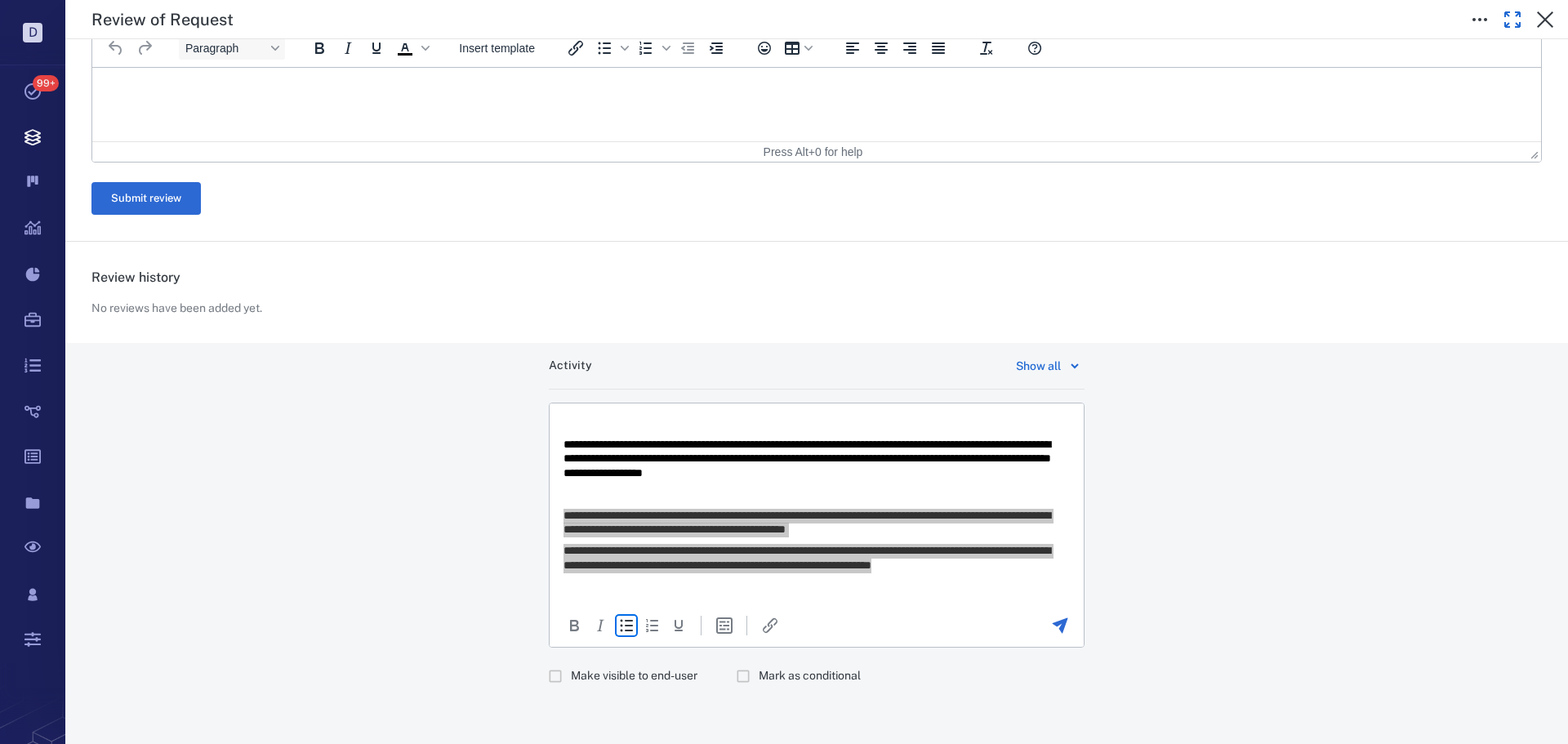
click at [621, 620] on icon "Bullet list" at bounding box center [627, 626] width 13 height 12
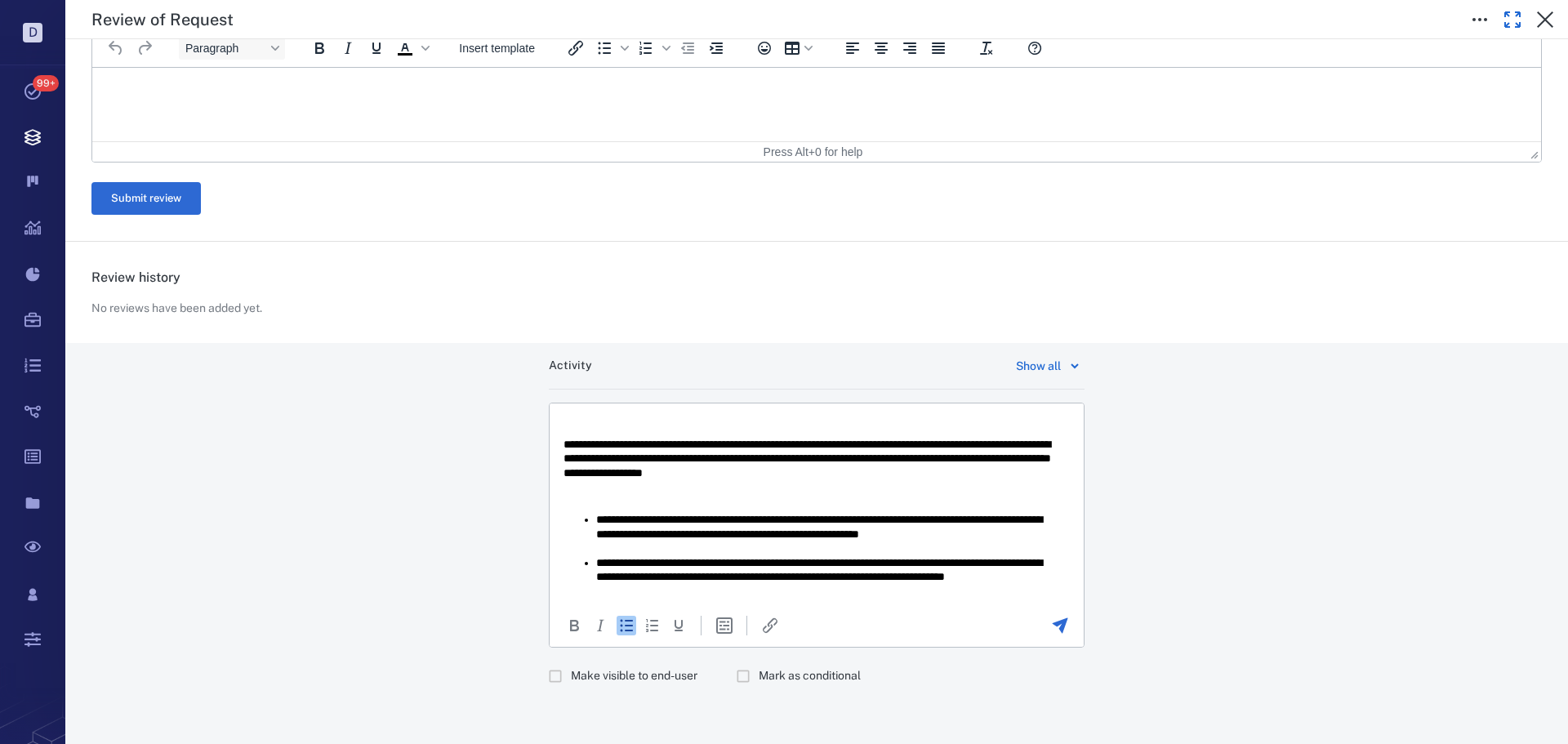
click at [674, 552] on li "**********" at bounding box center [827, 534] width 461 height 43
click at [630, 534] on li "**********" at bounding box center [827, 534] width 461 height 43
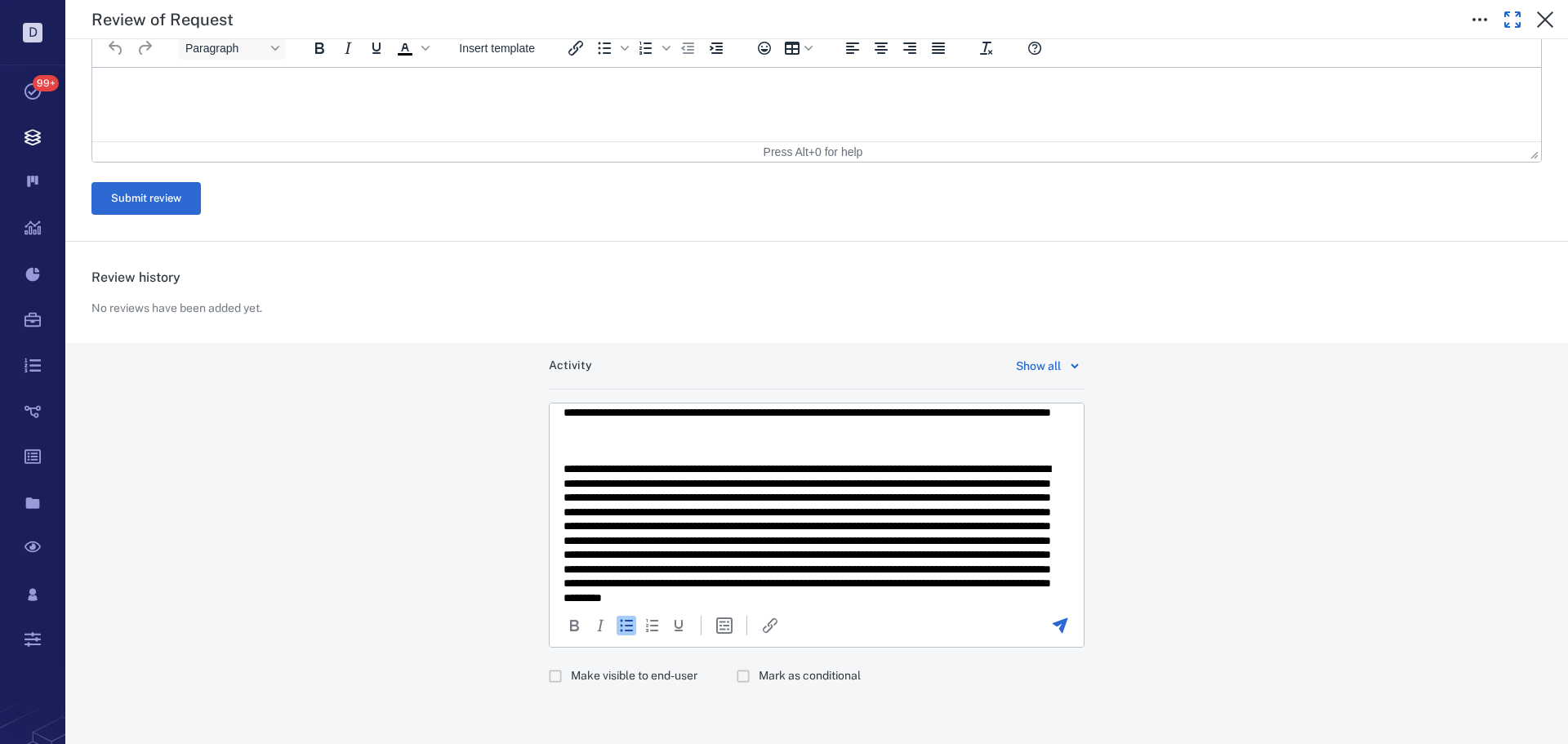
scroll to position [735, 0]
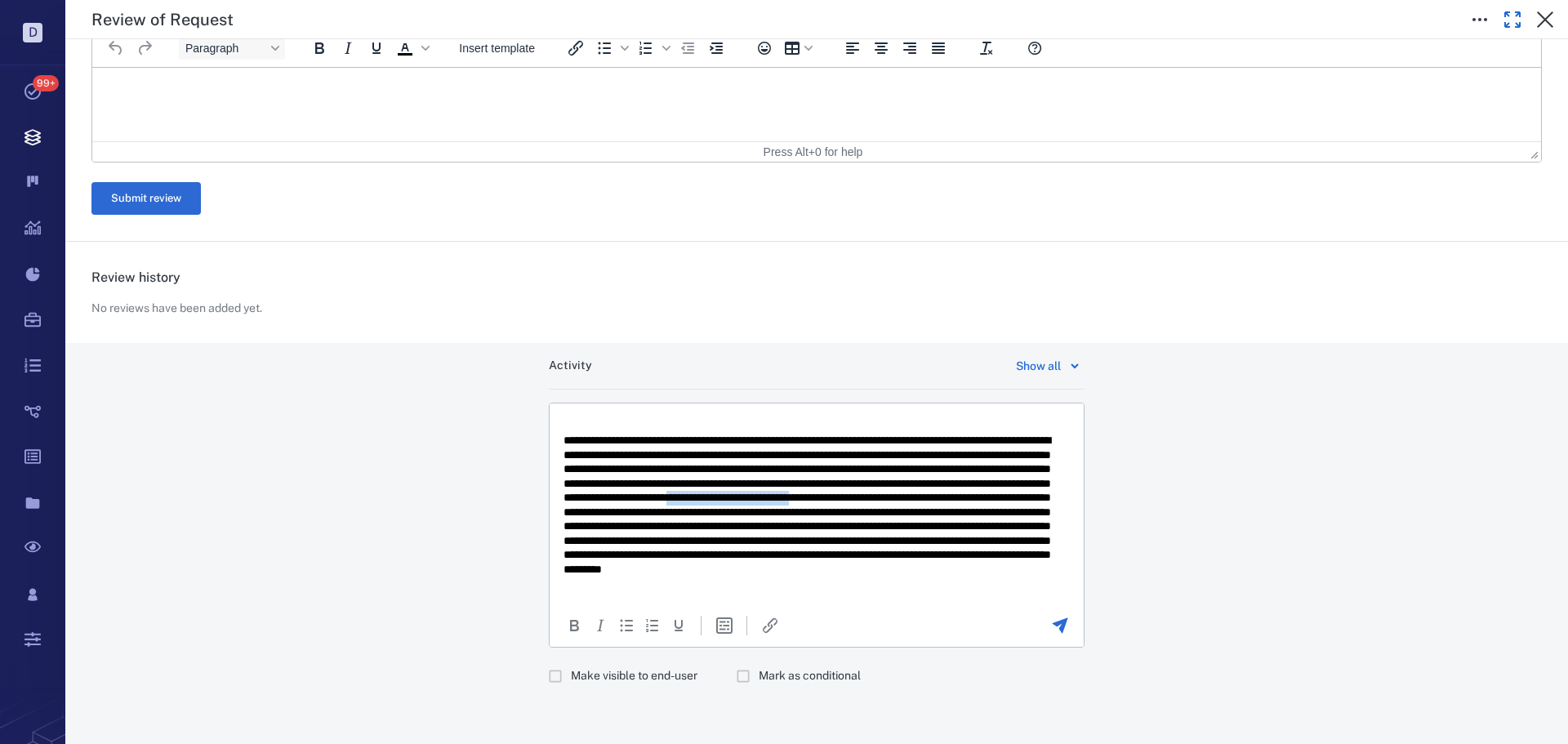
drag, startPoint x: 719, startPoint y: 509, endPoint x: 884, endPoint y: 508, distance: 165.0
click at [884, 508] on p "Rich Text Area. Press ALT-0 for help." at bounding box center [811, 519] width 495 height 171
click at [569, 624] on icon "Bold" at bounding box center [574, 625] width 19 height 19
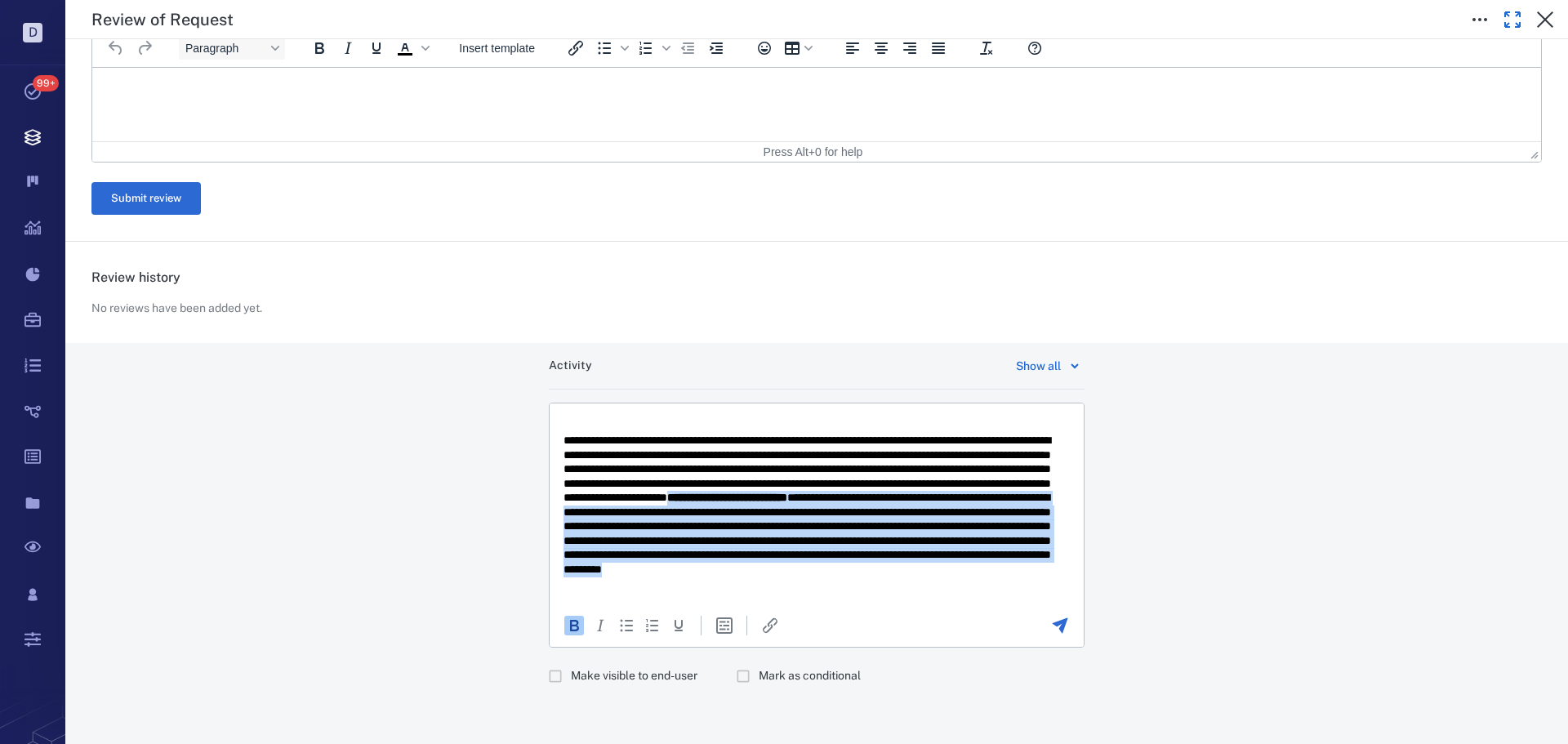
click at [907, 553] on p "**********" at bounding box center [811, 519] width 495 height 171
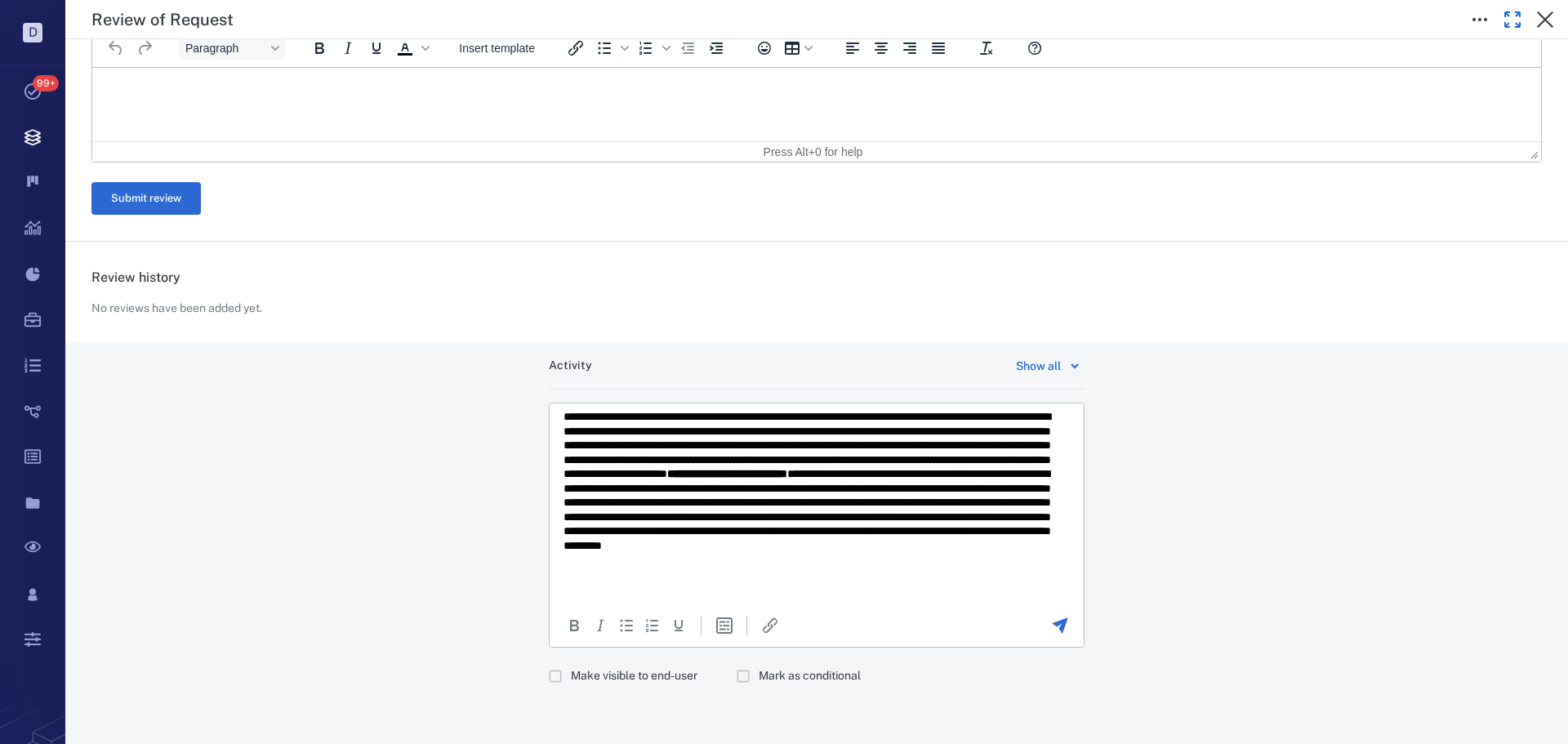
scroll to position [772, 0]
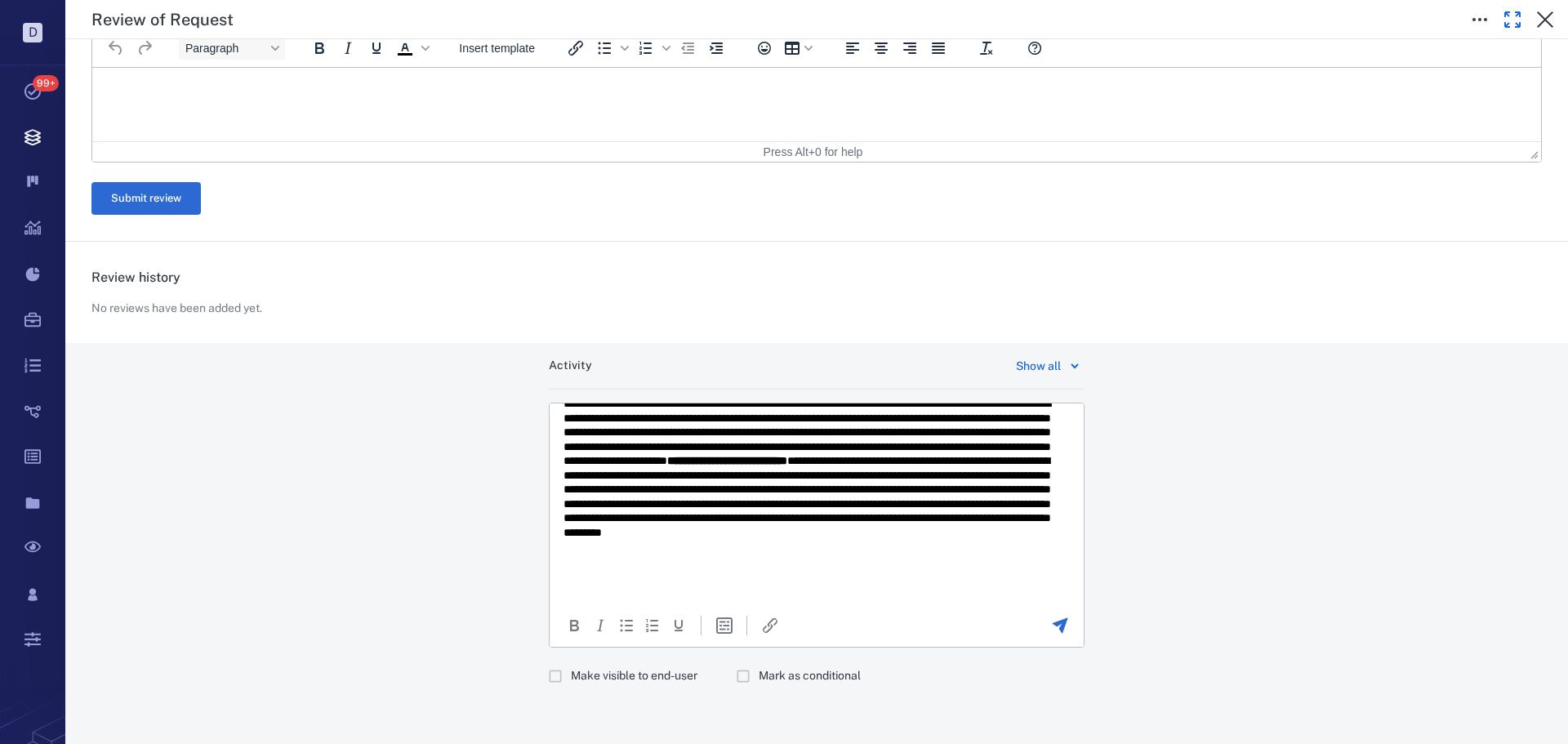
drag, startPoint x: 668, startPoint y: 671, endPoint x: 710, endPoint y: 676, distance: 42.3
click at [668, 671] on span "Make visible to end-user" at bounding box center [634, 676] width 126 height 17
click at [1059, 623] on icon "Send the comment" at bounding box center [1061, 626] width 16 height 16
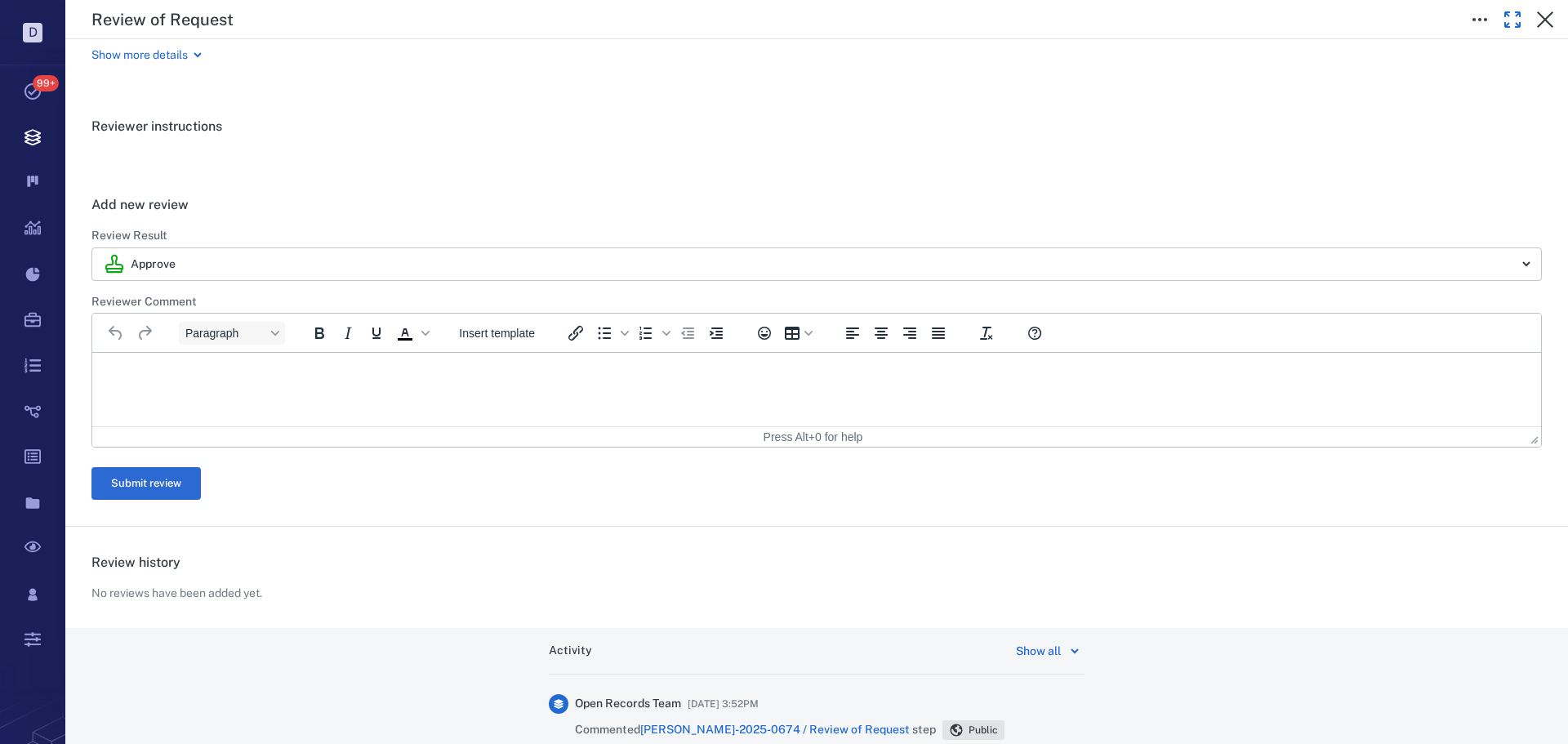
scroll to position [0, 0]
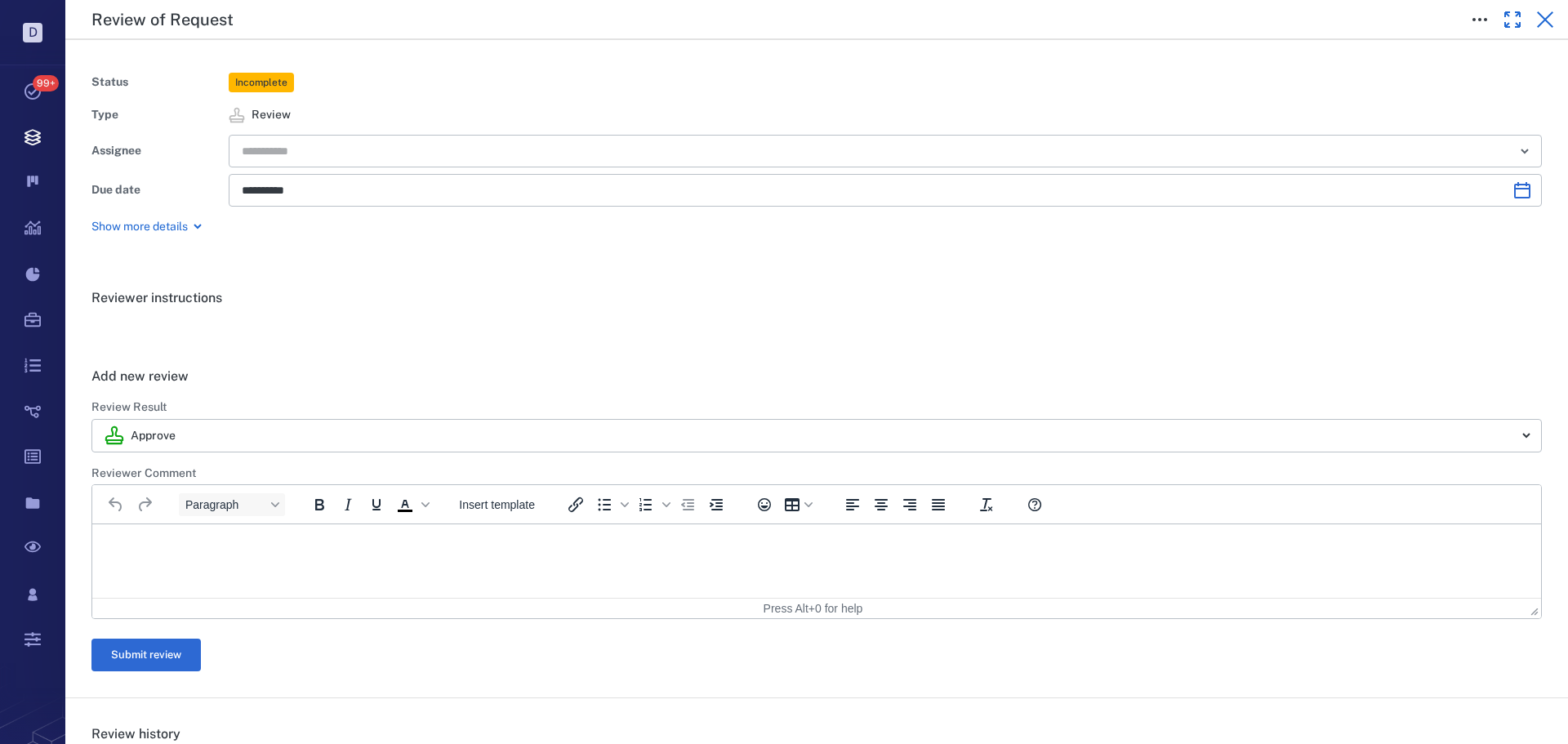
click at [1549, 17] on icon "button" at bounding box center [1545, 19] width 17 height 17
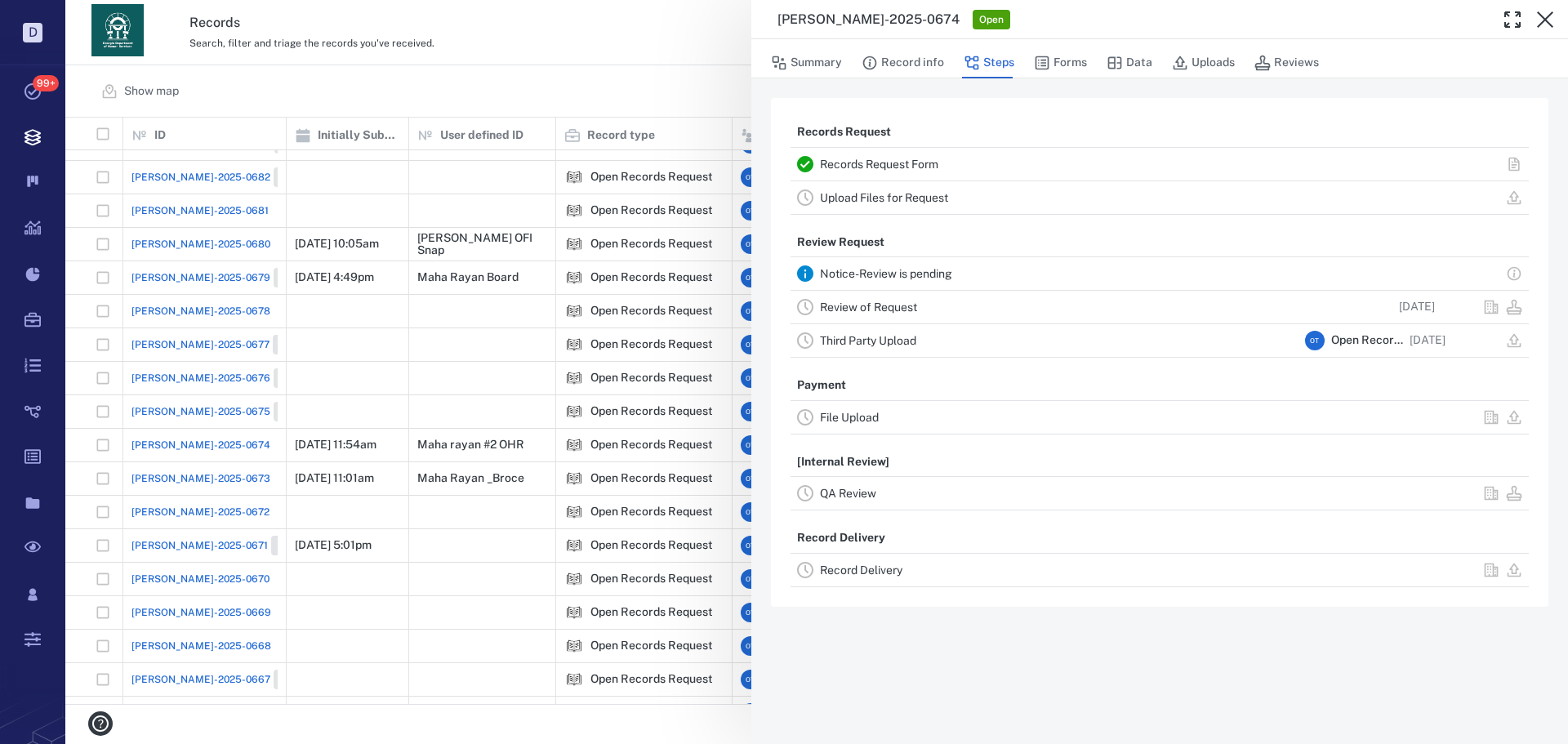
click at [1065, 65] on button "Forms" at bounding box center [1060, 62] width 53 height 31
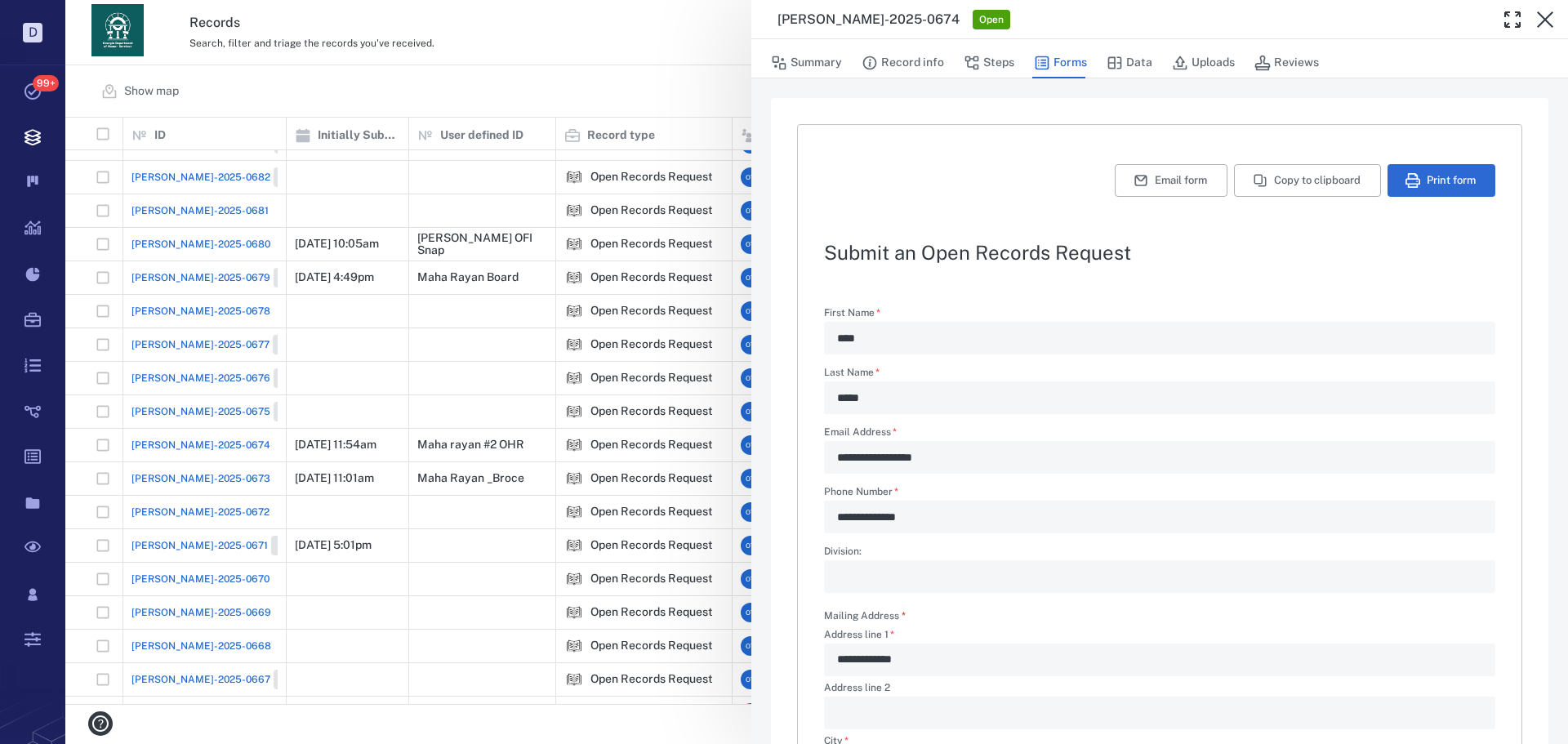
scroll to position [394, 0]
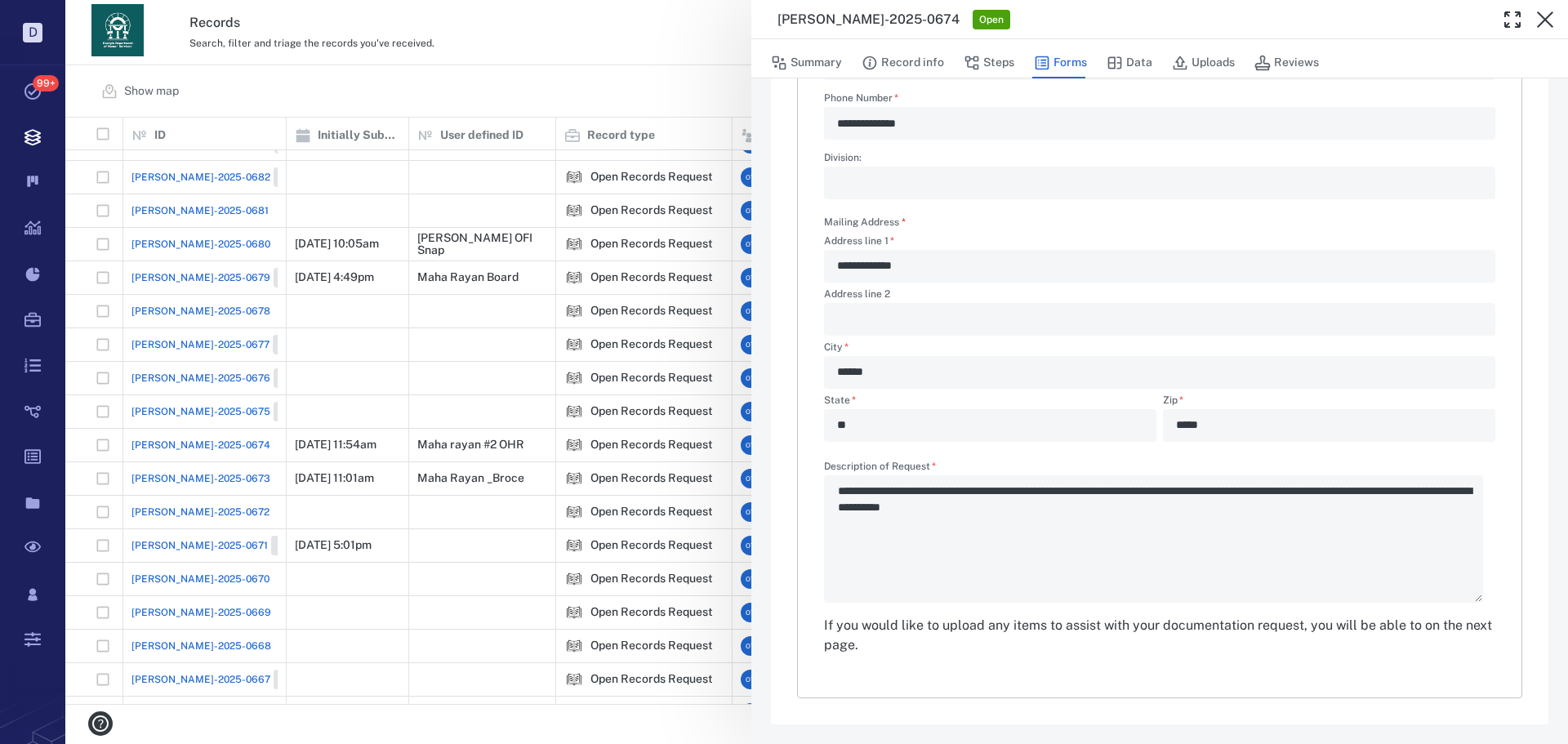
click at [646, 64] on div "**********" at bounding box center [816, 372] width 1503 height 744
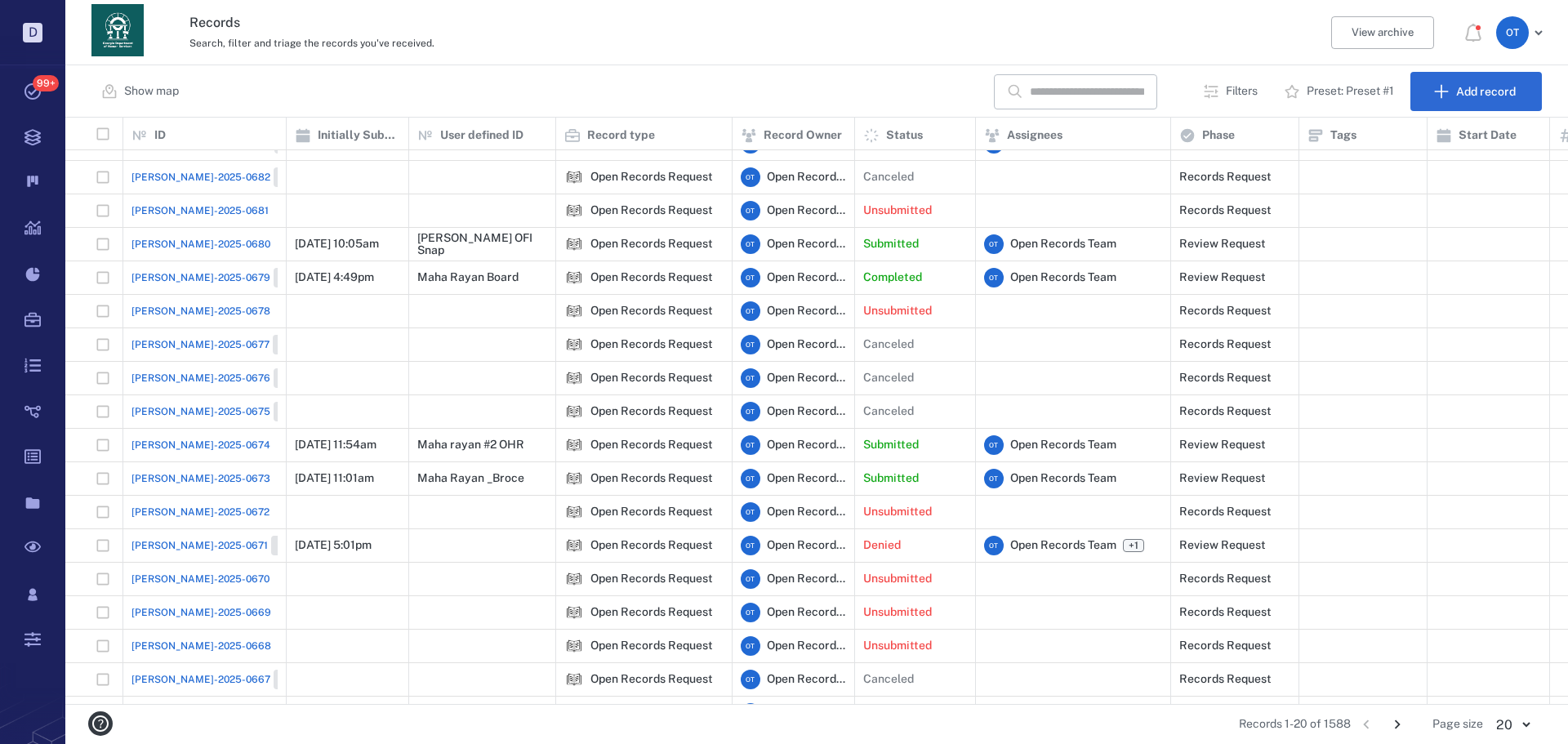
click at [153, 472] on span "[PERSON_NAME]-2025-0673" at bounding box center [201, 479] width 139 height 15
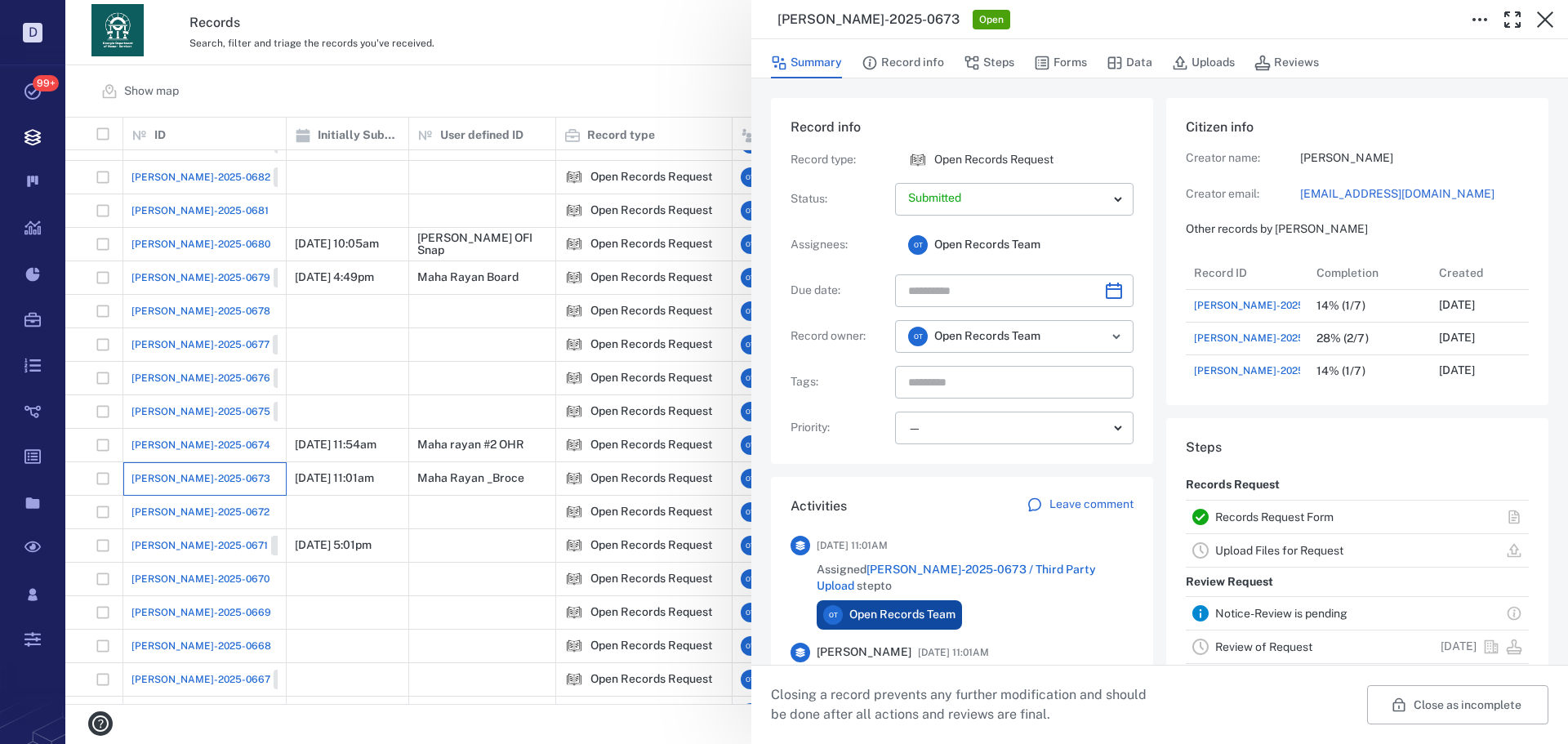
scroll to position [13, 13]
click at [1049, 52] on button "Forms" at bounding box center [1060, 62] width 53 height 31
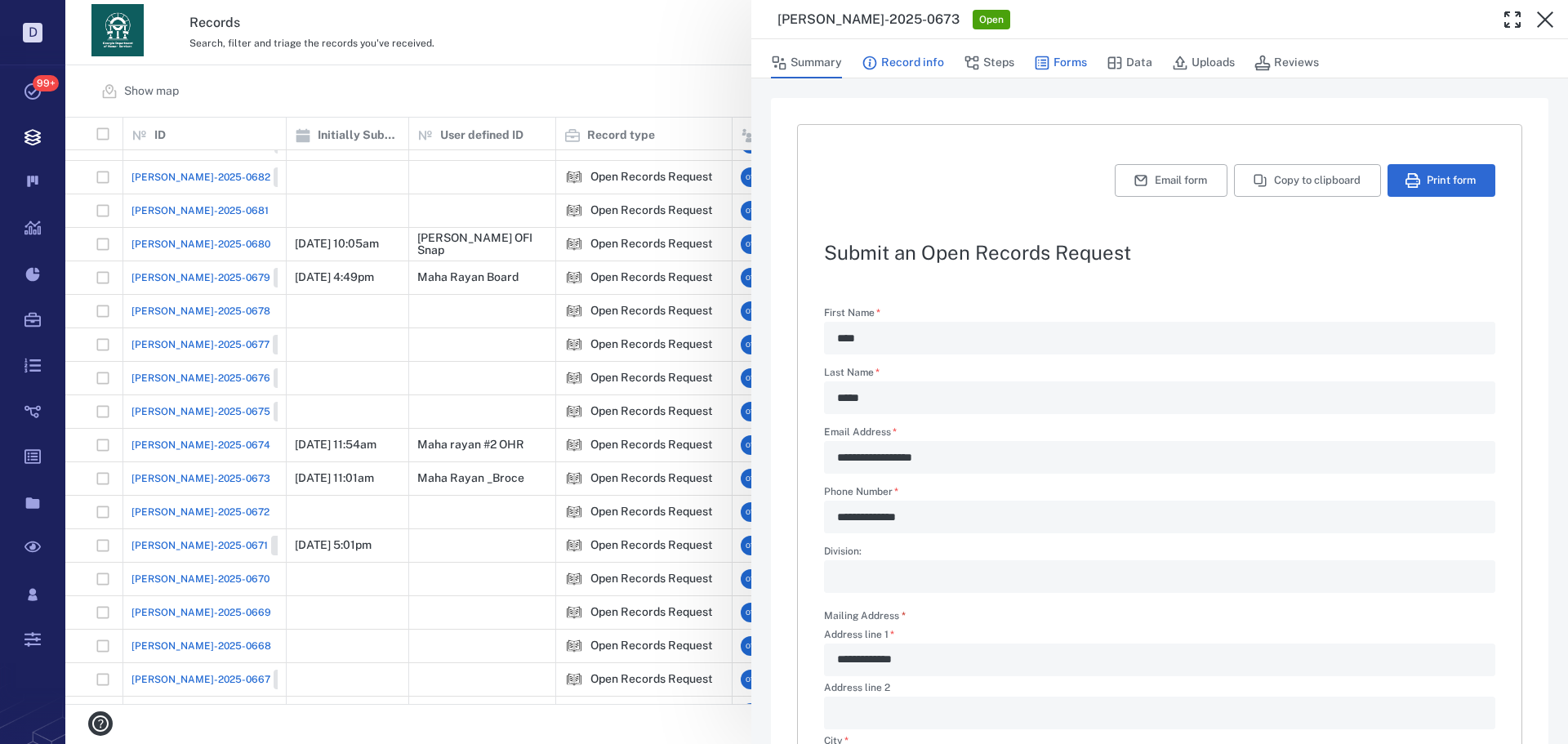
click at [907, 69] on button "Record info" at bounding box center [903, 62] width 83 height 31
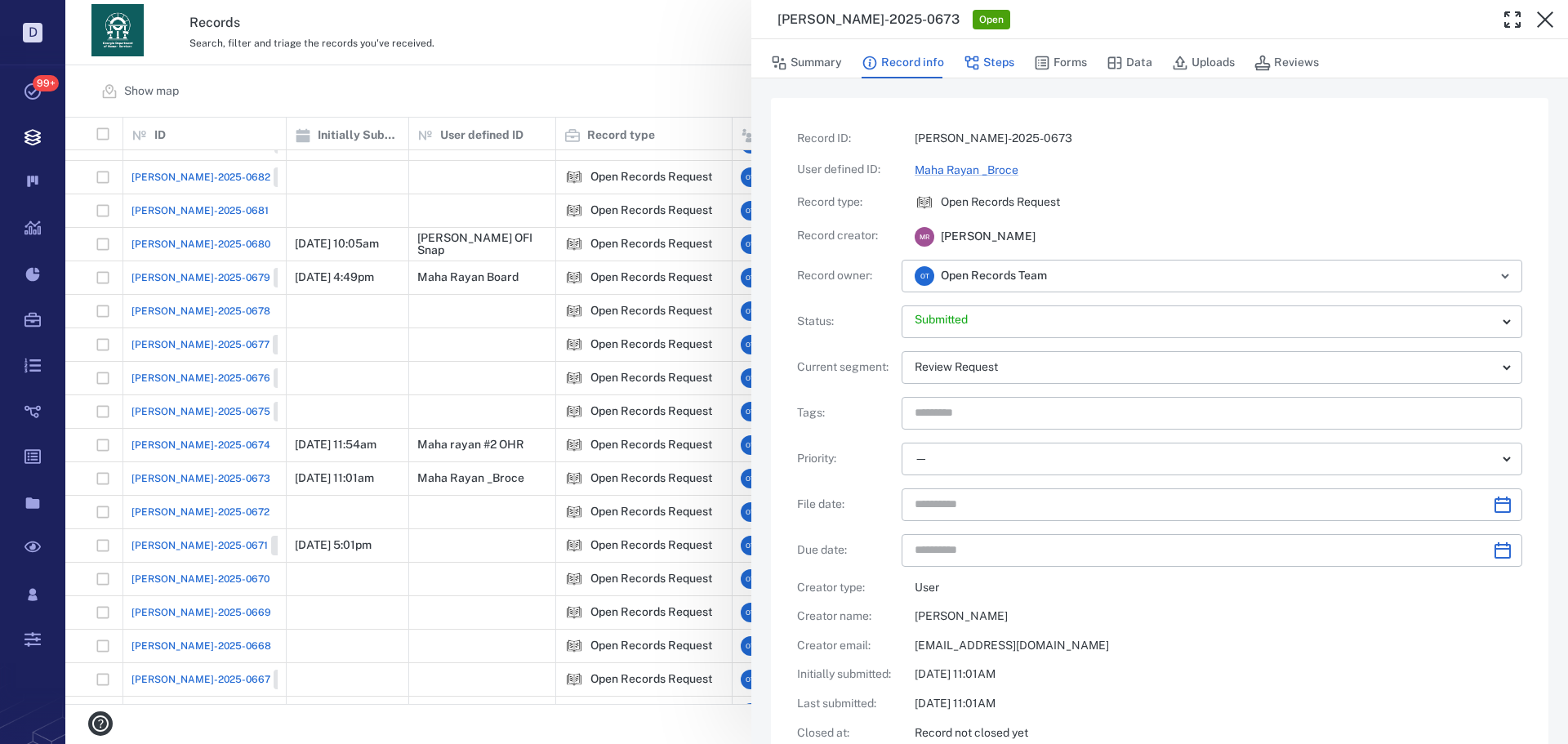
click at [994, 64] on button "Steps" at bounding box center [989, 62] width 51 height 31
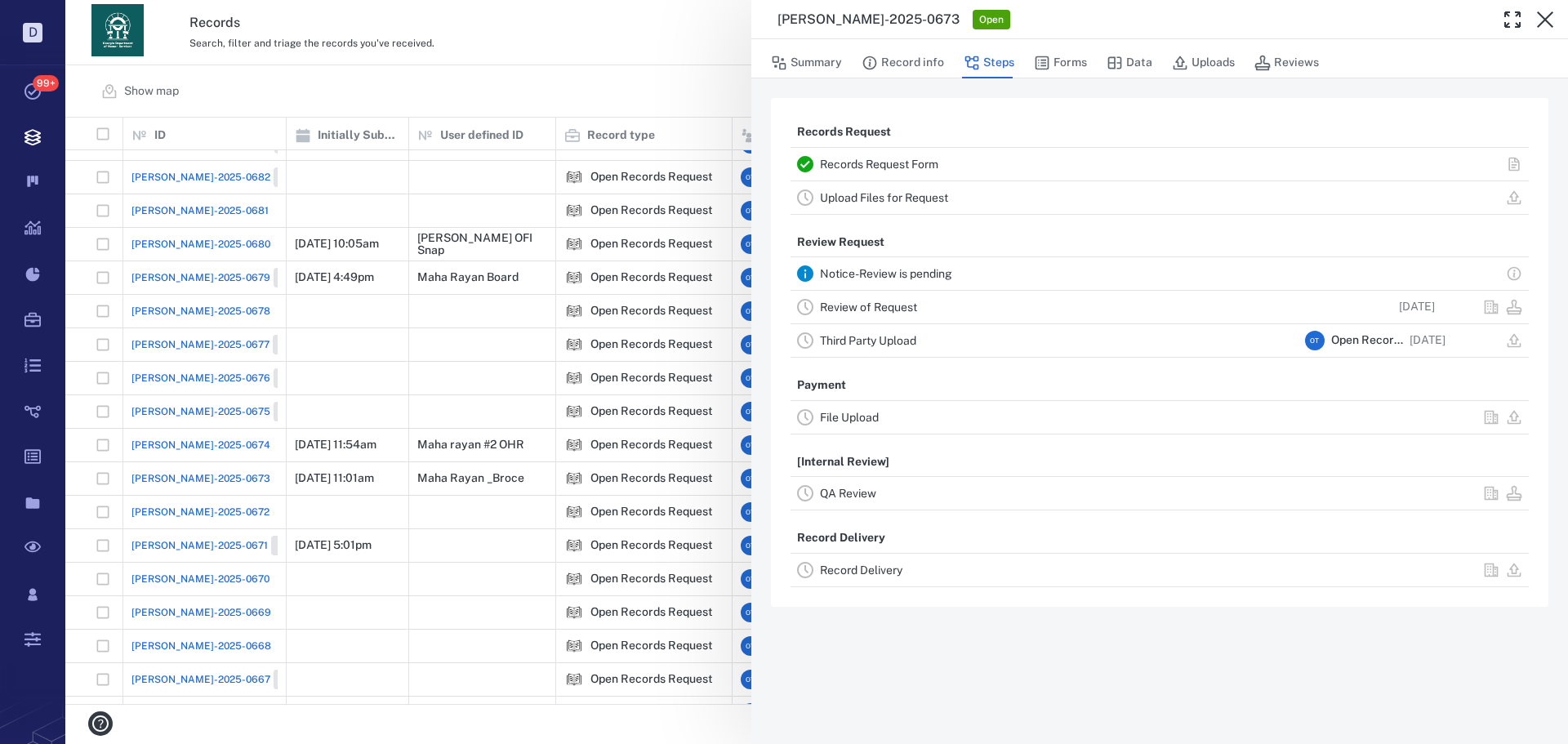
click at [907, 313] on link "Review of Request" at bounding box center [869, 307] width 98 height 13
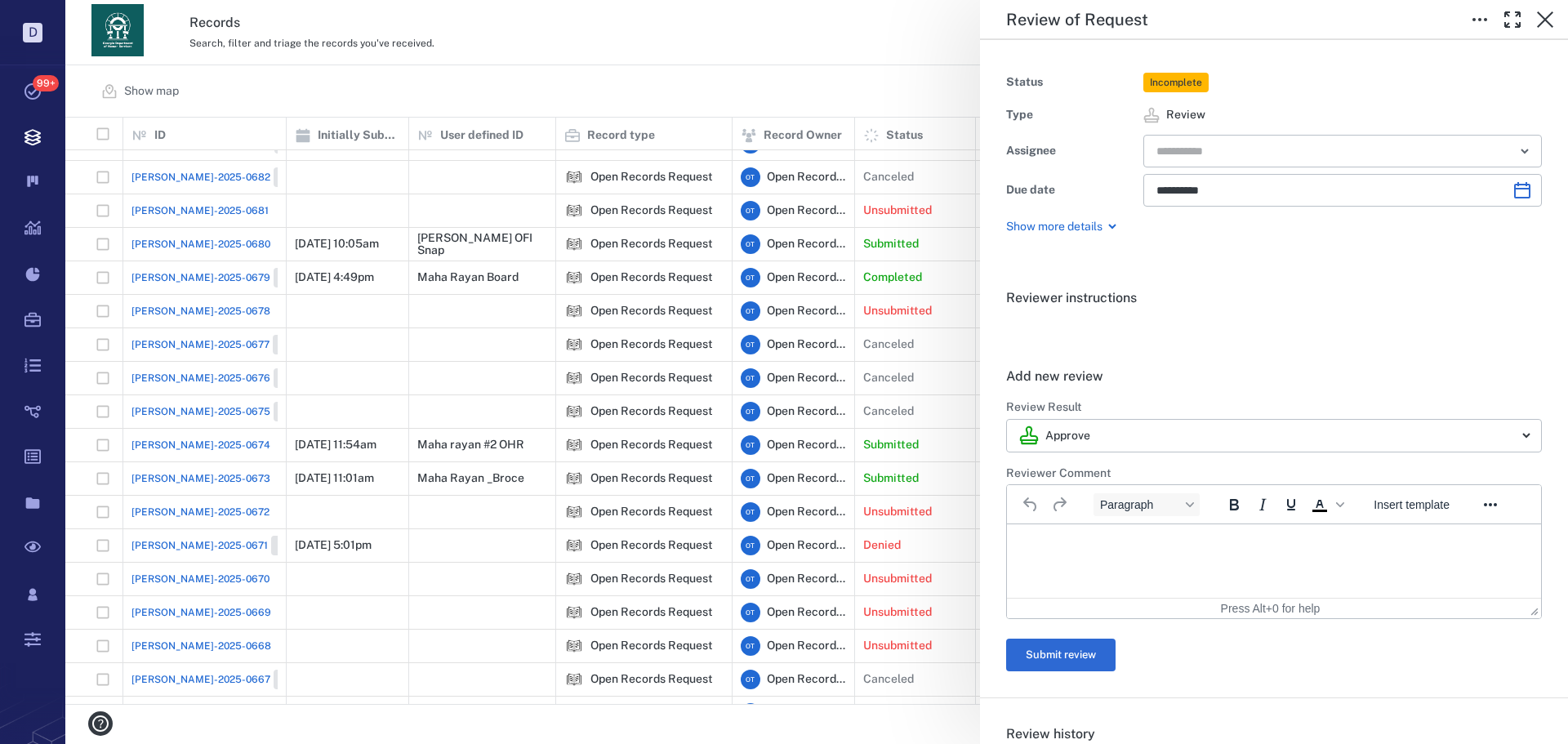
scroll to position [309, 0]
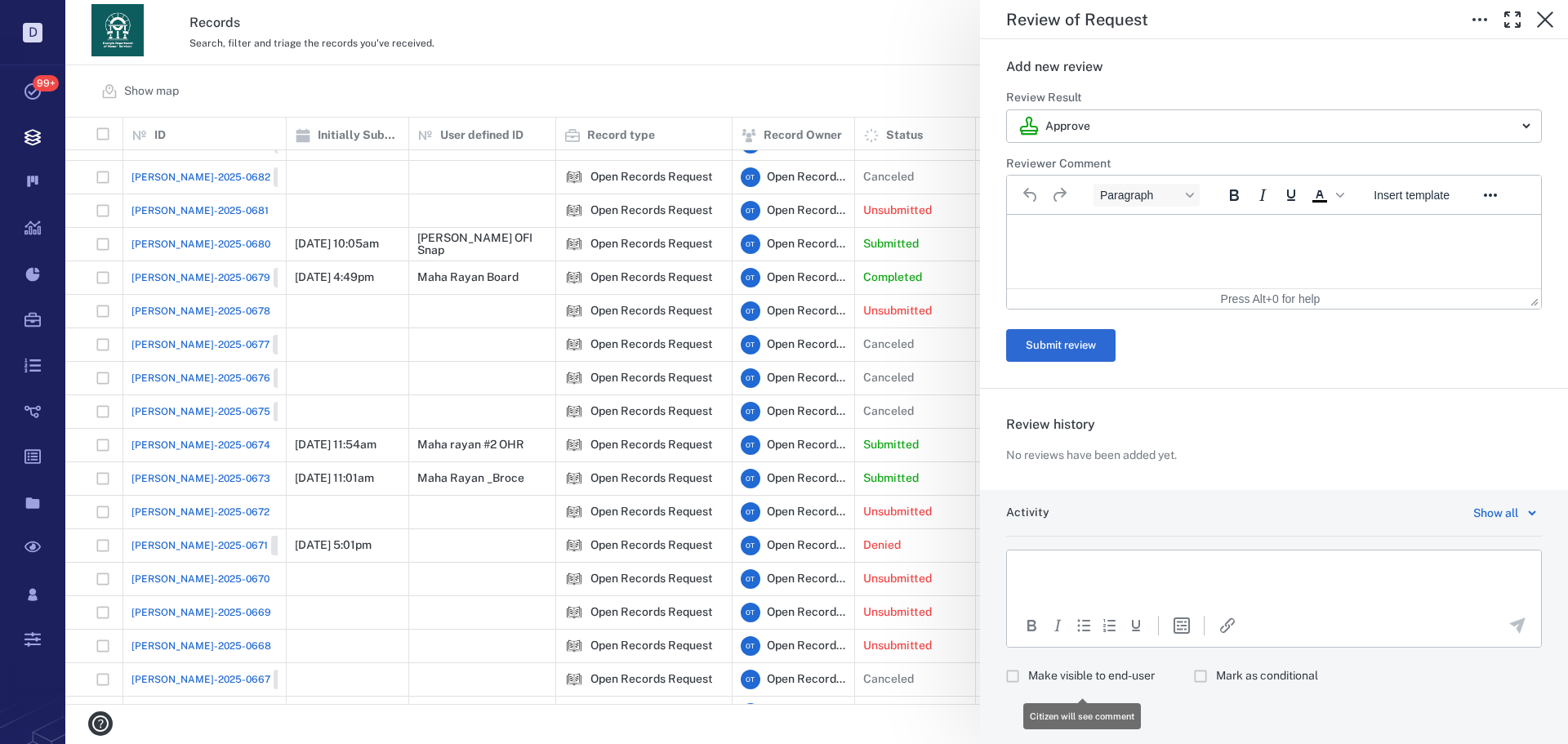
click at [1085, 671] on span "Make visible to end-user" at bounding box center [1092, 676] width 126 height 17
click at [1175, 628] on icon "Insert template" at bounding box center [1181, 625] width 19 height 19
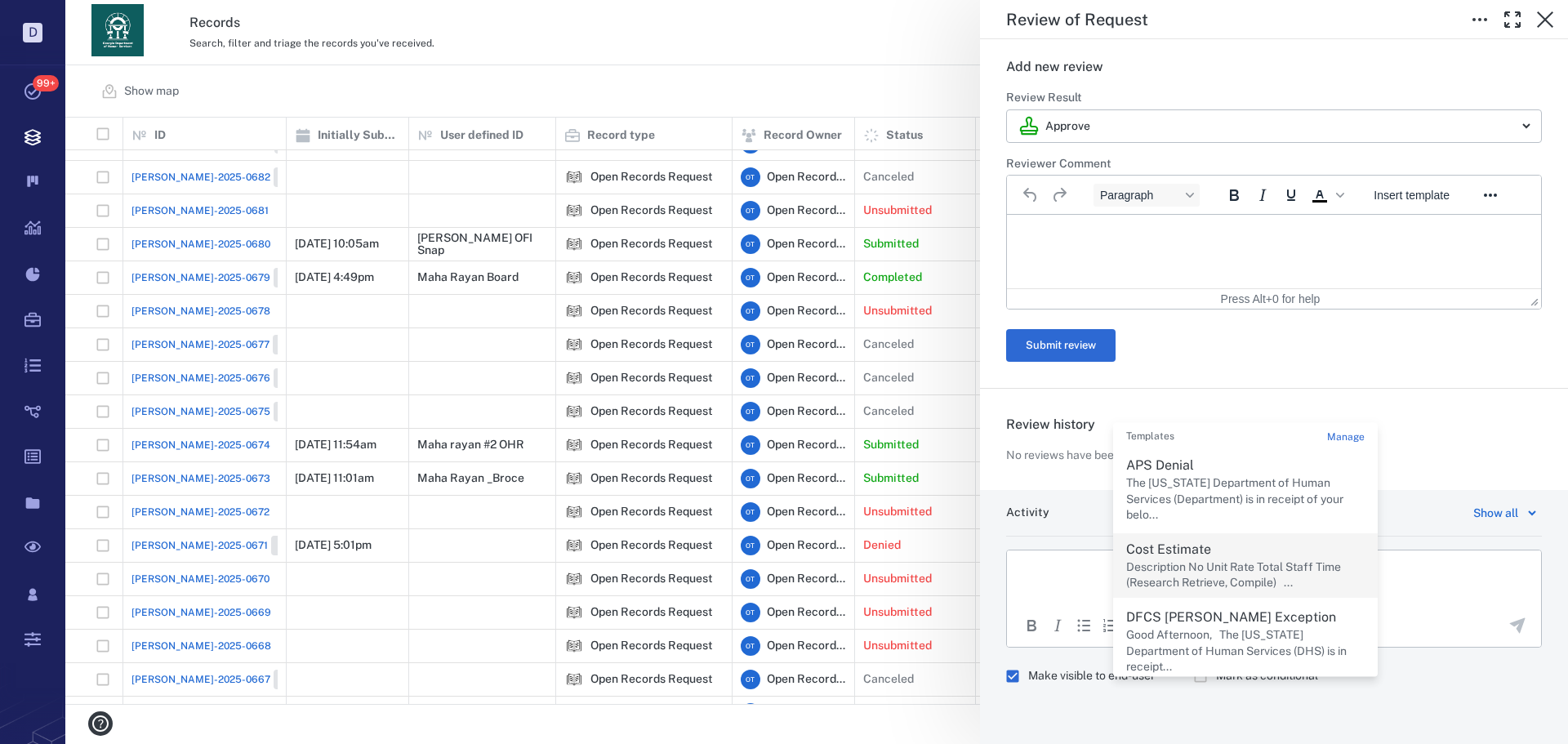
click at [1231, 576] on p "Description No Unit Rate Total Staff Time (Research Retrieve, Compile) ..." at bounding box center [1246, 574] width 239 height 32
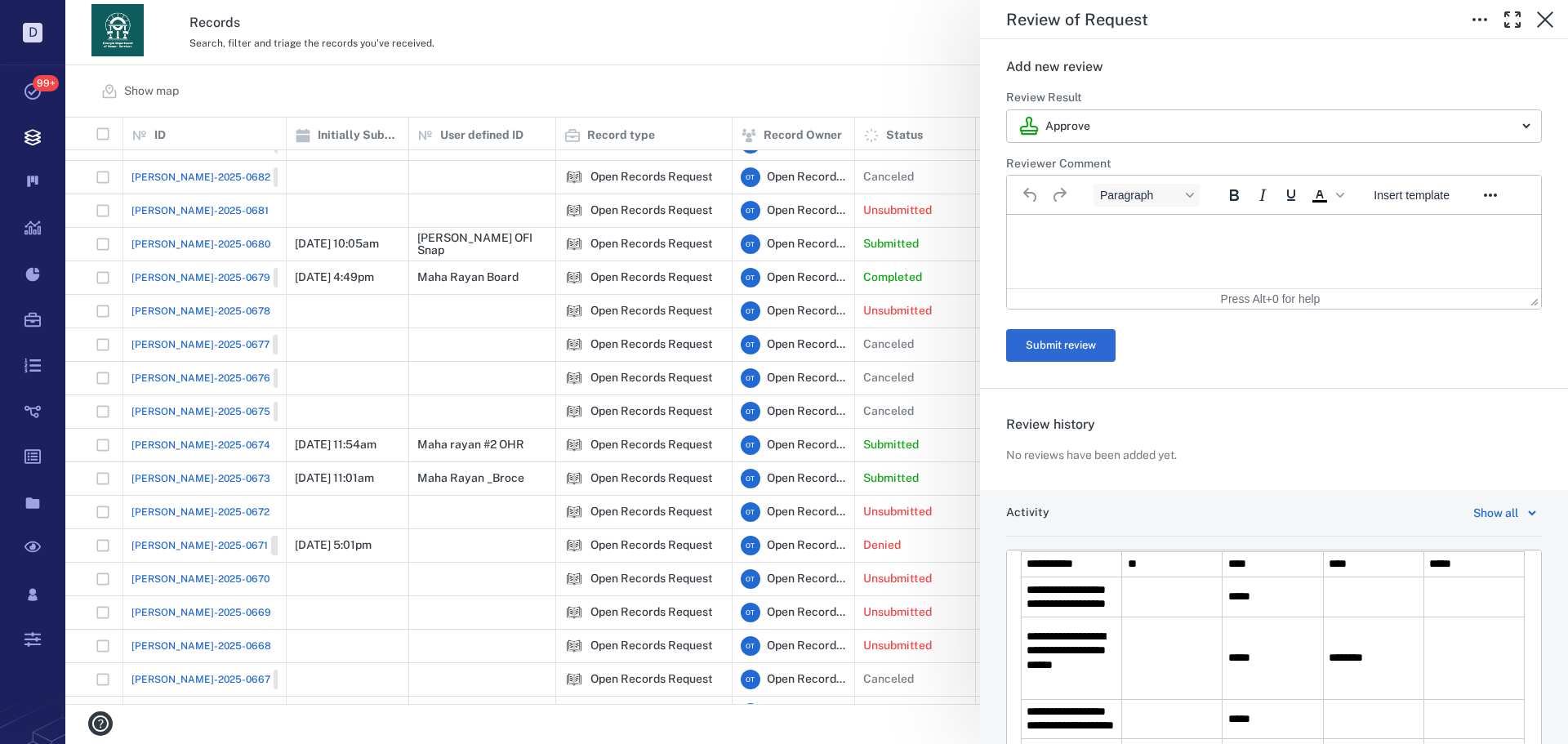
scroll to position [0, 0]
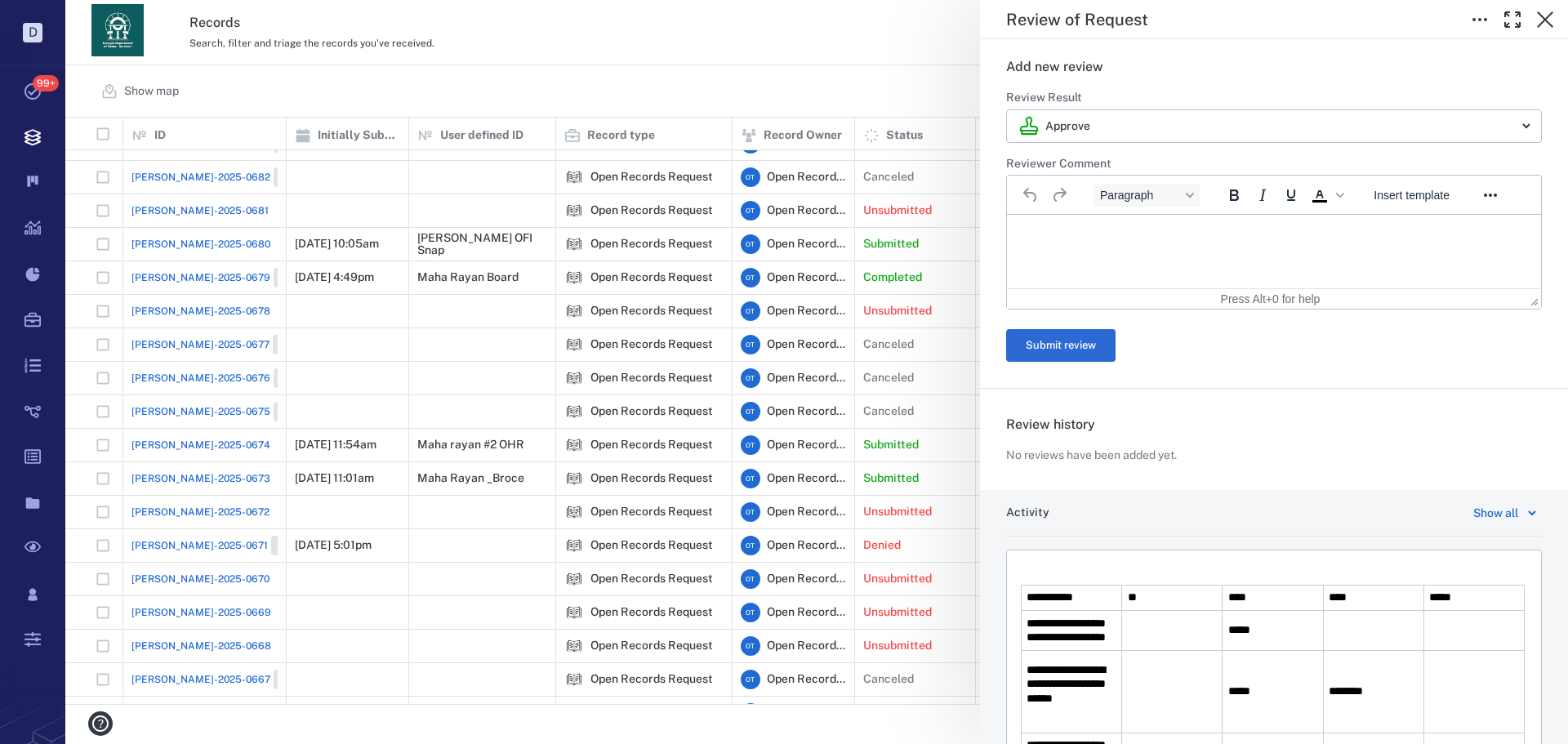
click at [1154, 651] on td "Rich Text Area. Press ALT-0 for help." at bounding box center [1173, 632] width 100 height 40
click at [1101, 651] on td "**********" at bounding box center [1072, 632] width 100 height 40
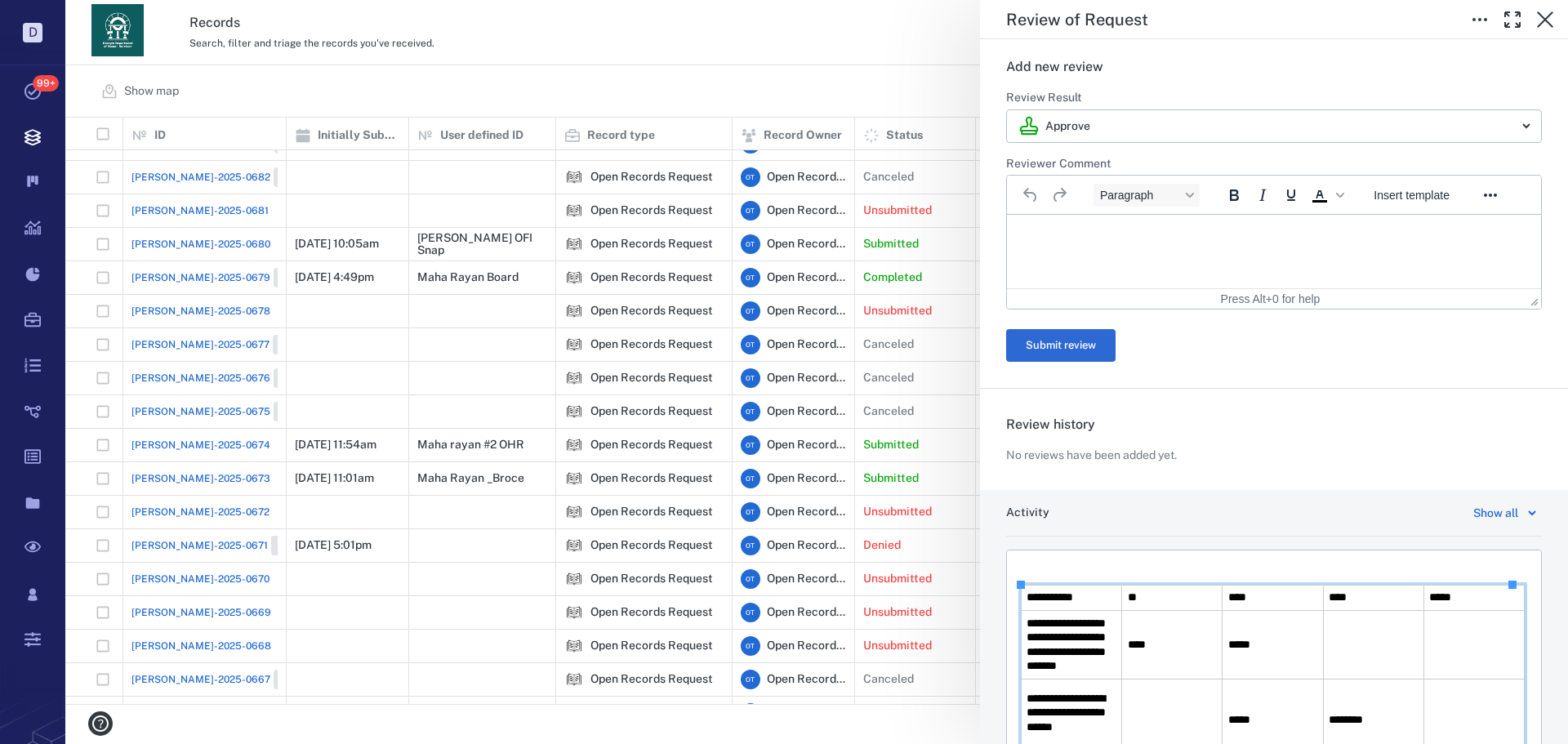
click at [1398, 661] on td "Rich Text Area. Press ALT-0 for help." at bounding box center [1373, 646] width 100 height 69
click at [1475, 672] on td "Rich Text Area. Press ALT-0 for help." at bounding box center [1474, 646] width 100 height 69
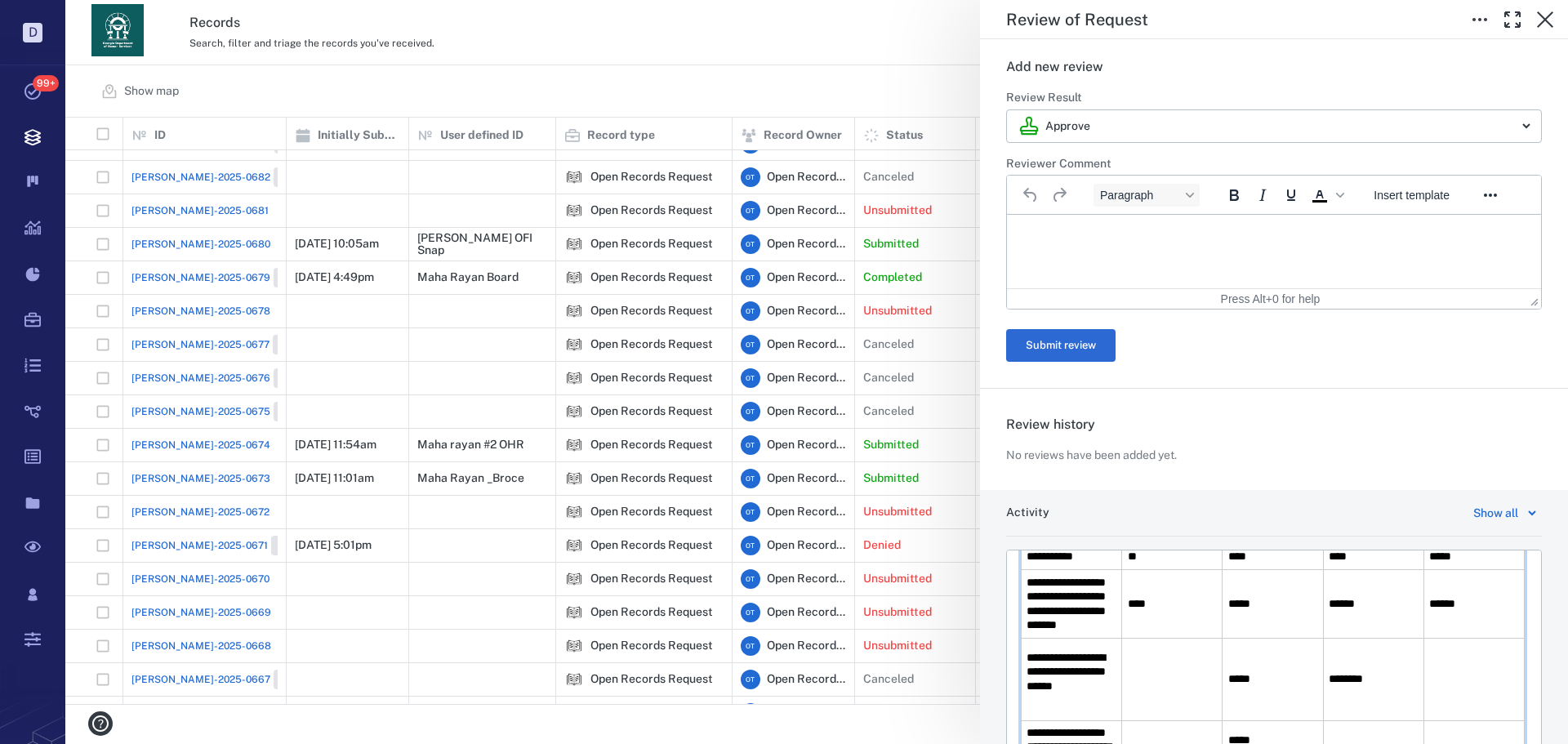
scroll to position [41, 0]
click at [1174, 705] on td "Rich Text Area. Press ALT-0 for help." at bounding box center [1173, 678] width 100 height 83
click at [1461, 697] on td "Rich Text Area. Press ALT-0 for help." at bounding box center [1474, 678] width 100 height 83
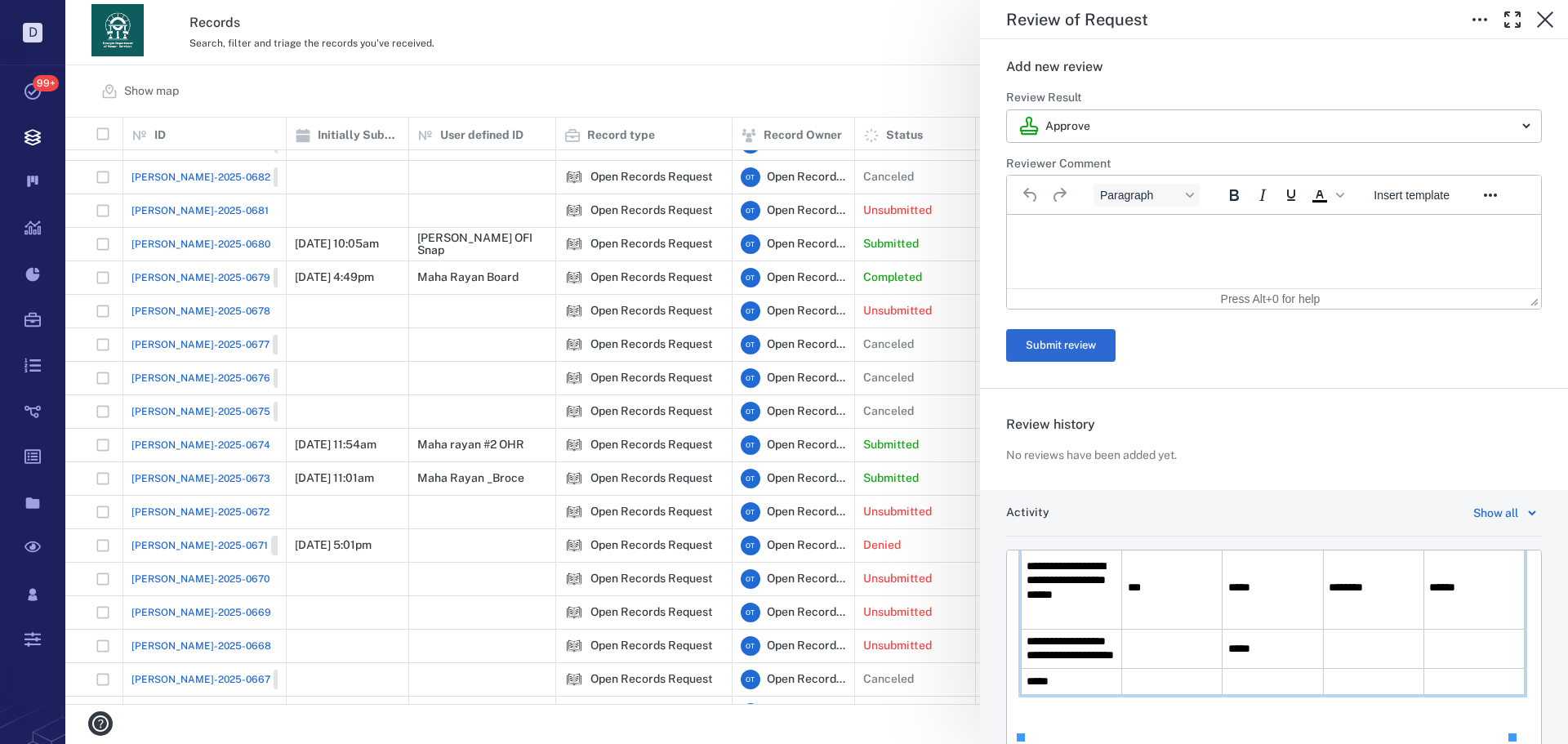
scroll to position [169, 0]
click at [1170, 661] on td "Rich Text Area. Press ALT-0 for help." at bounding box center [1173, 649] width 100 height 40
click at [1332, 658] on td "Rich Text Area. Press ALT-0 for help." at bounding box center [1373, 649] width 100 height 40
click at [1461, 651] on td "Rich Text Area. Press ALT-0 for help." at bounding box center [1474, 649] width 100 height 40
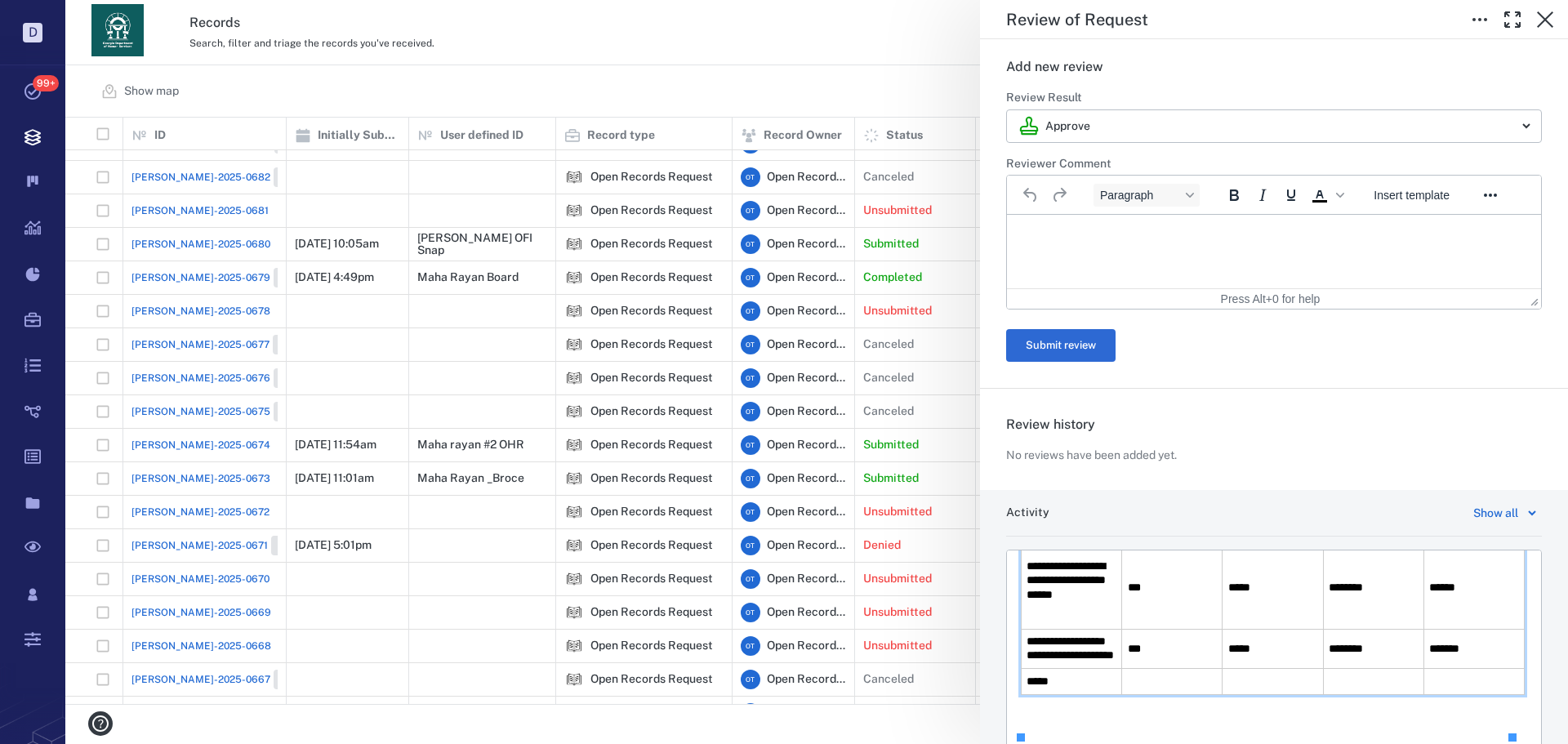
click at [1467, 672] on td "Rich Text Area. Press ALT-0 for help." at bounding box center [1474, 682] width 100 height 25
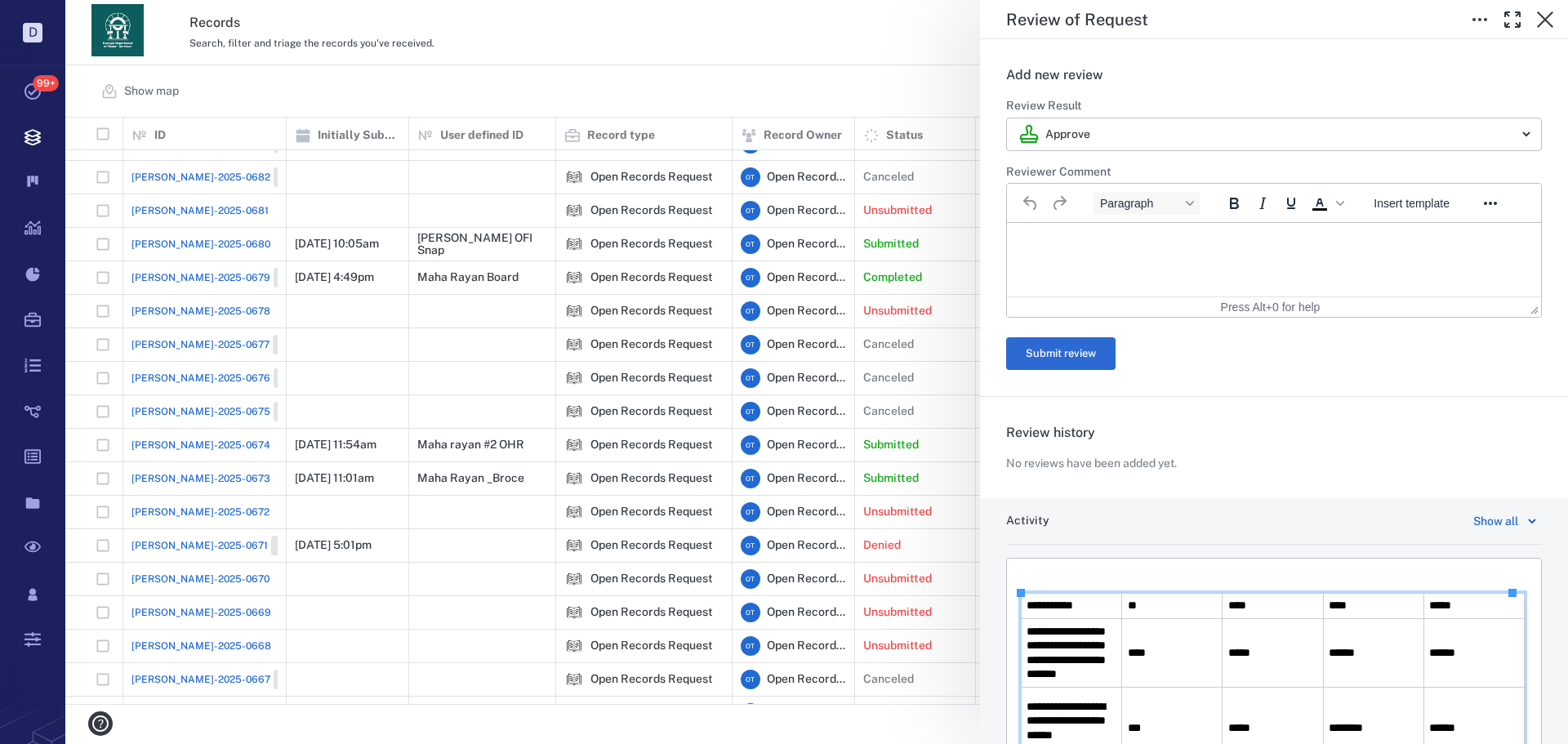
scroll to position [327, 0]
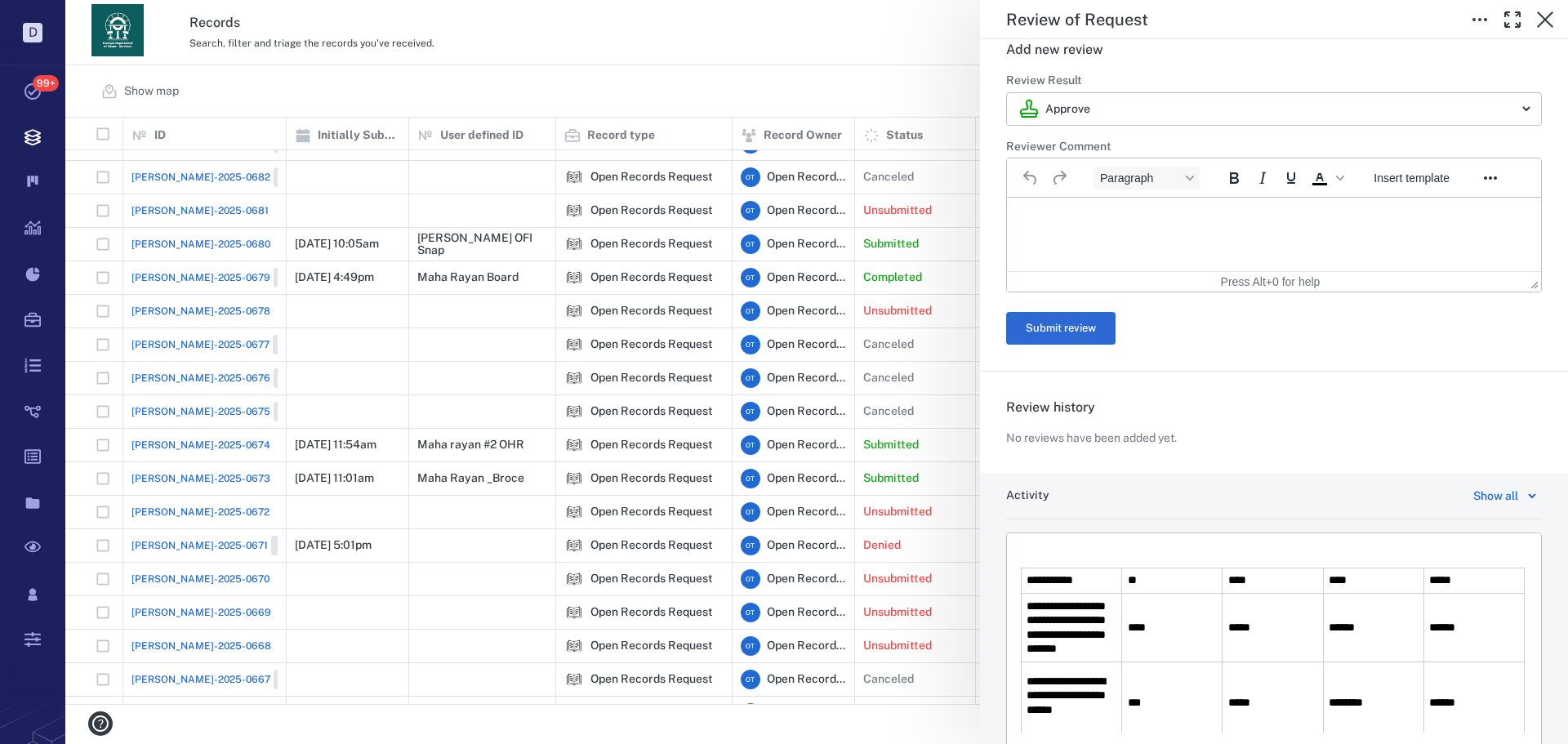
click at [1072, 546] on p "Rich Text Area. Press ALT-0 for help." at bounding box center [1274, 553] width 507 height 15
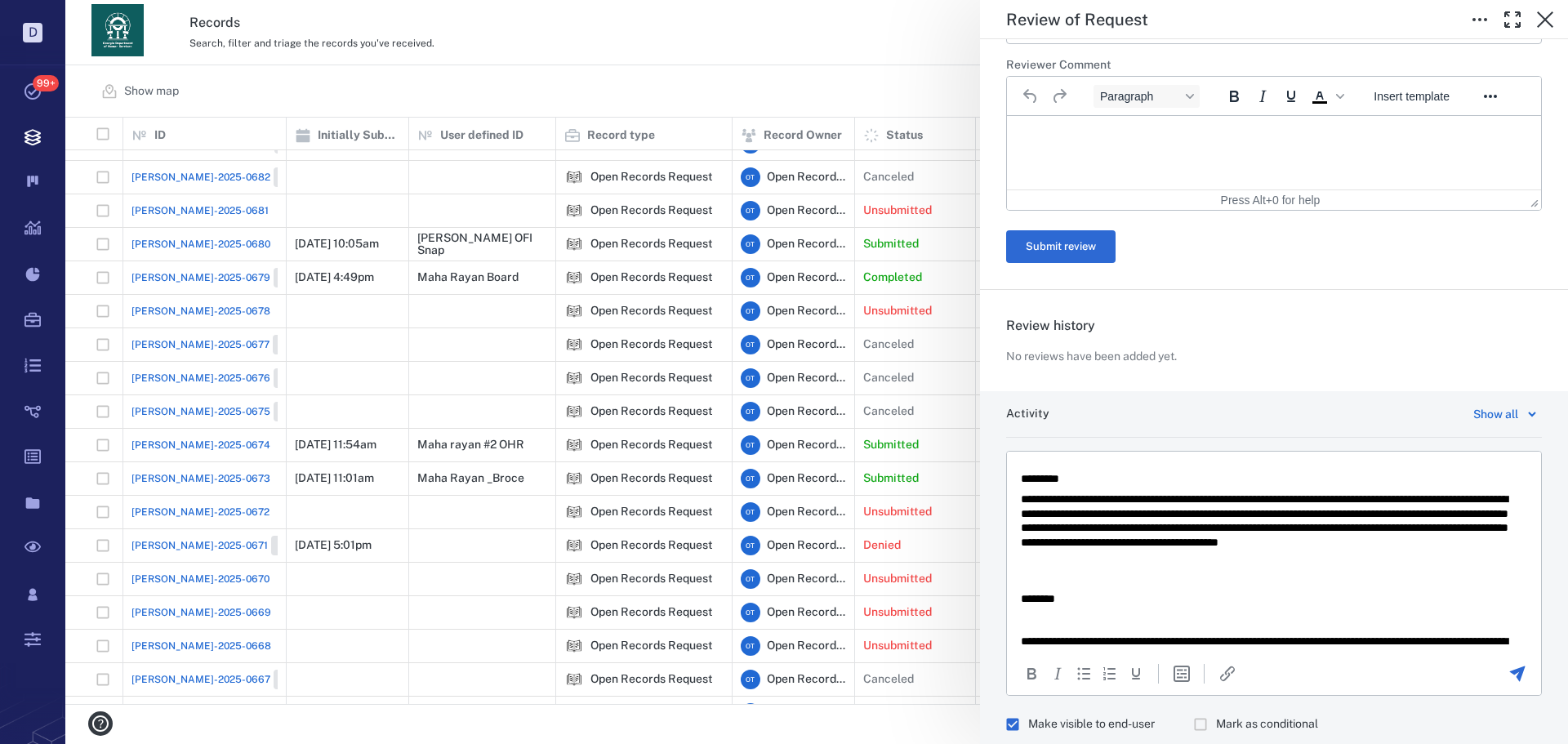
scroll to position [163, 0]
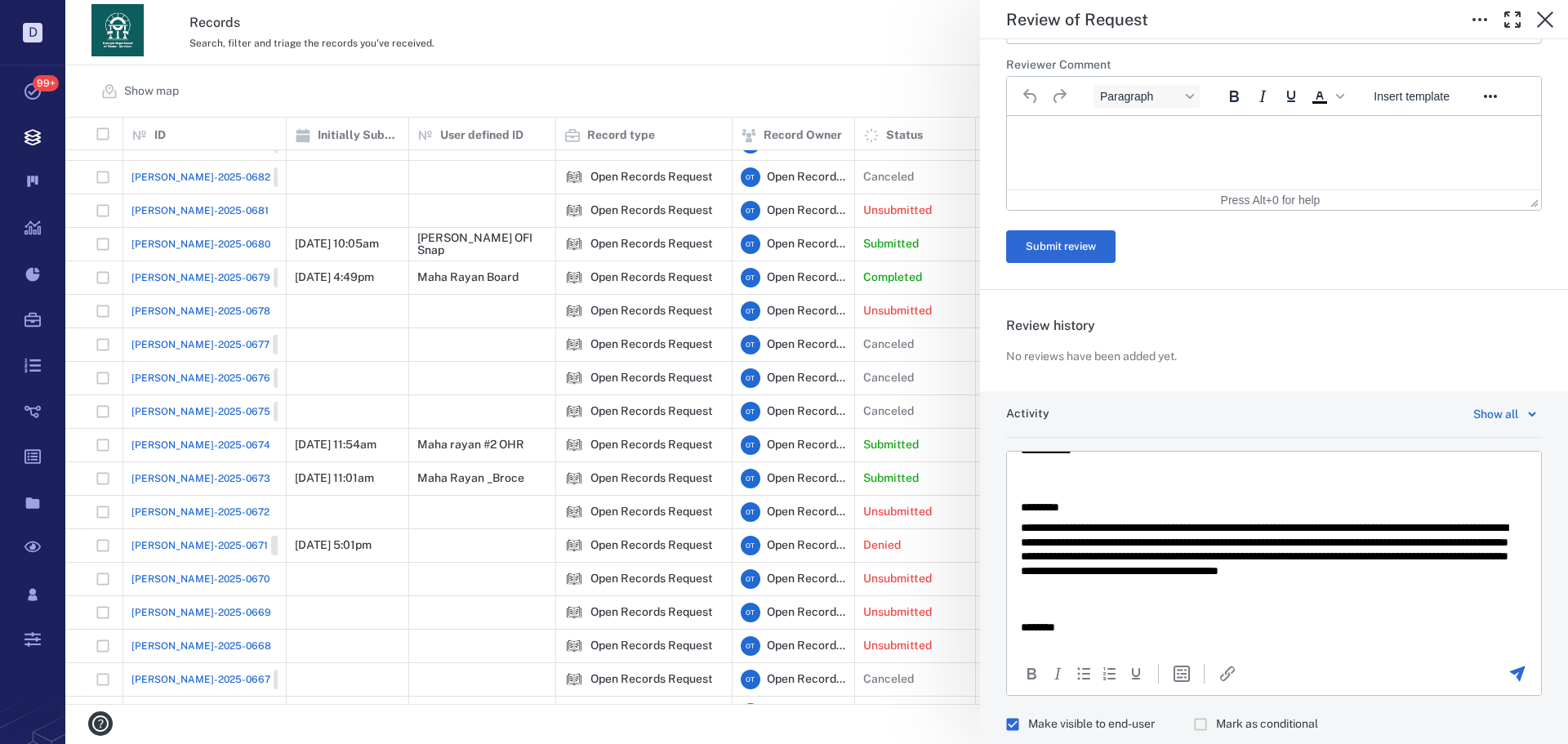
click at [1307, 537] on p "**********" at bounding box center [1268, 557] width 495 height 72
drag, startPoint x: 1307, startPoint y: 537, endPoint x: 1444, endPoint y: 539, distance: 137.0
click at [1444, 539] on p "**********" at bounding box center [1268, 557] width 495 height 72
click at [1468, 536] on p "**********" at bounding box center [1268, 557] width 495 height 72
click at [1354, 568] on p "**********" at bounding box center [1268, 557] width 495 height 72
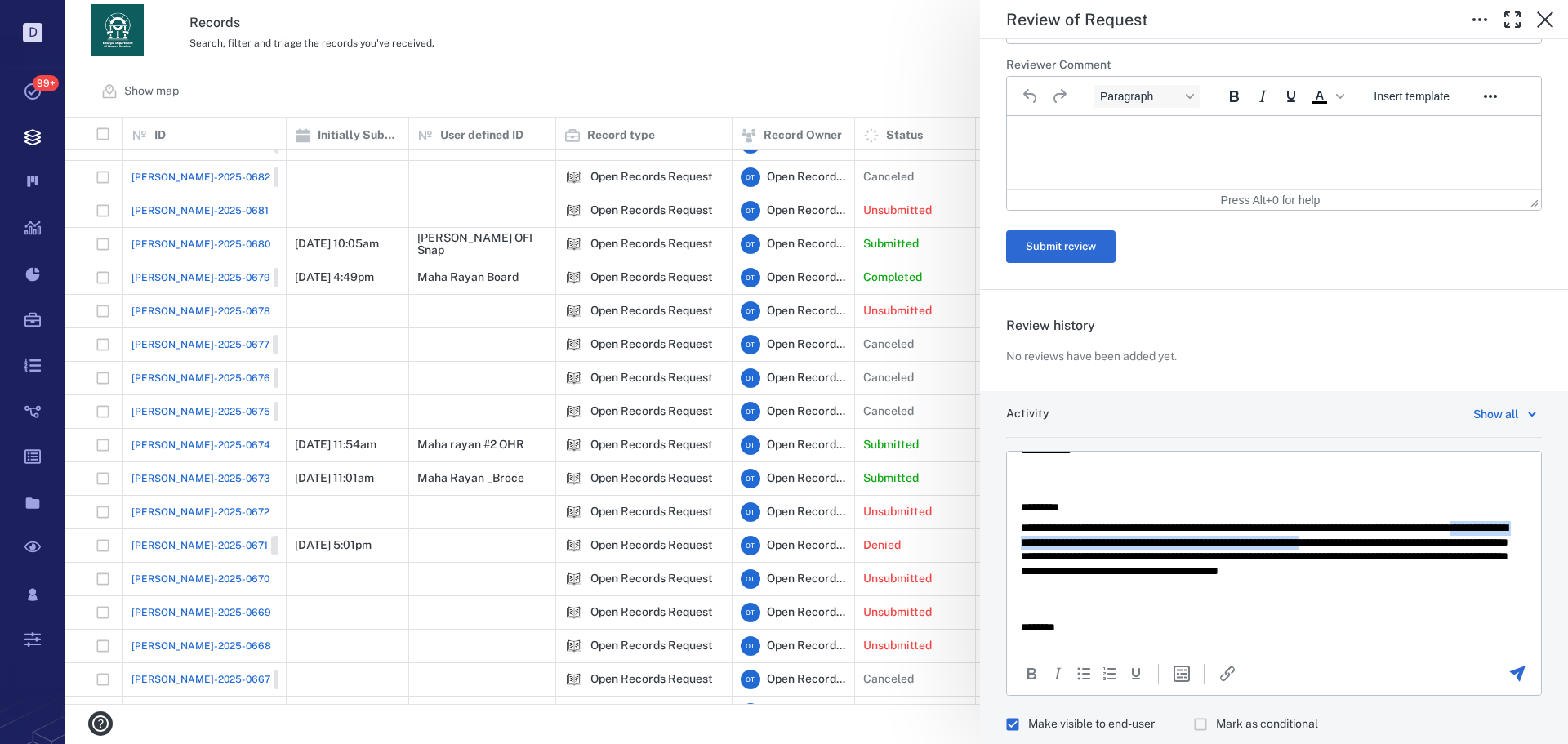
drag, startPoint x: 1051, startPoint y: 553, endPoint x: 1109, endPoint y: 540, distance: 59.4
click at [1108, 541] on p "**********" at bounding box center [1268, 557] width 495 height 72
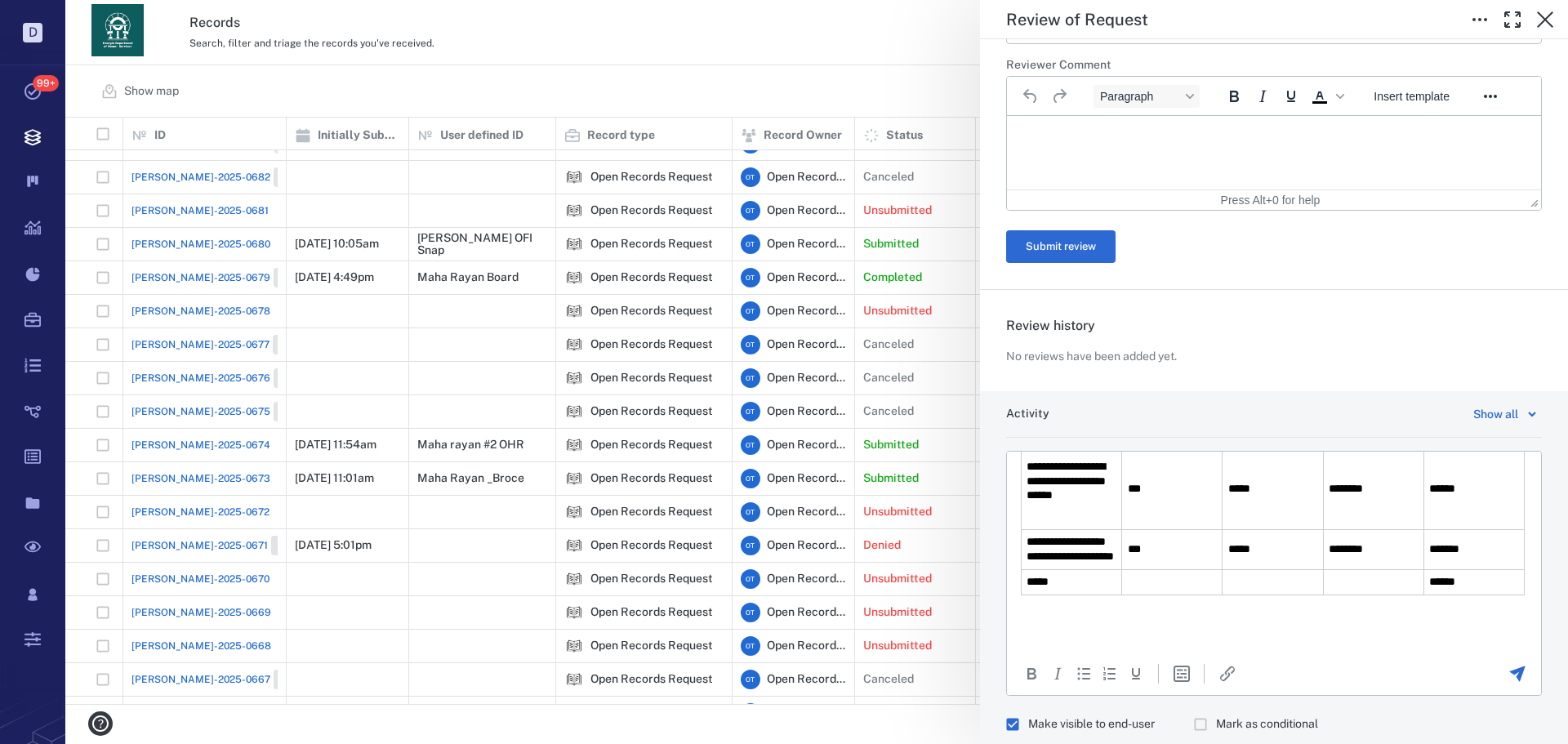
scroll to position [609, 0]
click at [1210, 643] on html "**********" at bounding box center [1275, 268] width 534 height 765
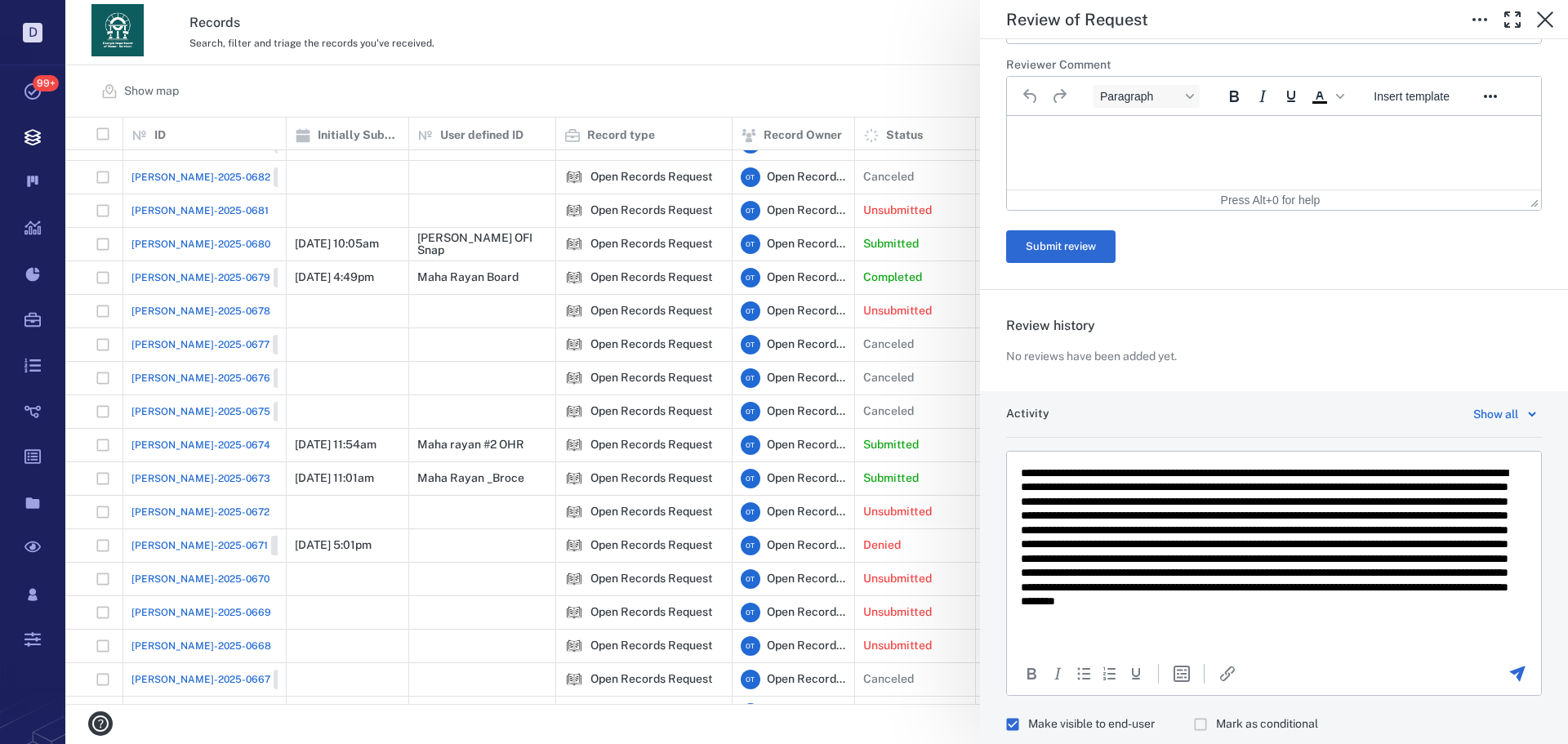
scroll to position [822, 0]
click at [1508, 676] on icon "Send the comment" at bounding box center [1518, 674] width 19 height 19
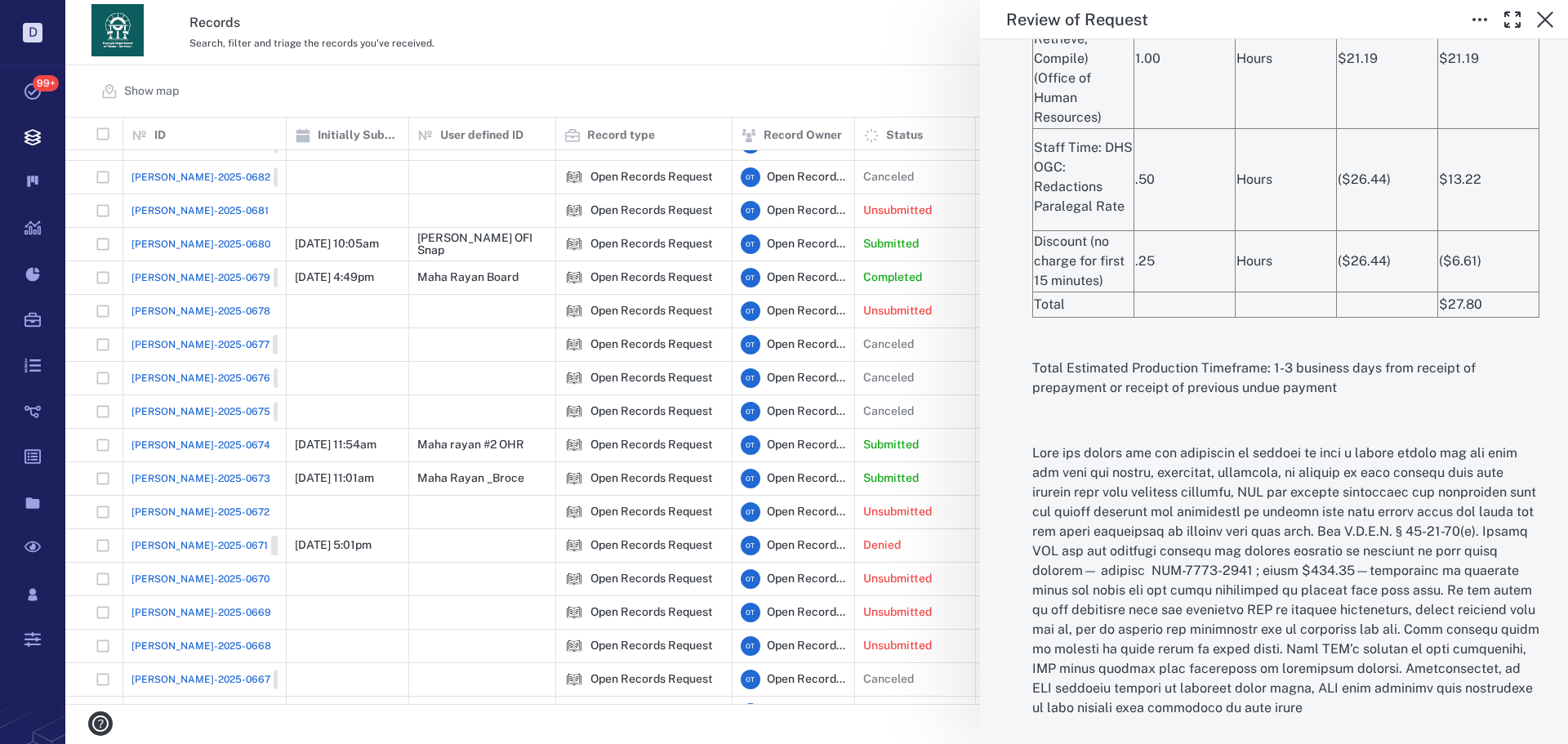
scroll to position [1871, 0]
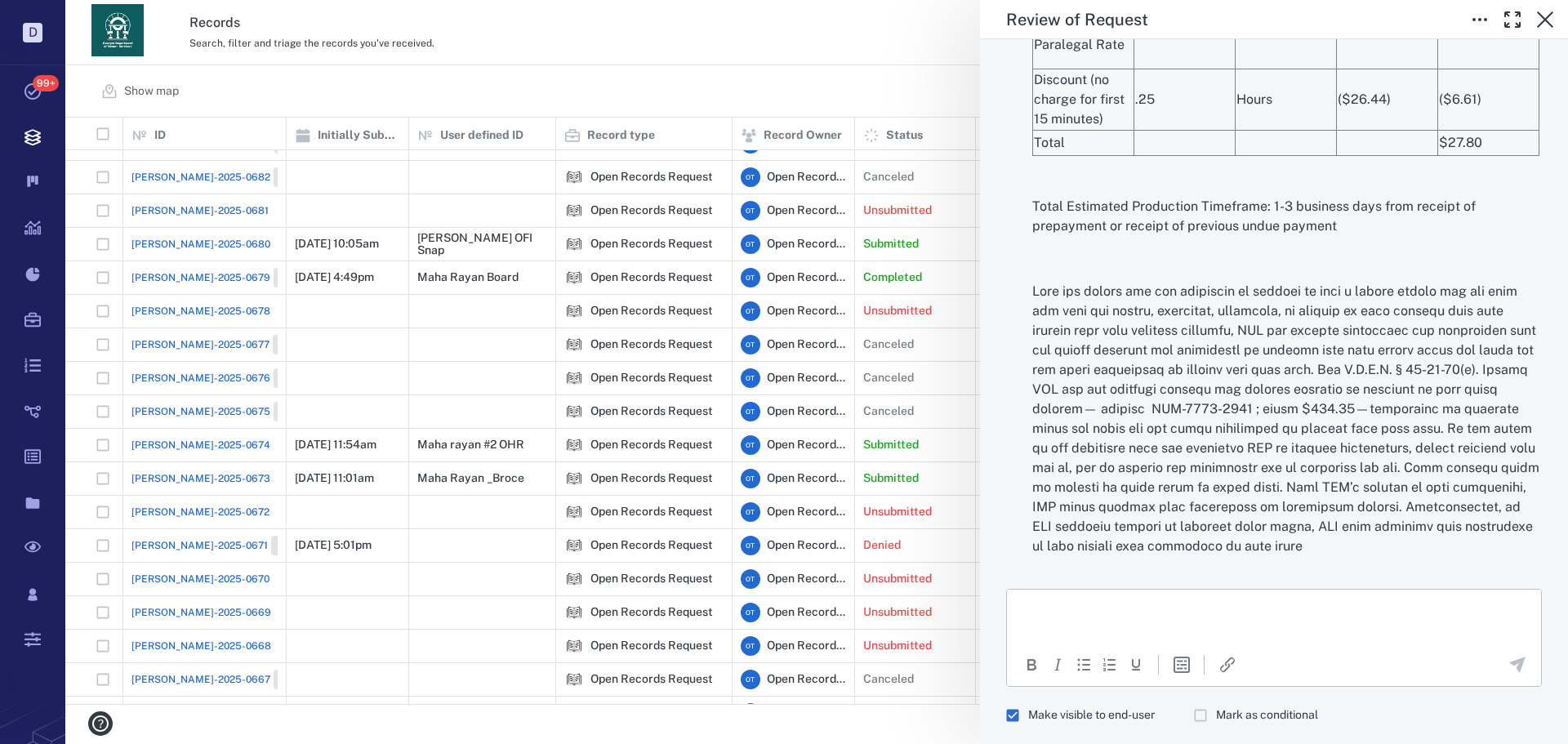
click at [856, 49] on div "**********" at bounding box center [816, 372] width 1503 height 744
click at [738, 53] on div "**********" at bounding box center [816, 372] width 1503 height 744
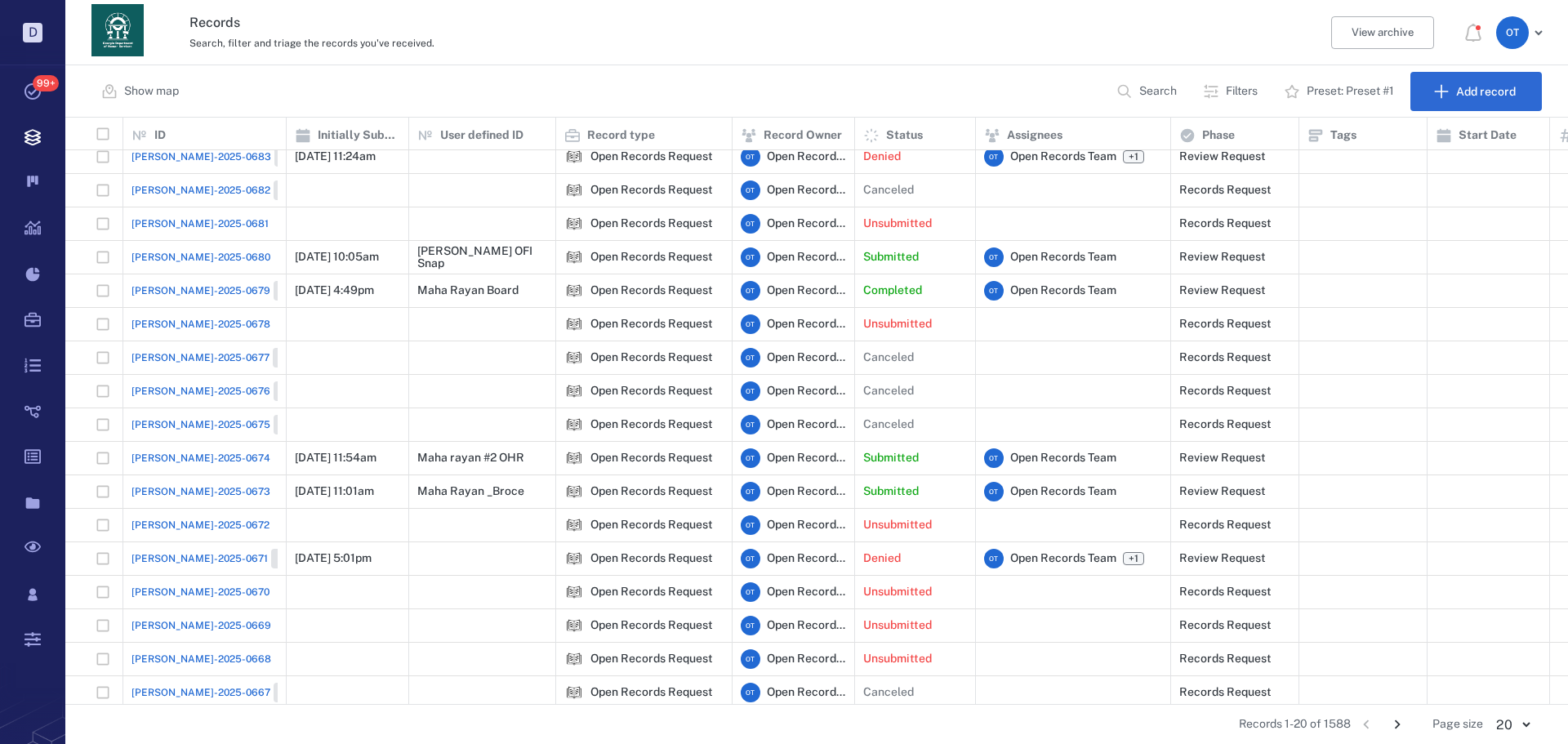
scroll to position [128, 0]
